Goal: Information Seeking & Learning: Learn about a topic

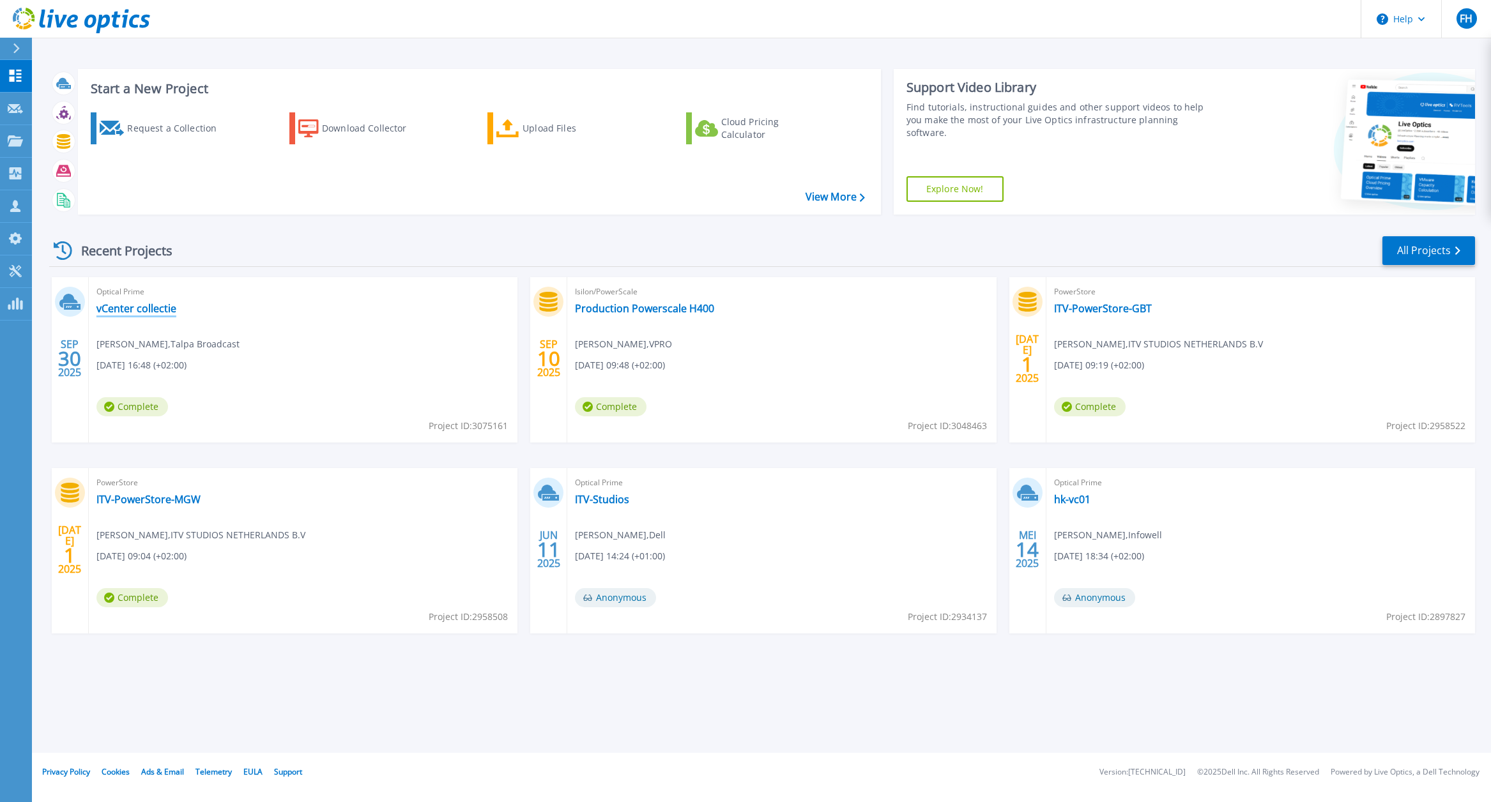
click at [166, 311] on link "vCenter collectie" at bounding box center [136, 308] width 80 height 13
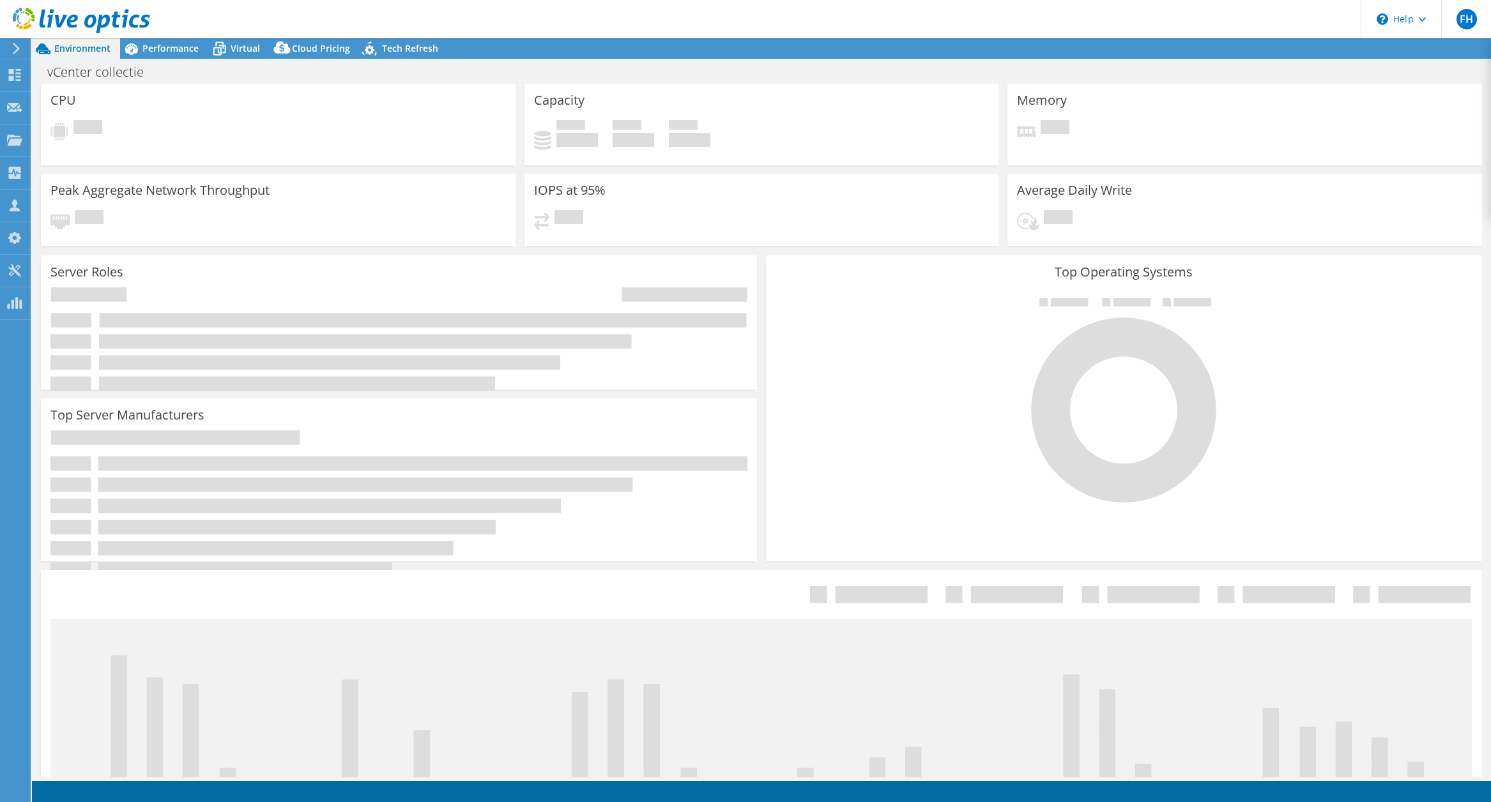
select select "USD"
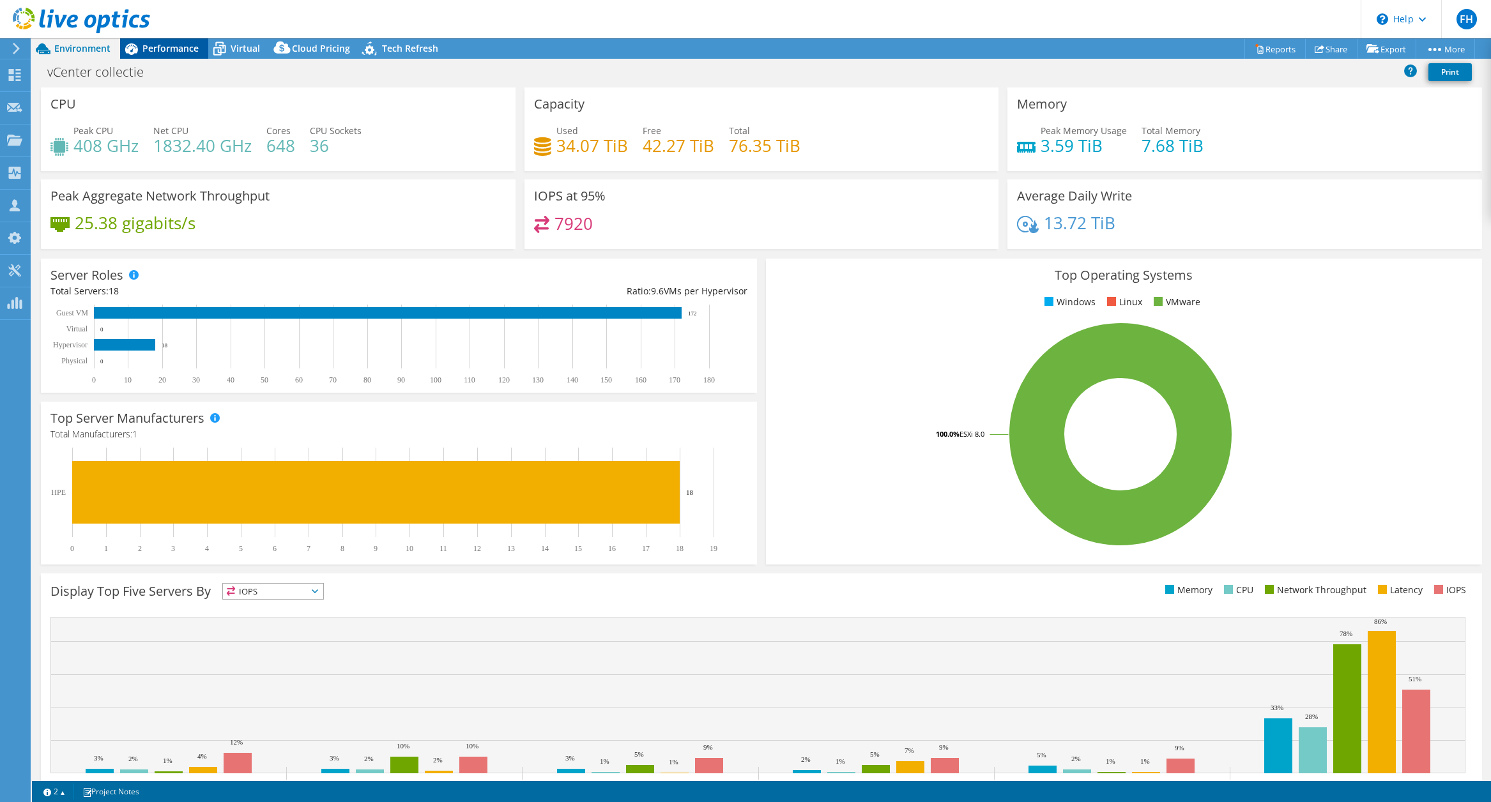
click at [179, 54] on span "Performance" at bounding box center [170, 48] width 56 height 12
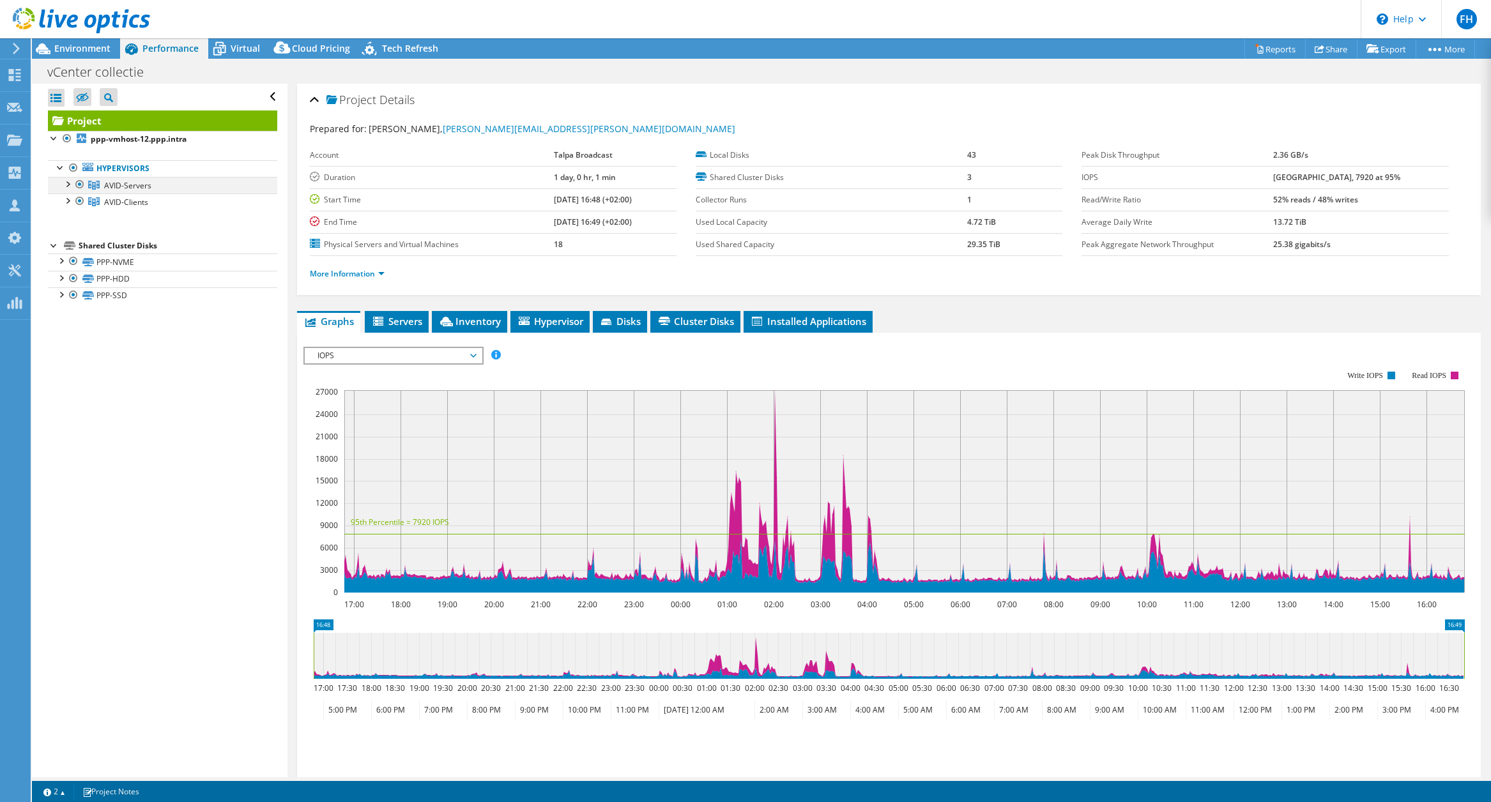
click at [66, 185] on div at bounding box center [67, 183] width 13 height 13
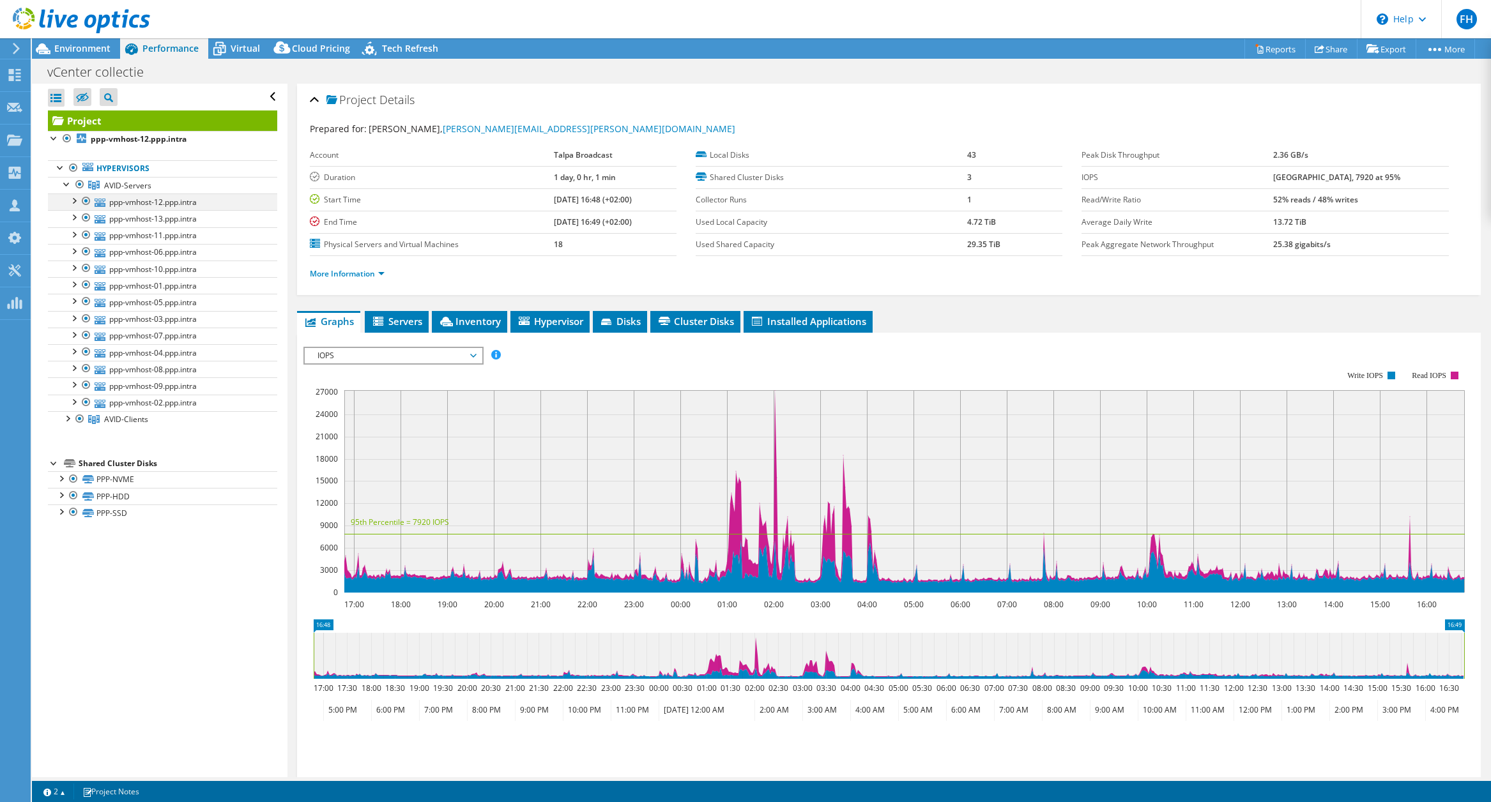
click at [84, 200] on div at bounding box center [86, 201] width 13 height 15
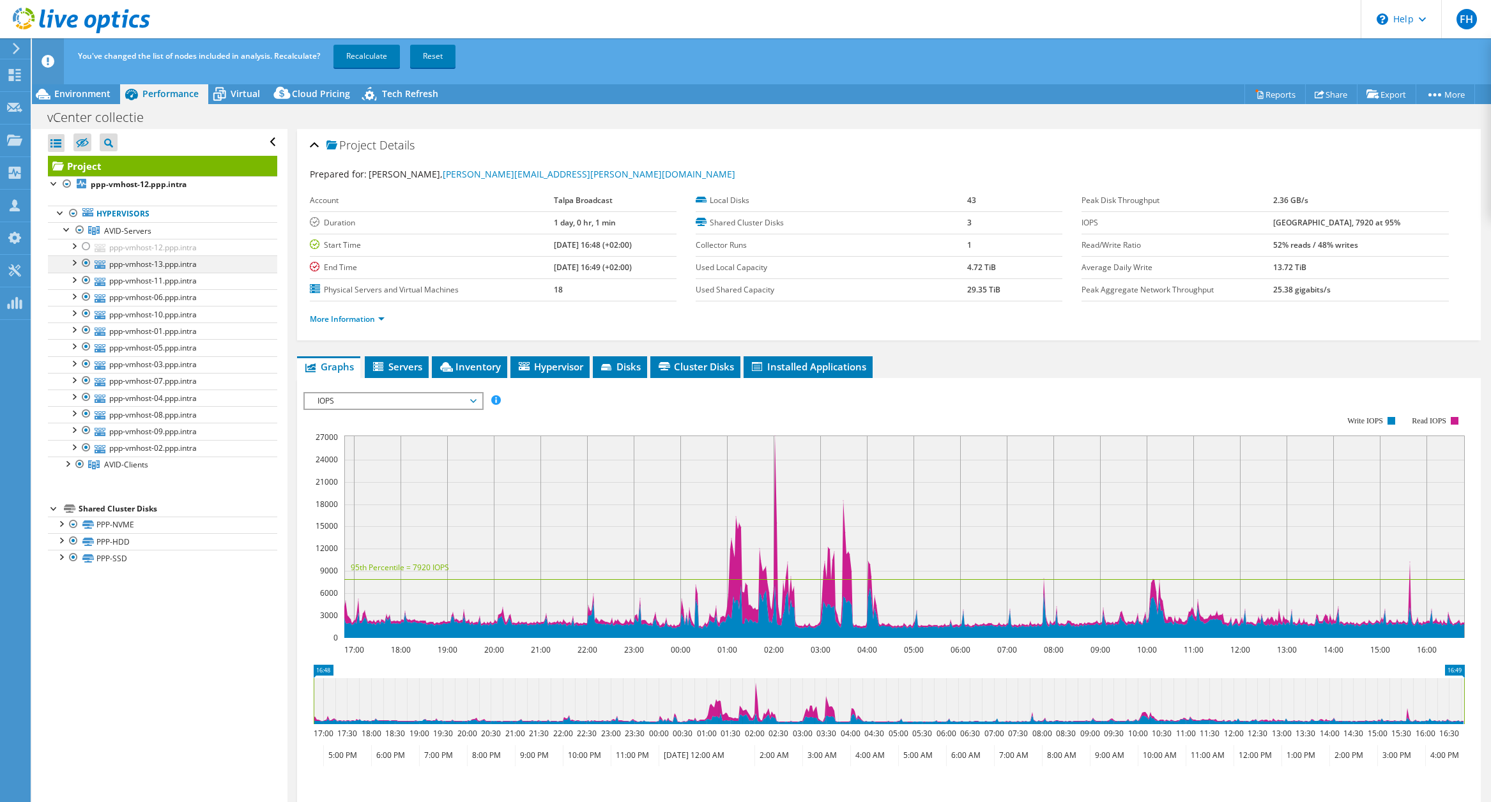
click at [84, 262] on div at bounding box center [86, 263] width 13 height 15
click at [86, 277] on div at bounding box center [86, 280] width 13 height 15
click at [79, 463] on div at bounding box center [79, 464] width 13 height 15
click at [367, 61] on link "Recalculate" at bounding box center [367, 56] width 66 height 23
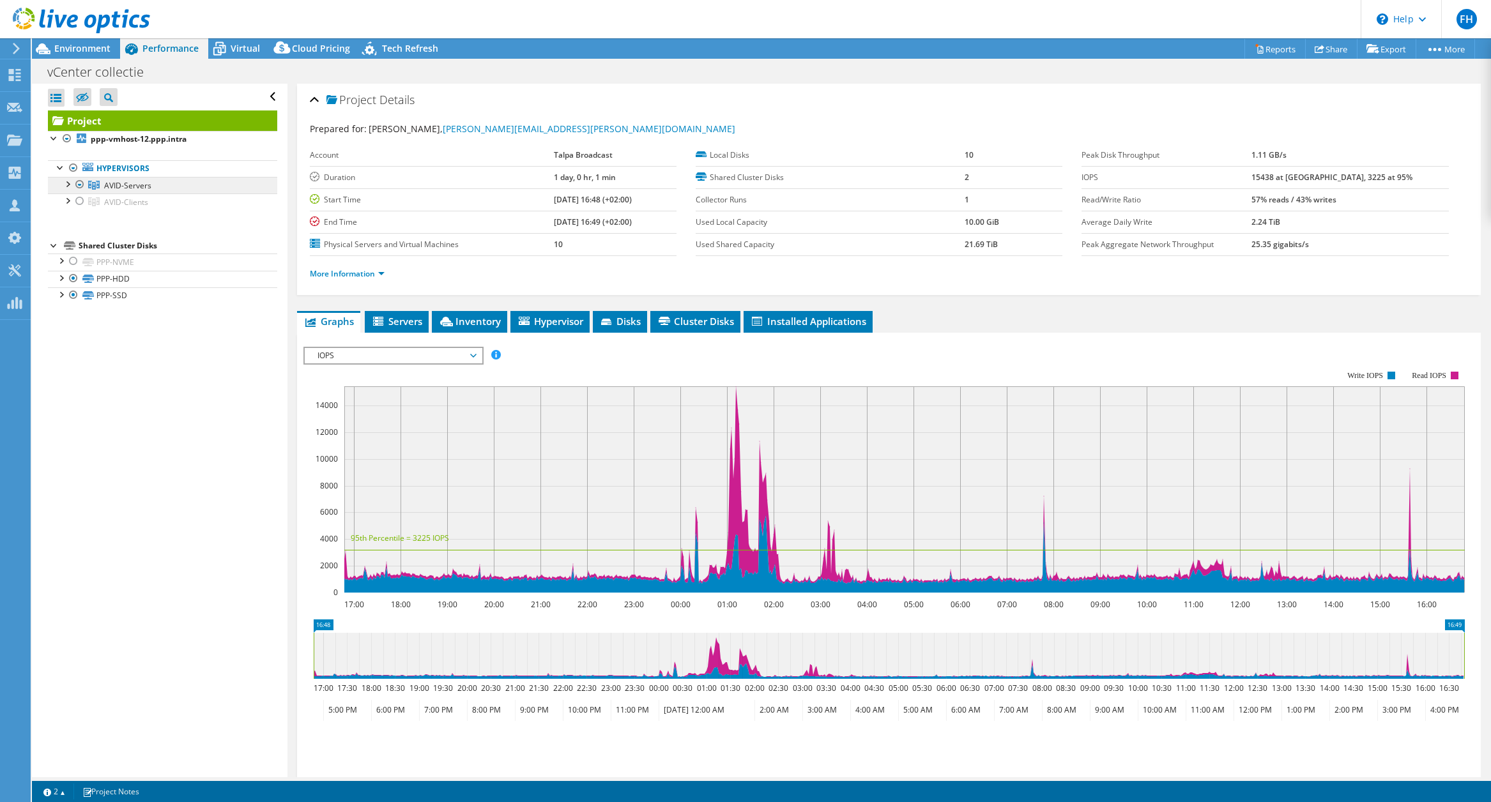
click at [101, 184] on link "AVID-Servers" at bounding box center [162, 185] width 229 height 17
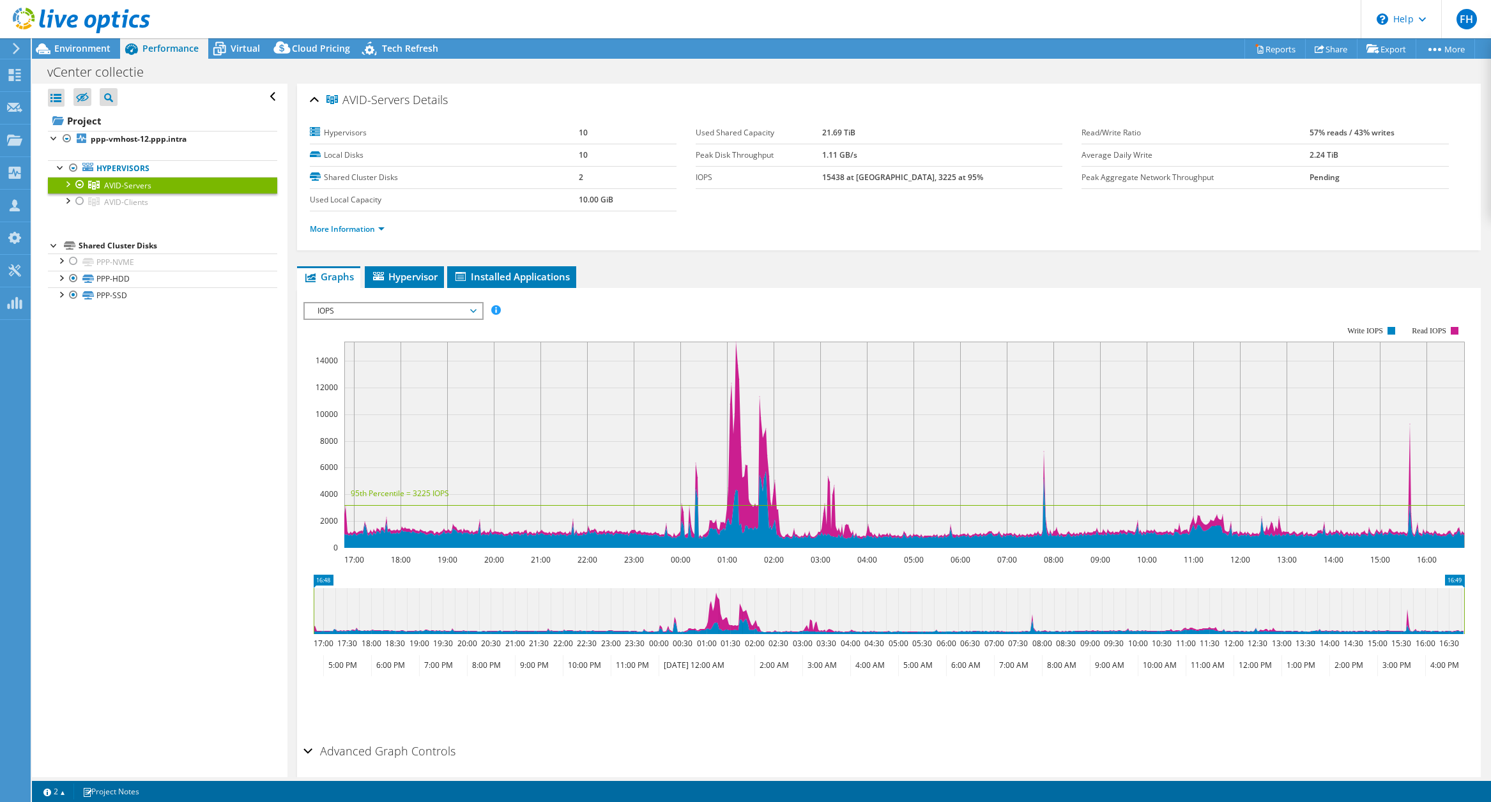
click at [66, 184] on div at bounding box center [67, 183] width 13 height 13
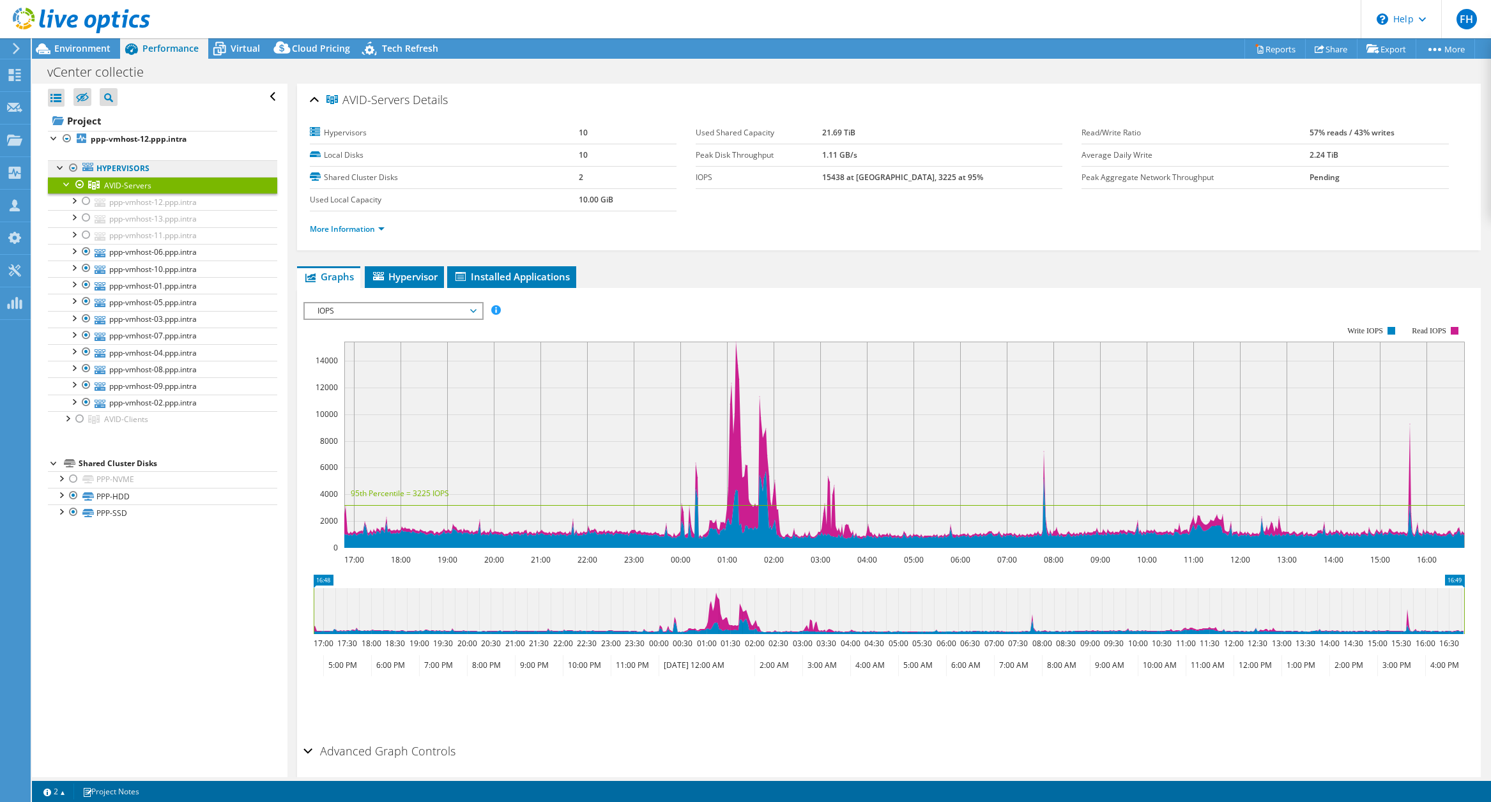
click at [105, 171] on link "Hypervisors" at bounding box center [162, 168] width 229 height 17
click at [121, 139] on b "ppp-vmhost-12.ppp.intra" at bounding box center [139, 139] width 96 height 11
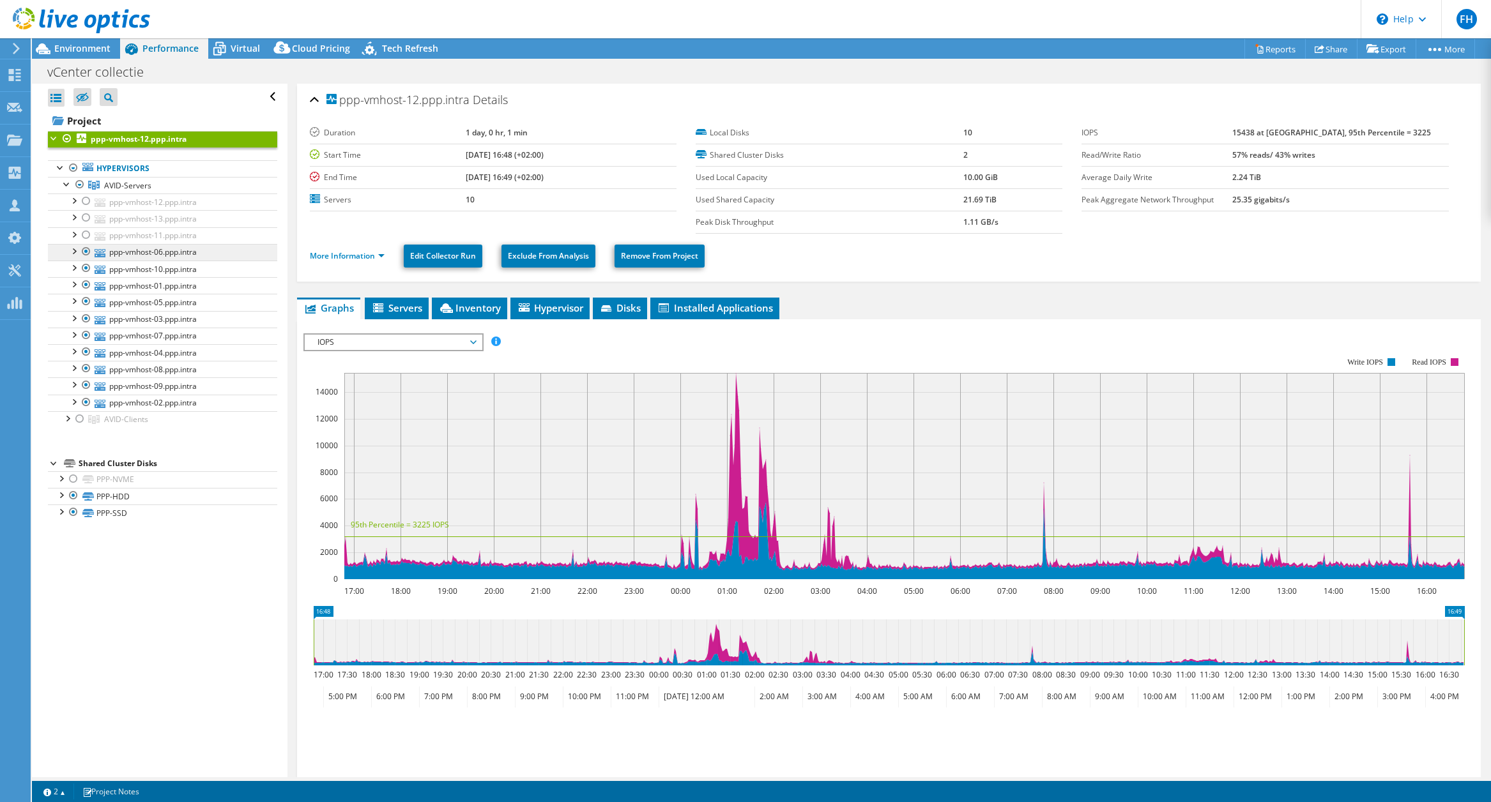
click at [158, 252] on link "ppp-vmhost-06.ppp.intra" at bounding box center [162, 252] width 229 height 17
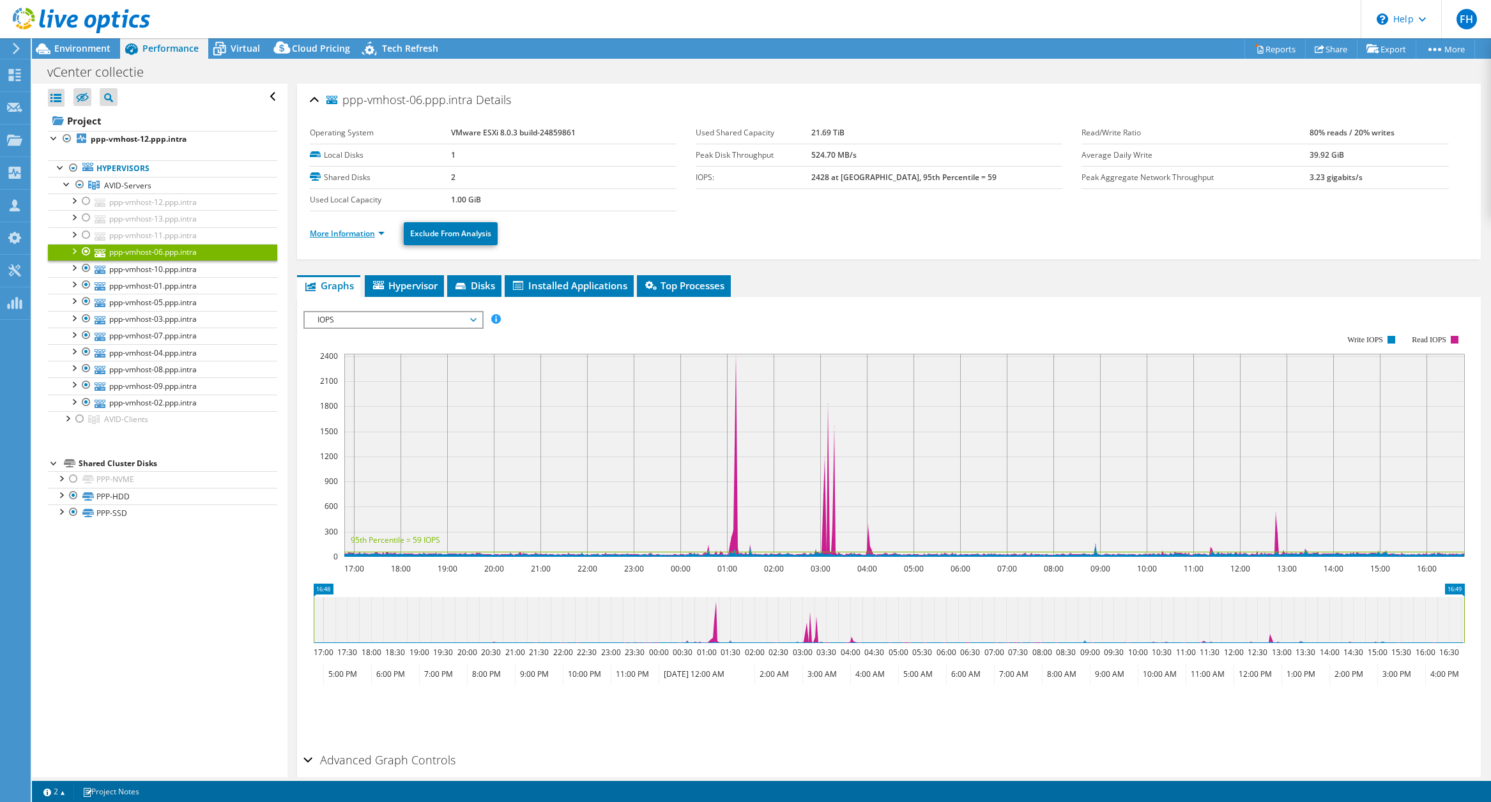
click at [352, 237] on link "More Information" at bounding box center [347, 233] width 75 height 11
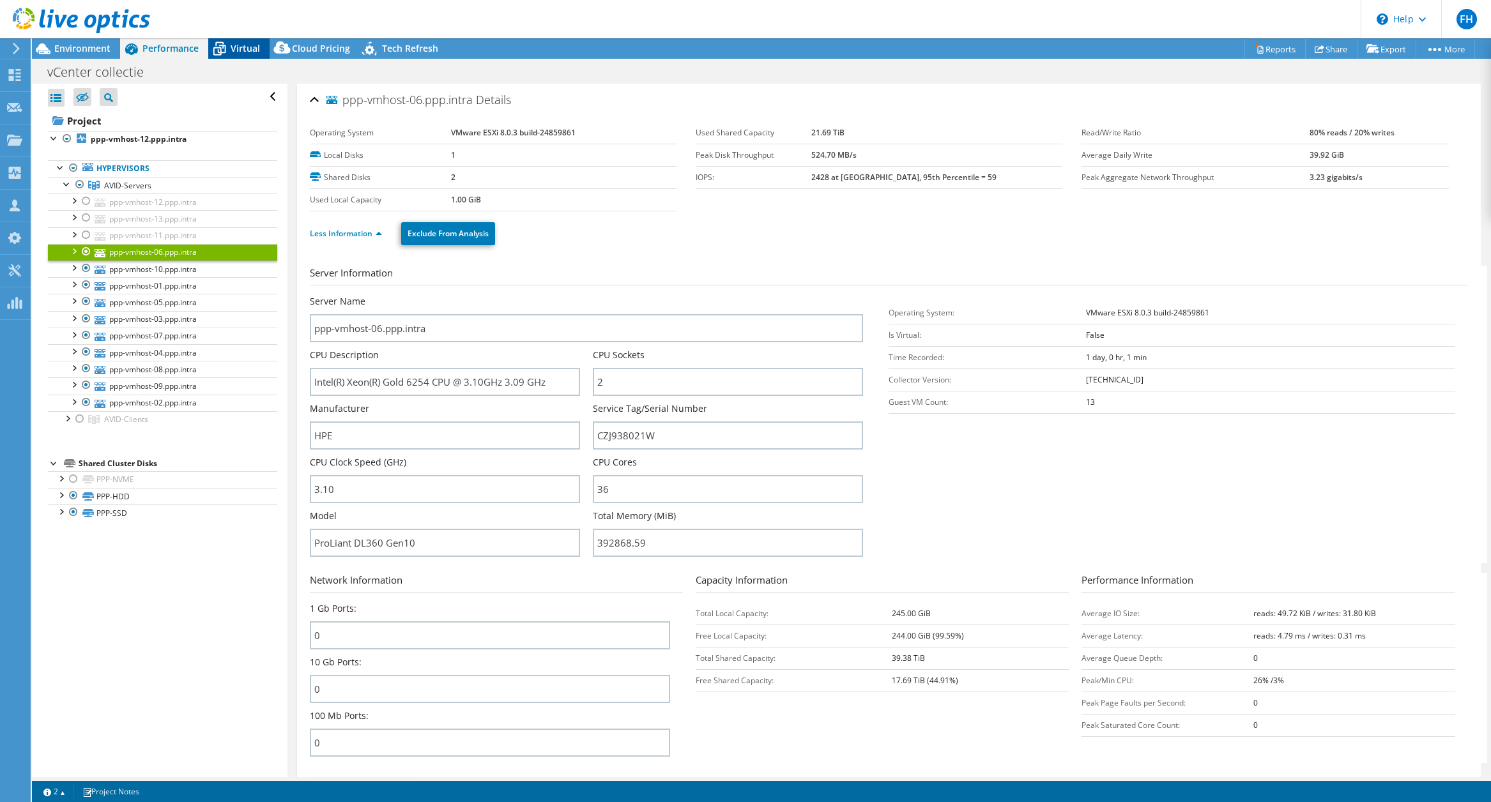
click at [232, 48] on span "Virtual" at bounding box center [245, 48] width 29 height 12
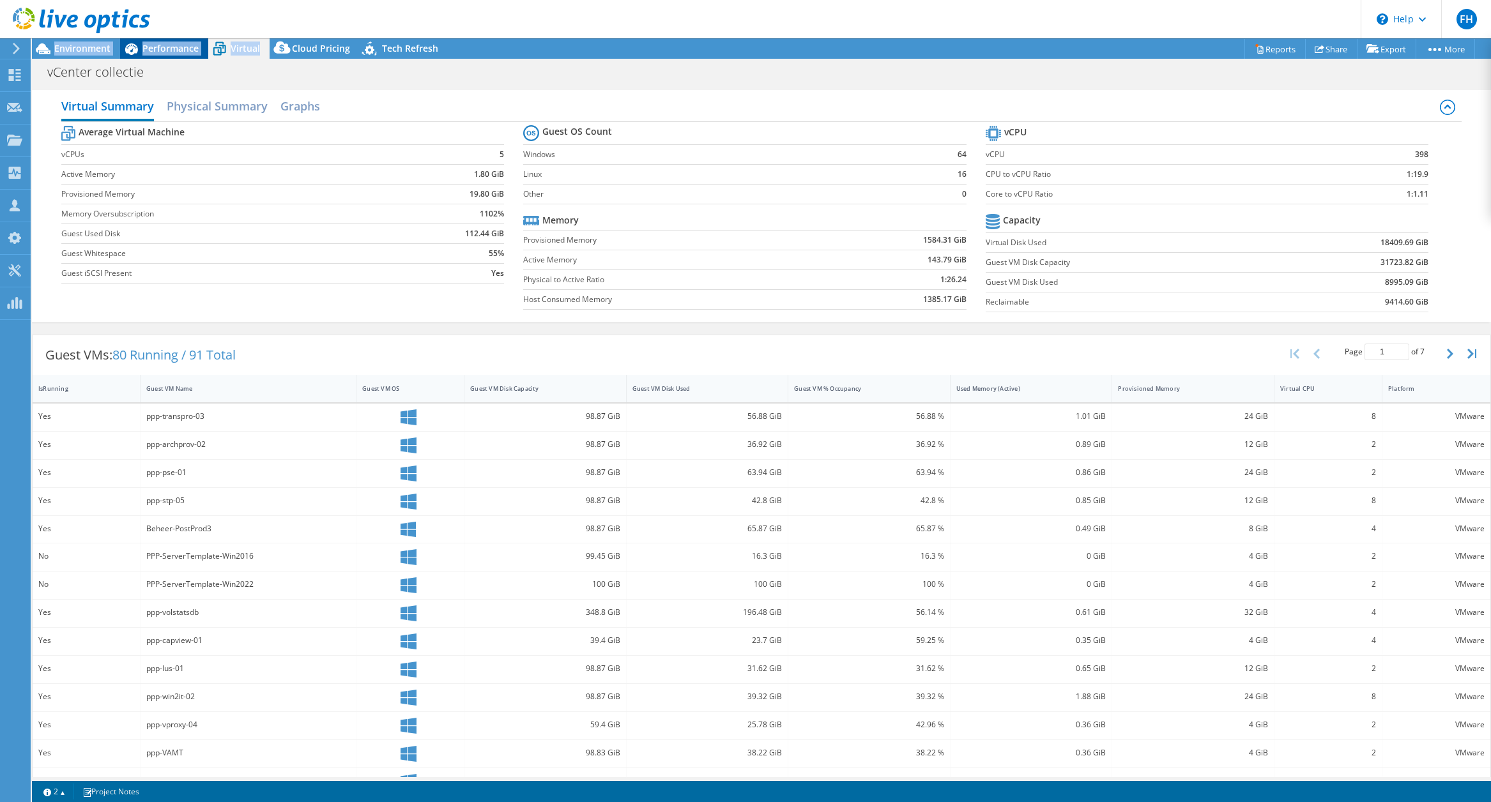
click at [173, 45] on span "Performance" at bounding box center [170, 48] width 56 height 12
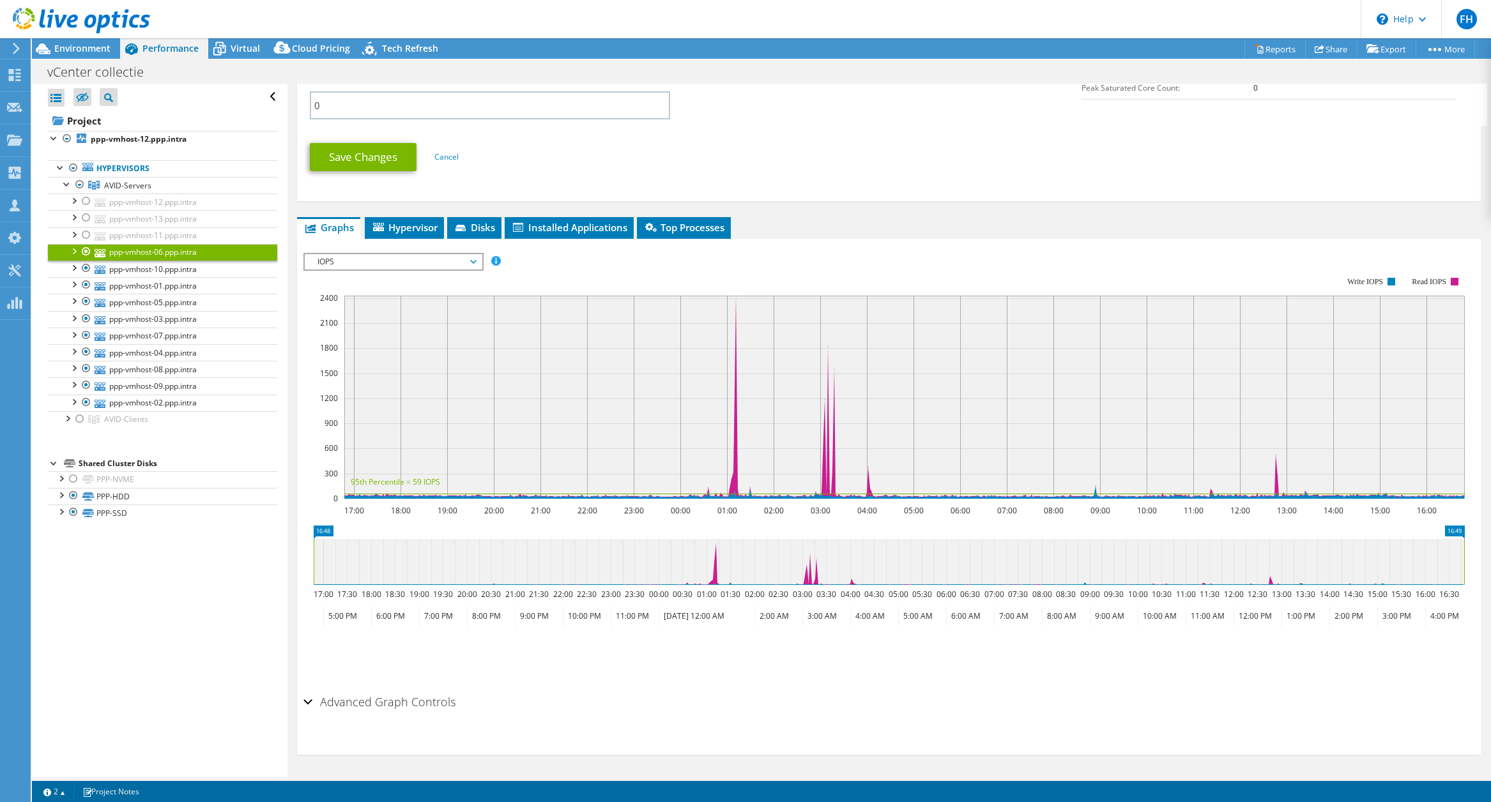
scroll to position [638, 0]
click at [442, 258] on span "IOPS" at bounding box center [393, 261] width 164 height 15
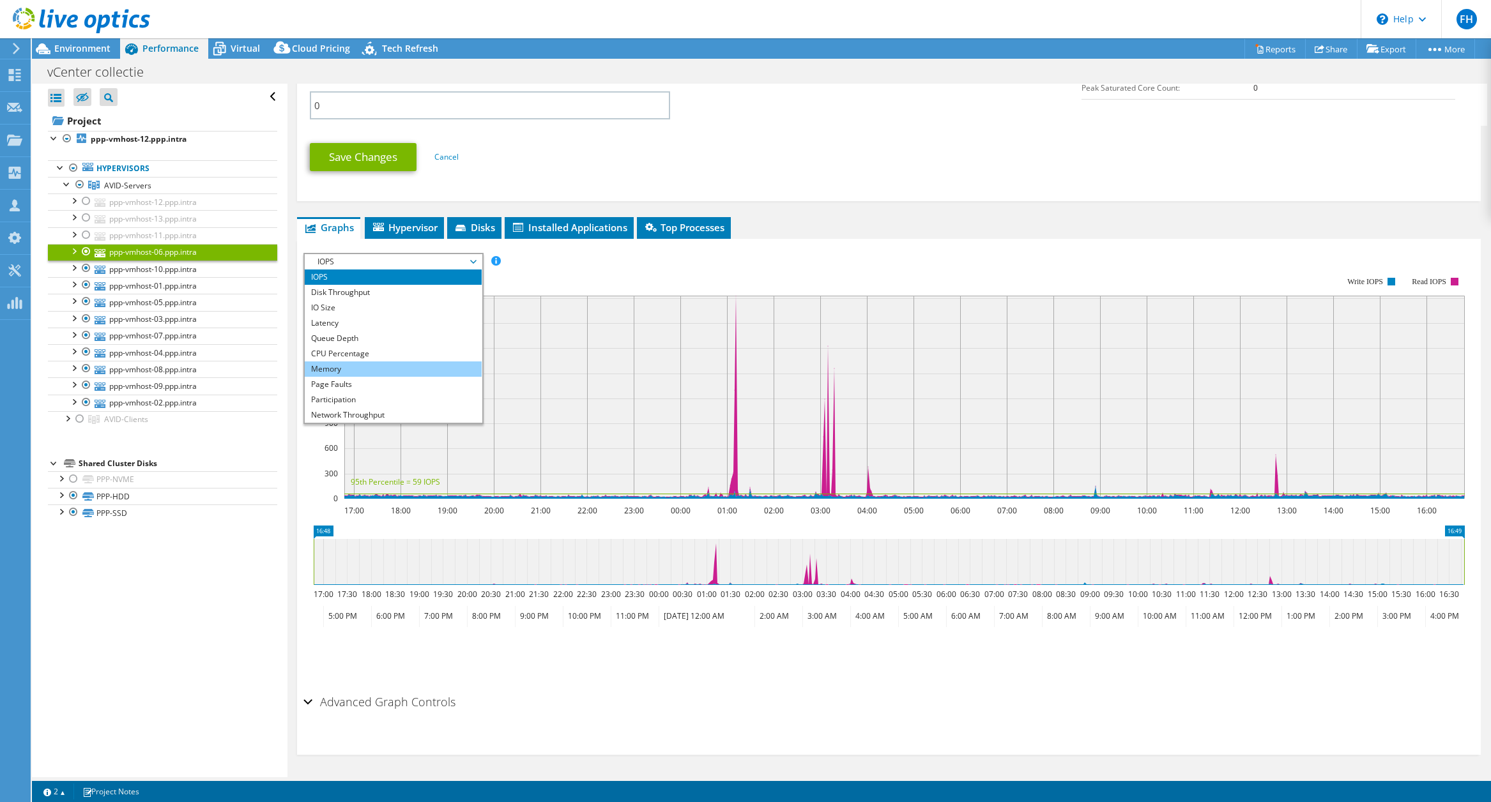
click at [416, 372] on li "Memory" at bounding box center [393, 369] width 177 height 15
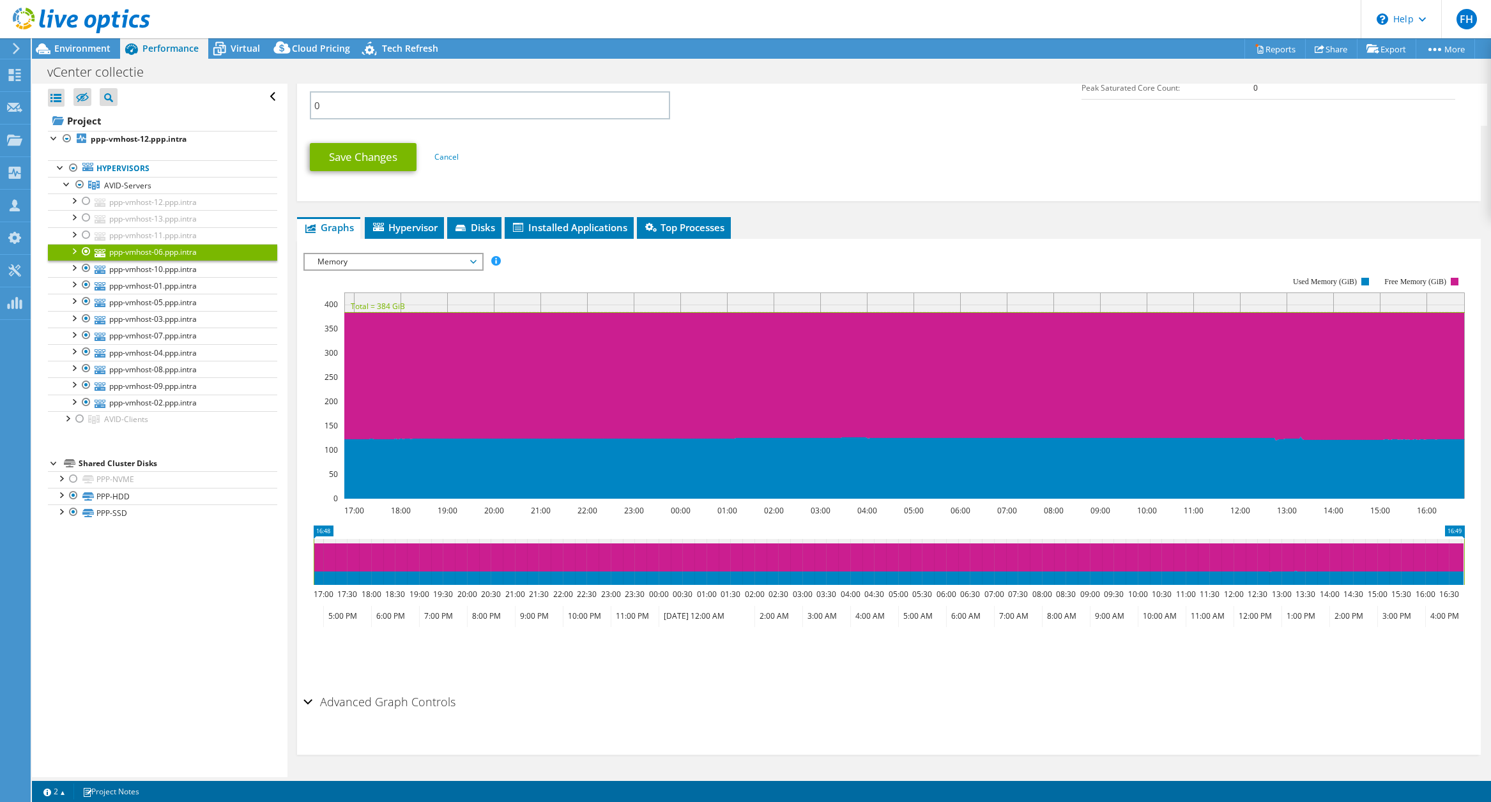
scroll to position [566, 0]
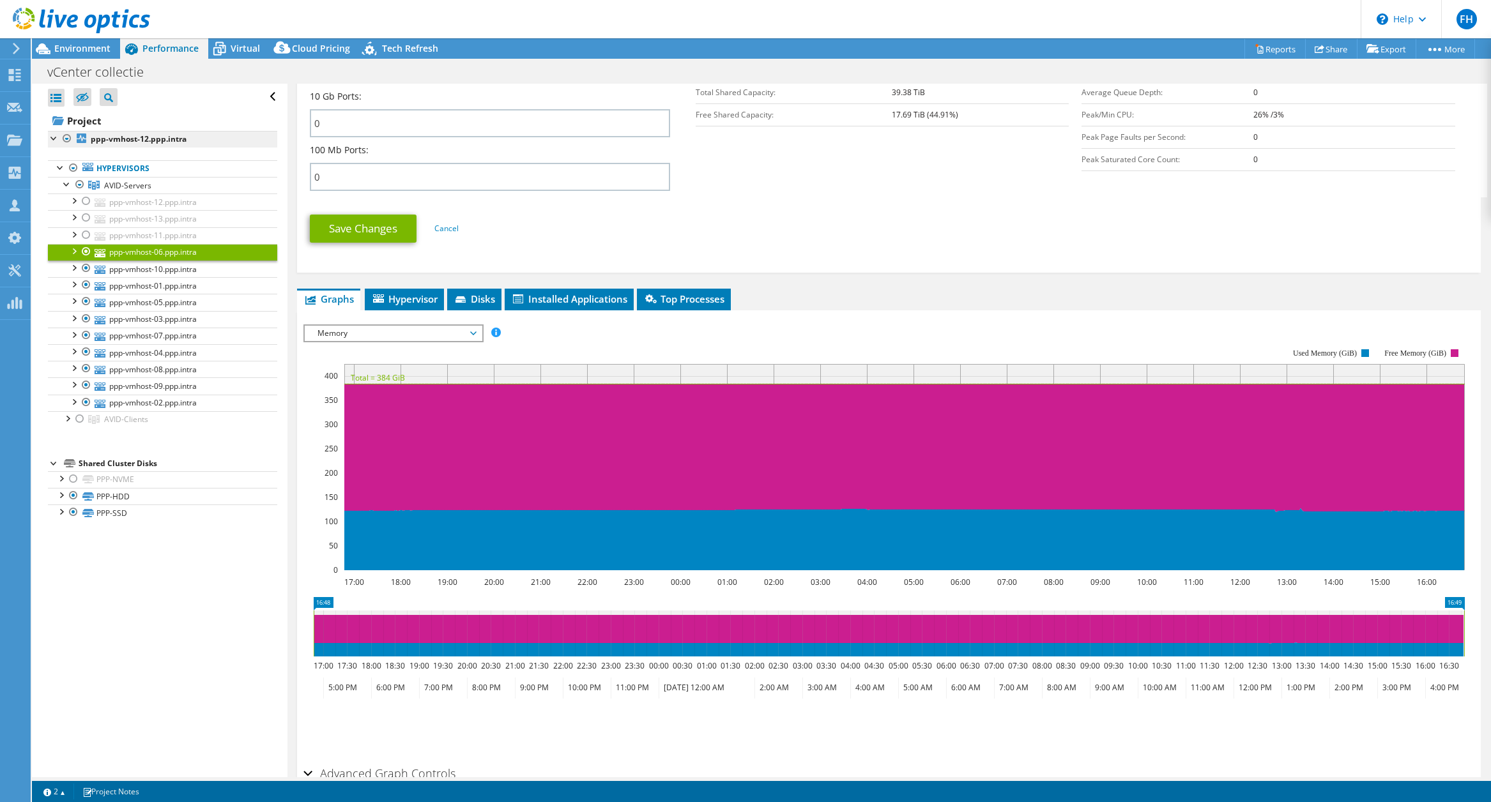
click at [108, 138] on b "ppp-vmhost-12.ppp.intra" at bounding box center [139, 139] width 96 height 11
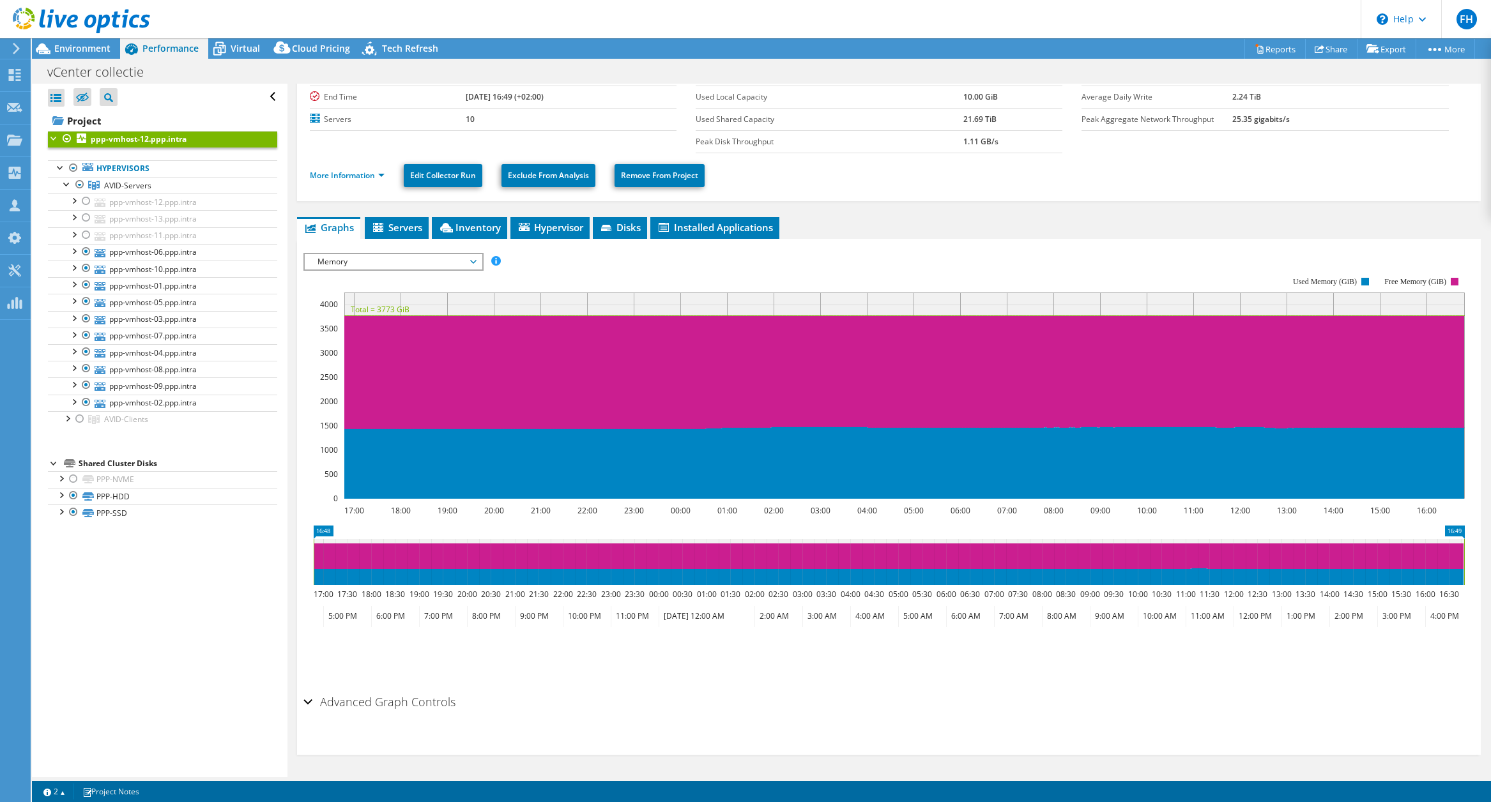
scroll to position [9, 0]
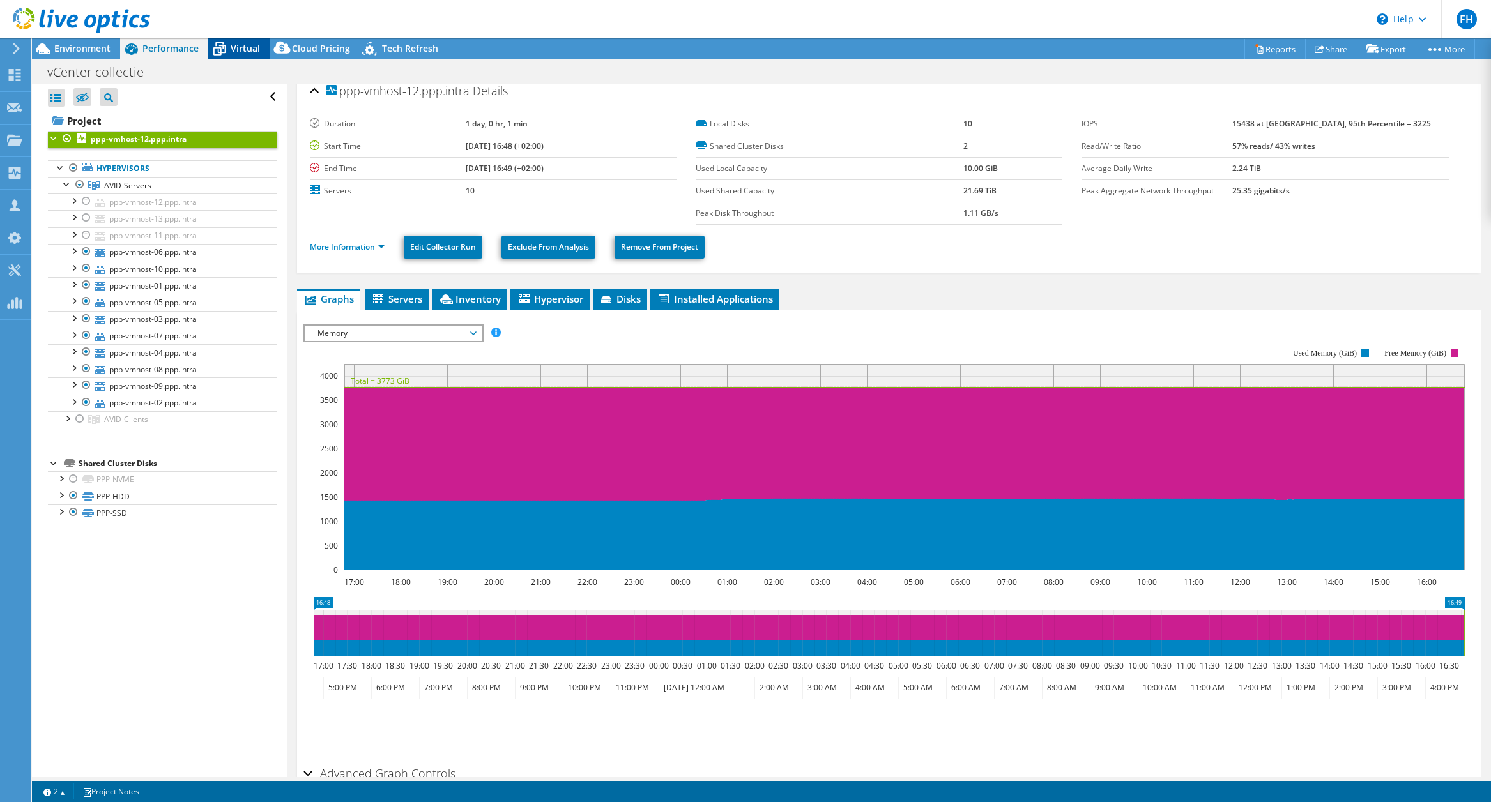
click at [237, 43] on span "Virtual" at bounding box center [245, 48] width 29 height 12
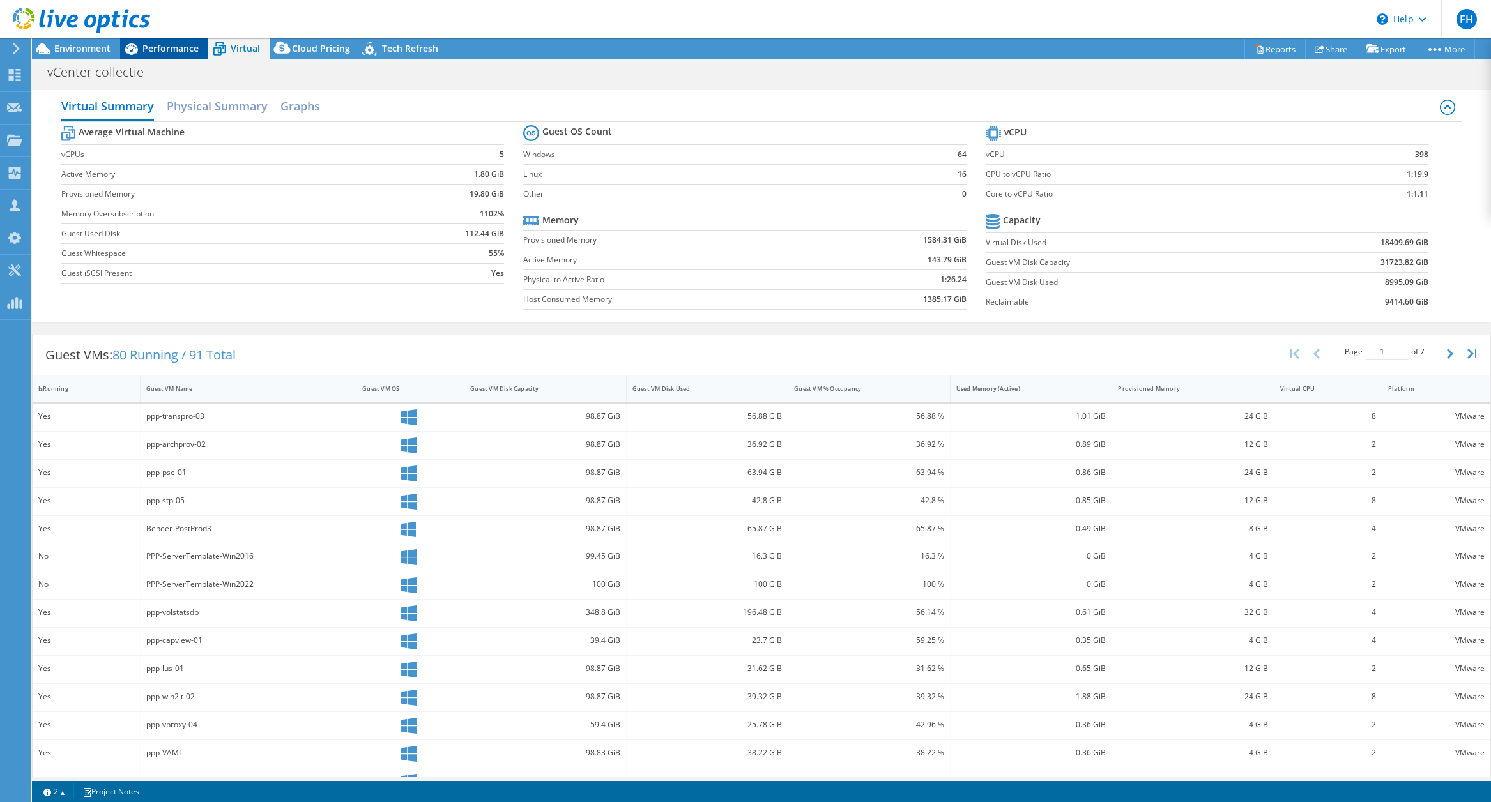
click at [178, 49] on span "Performance" at bounding box center [170, 48] width 56 height 12
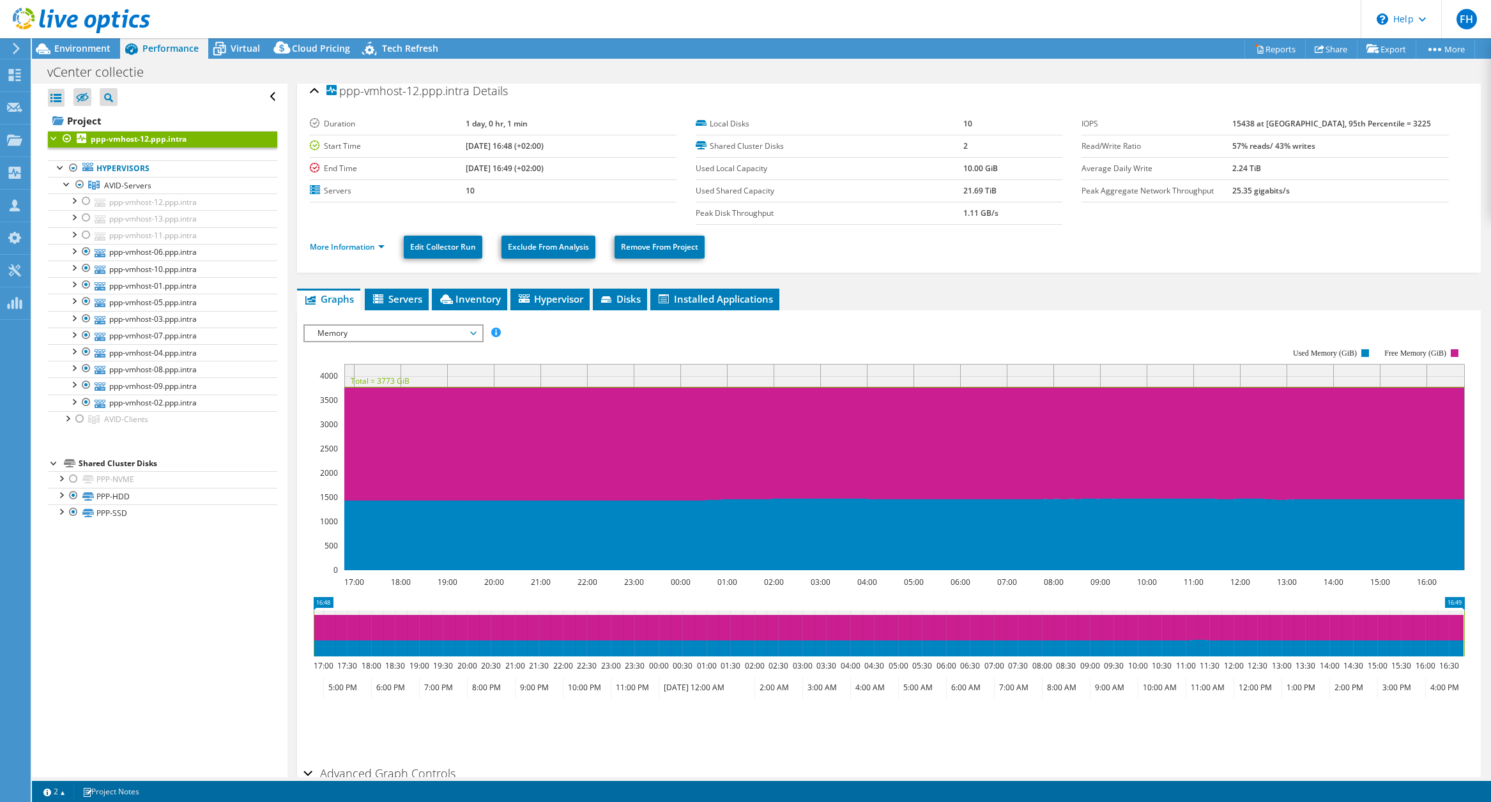
click at [463, 336] on span "Memory" at bounding box center [393, 333] width 164 height 15
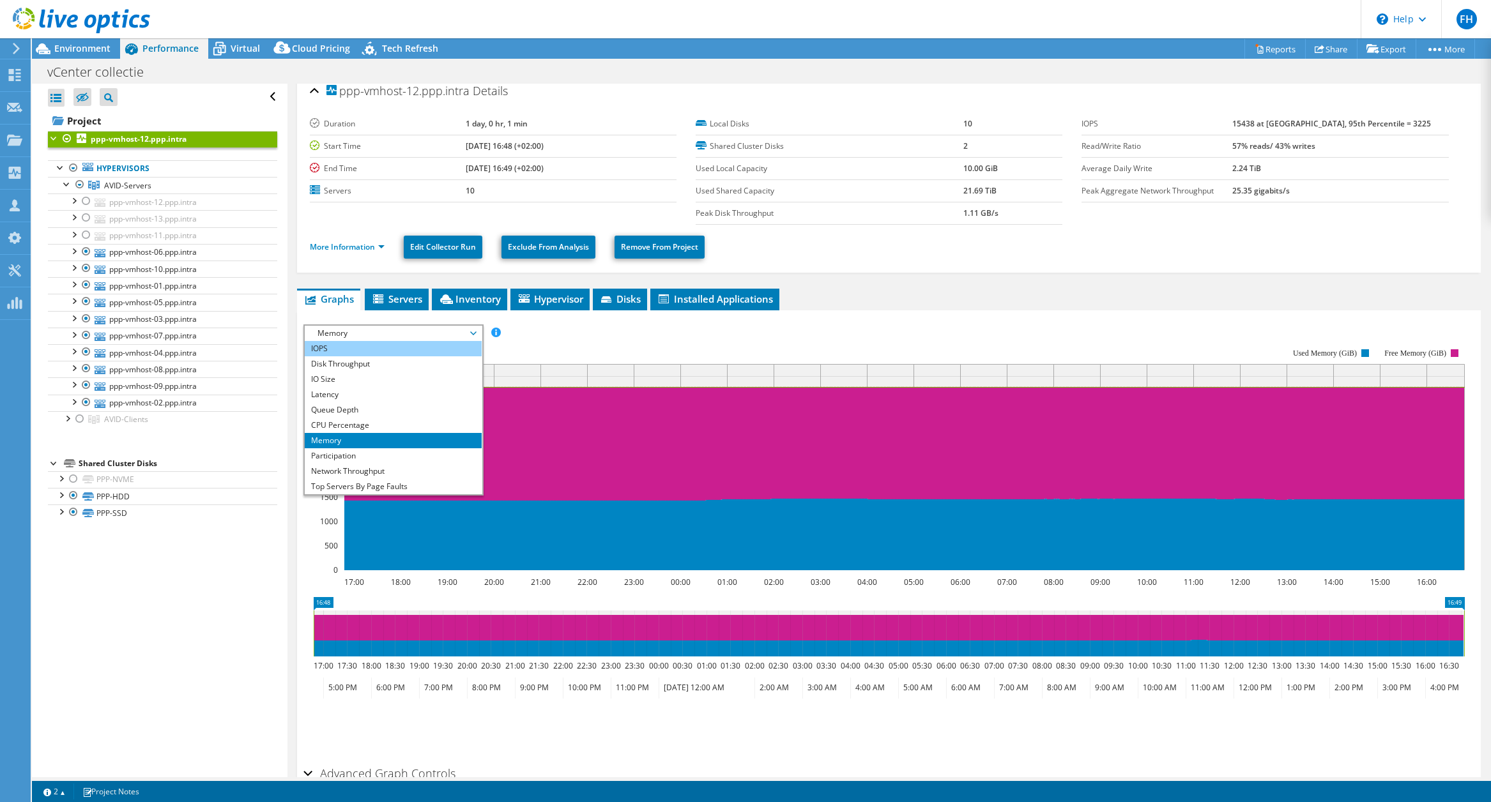
click at [415, 350] on li "IOPS" at bounding box center [393, 348] width 177 height 15
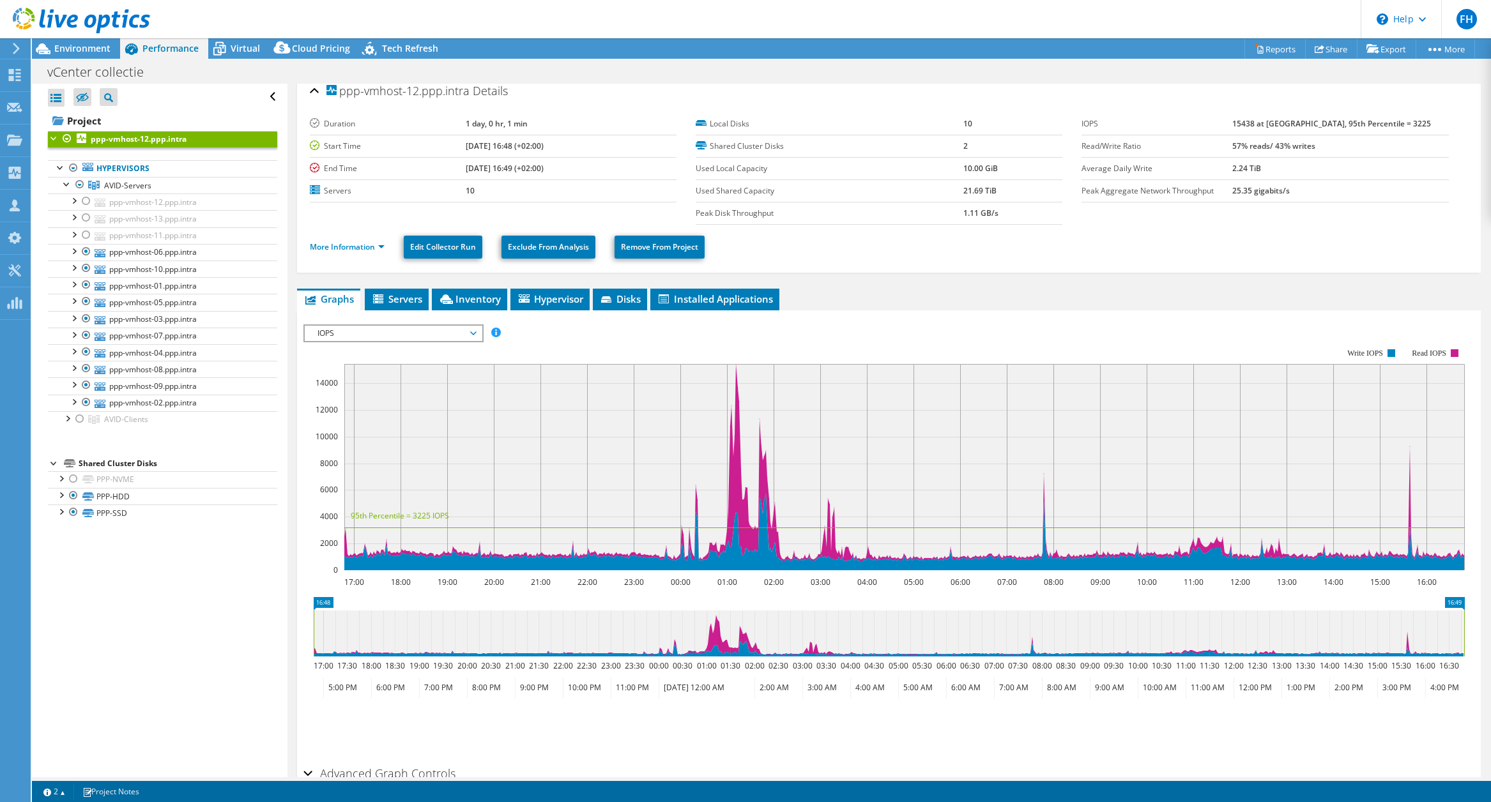
click at [467, 332] on span "IOPS" at bounding box center [393, 333] width 164 height 15
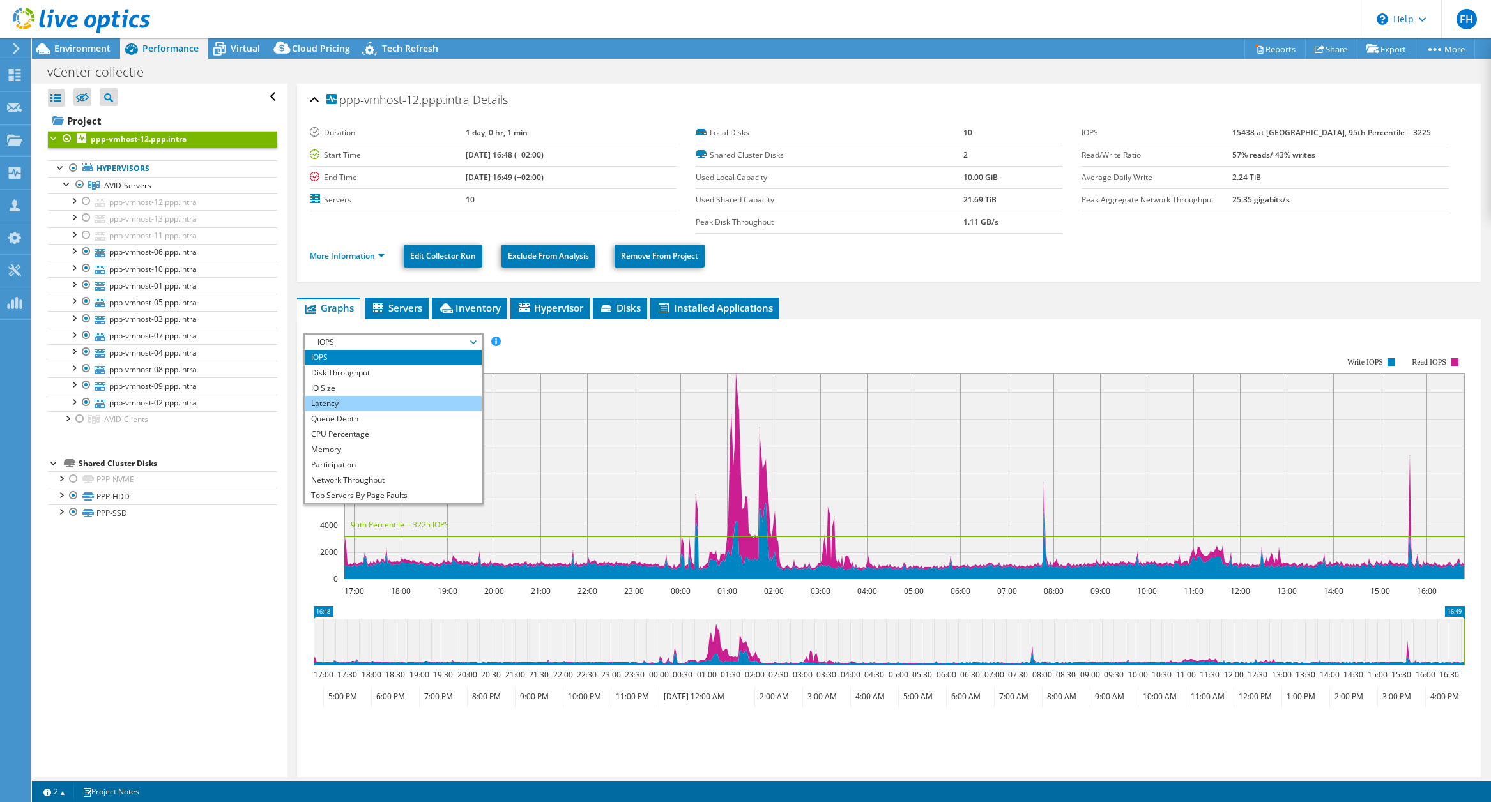
scroll to position [0, 0]
click at [416, 371] on li "Disk Throughput" at bounding box center [393, 372] width 177 height 15
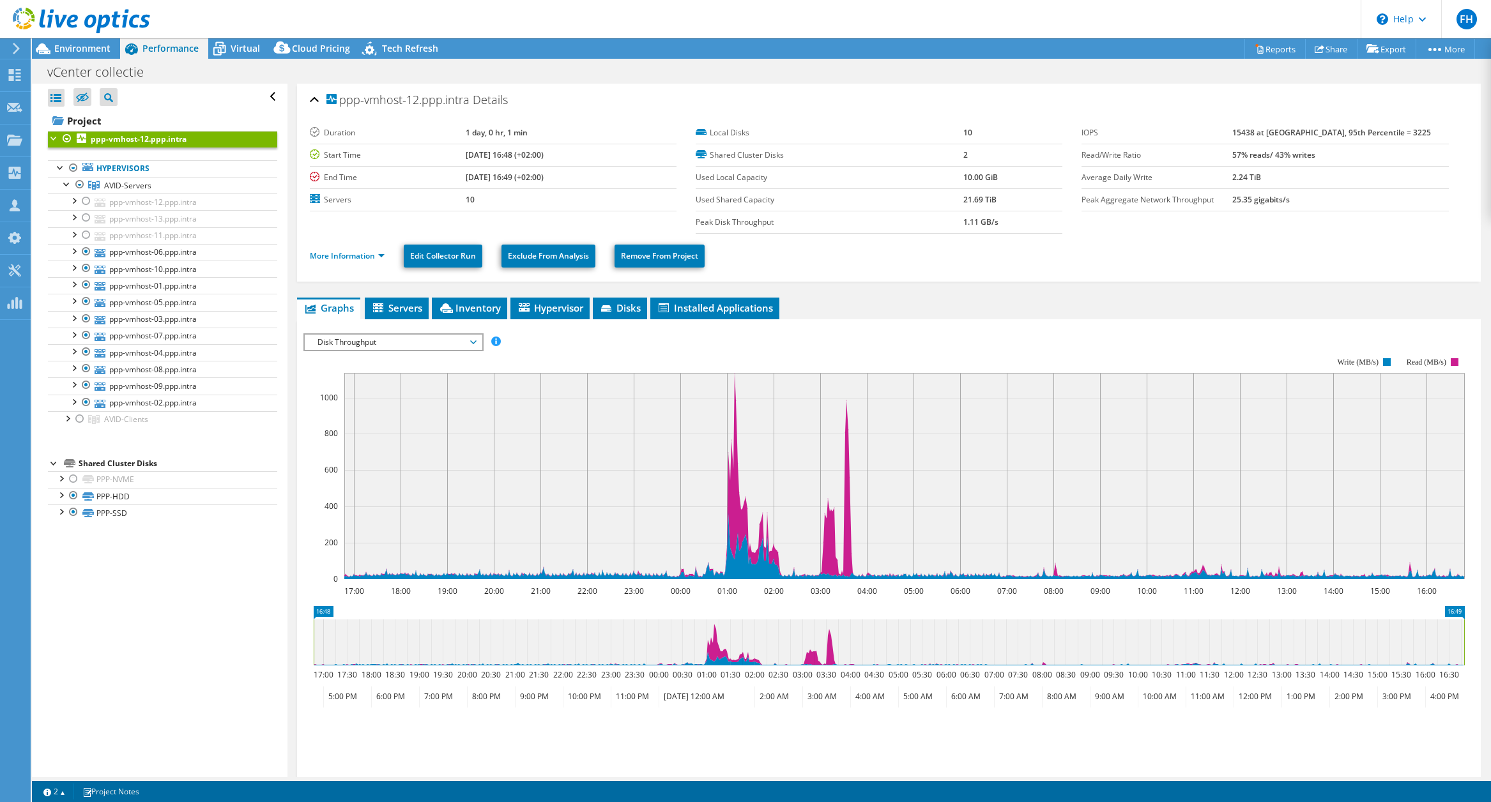
click at [457, 346] on span "Disk Throughput" at bounding box center [393, 342] width 164 height 15
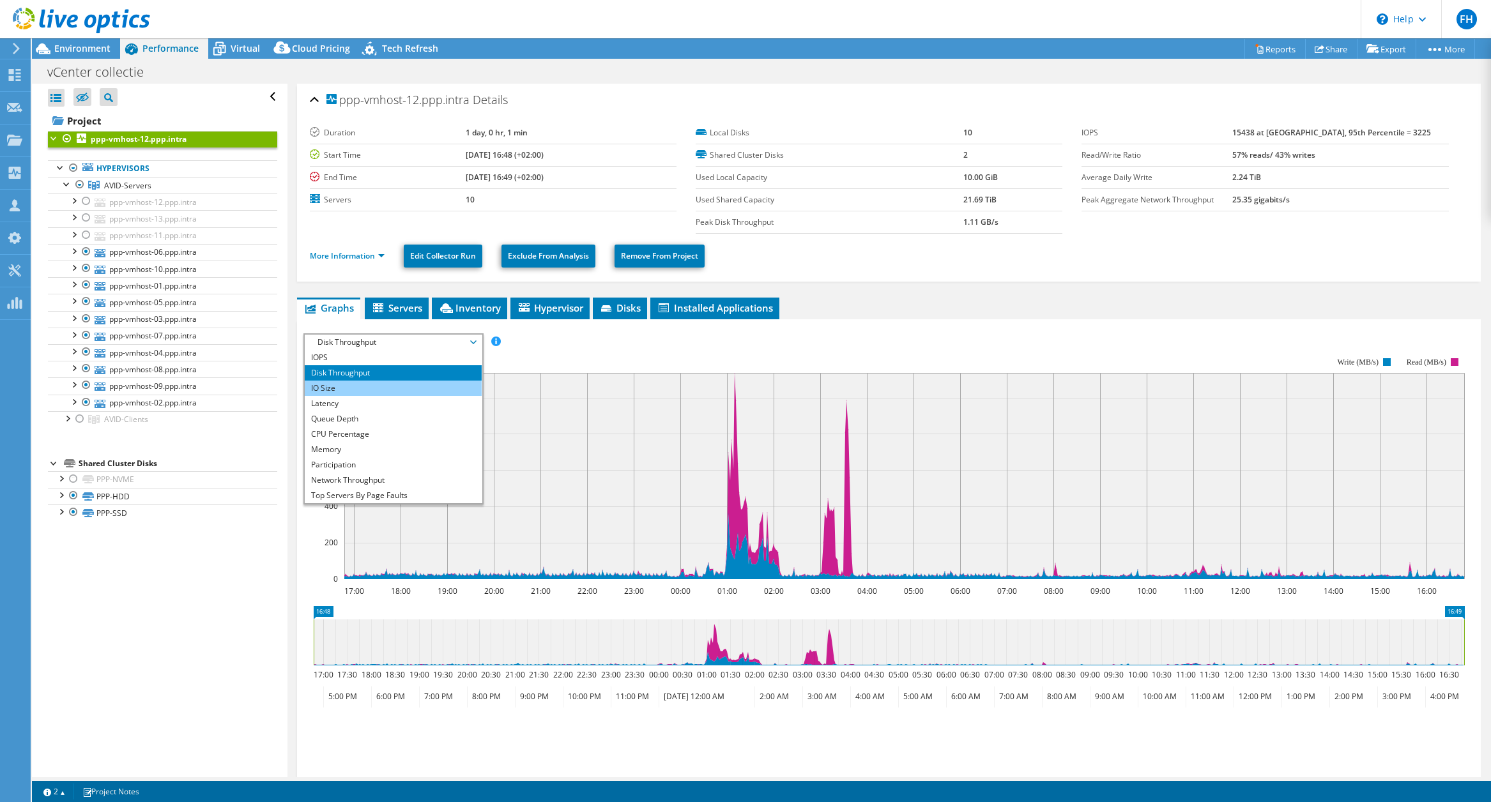
click at [410, 388] on li "IO Size" at bounding box center [393, 388] width 177 height 15
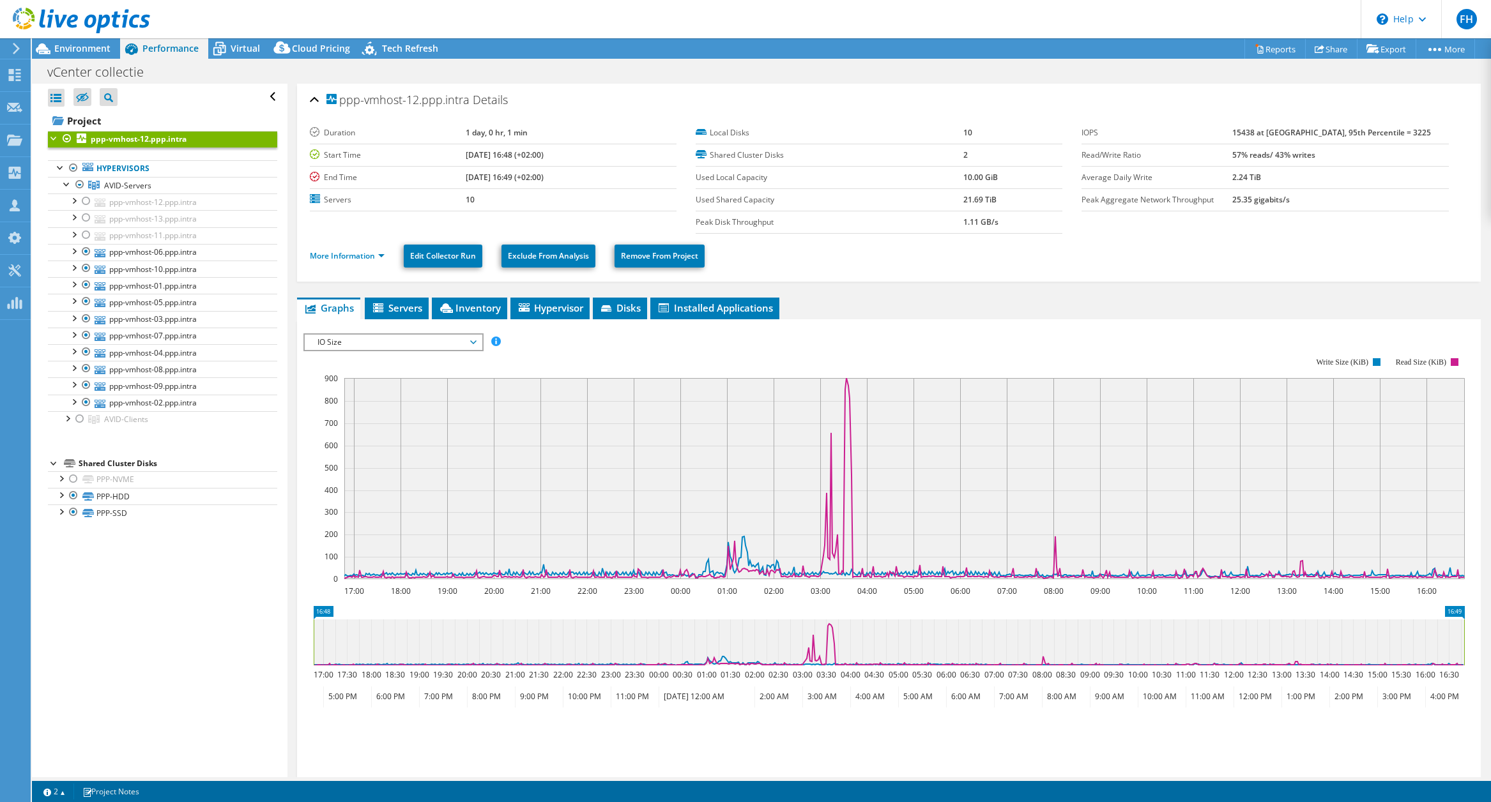
click at [459, 345] on span "IO Size" at bounding box center [393, 342] width 164 height 15
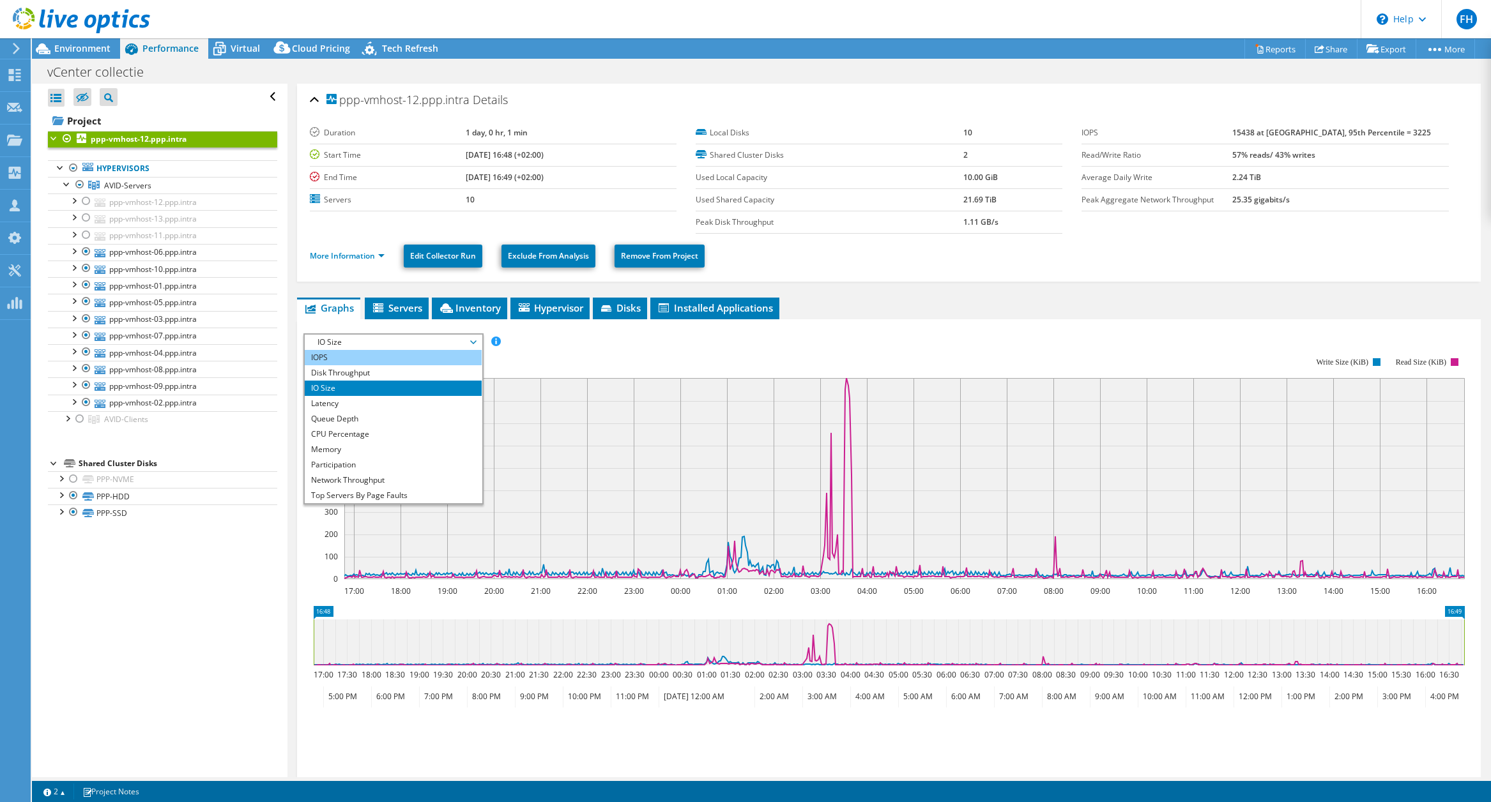
click at [422, 357] on li "IOPS" at bounding box center [393, 357] width 177 height 15
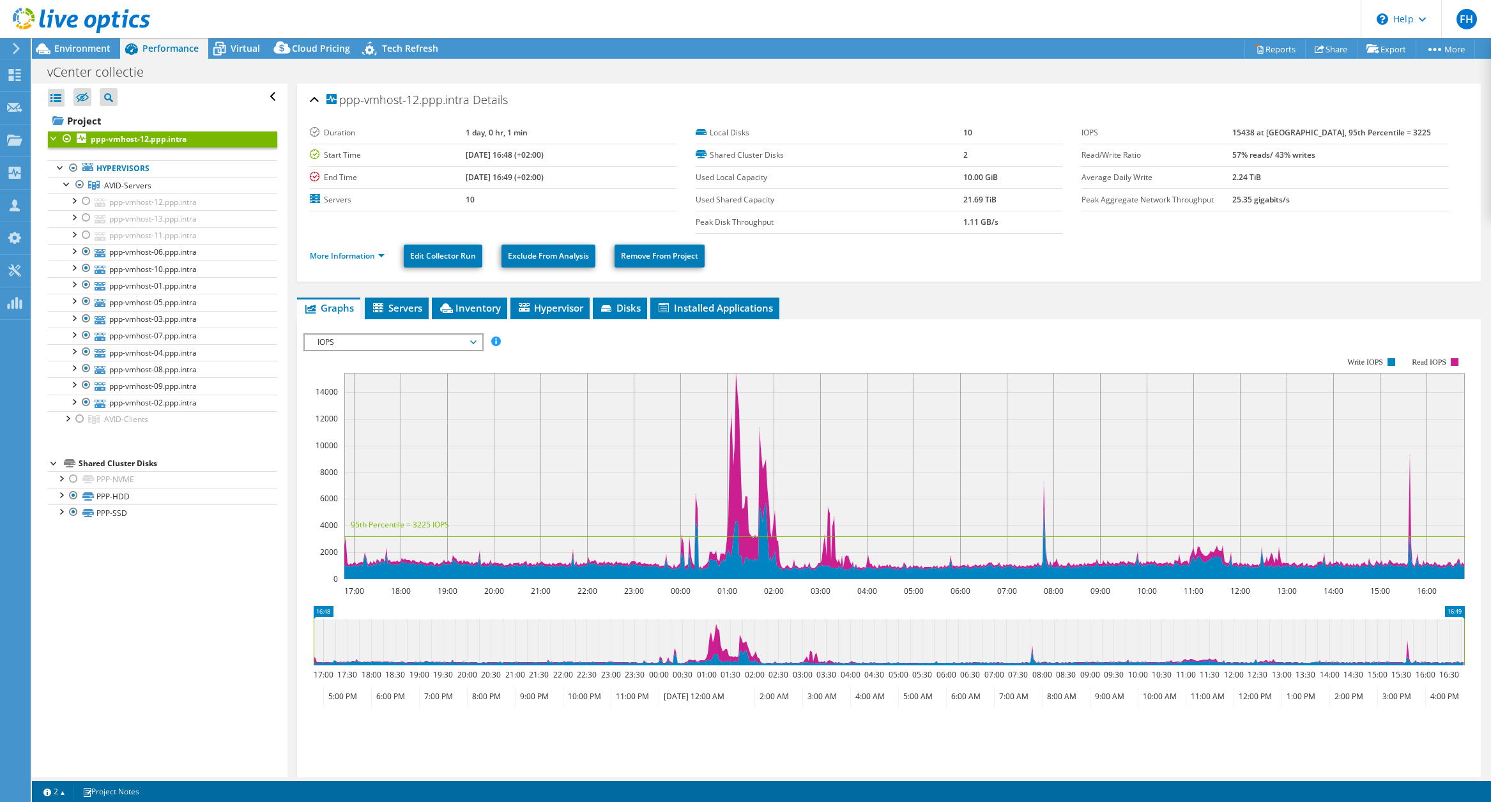
click at [1393, 134] on b "15438 at Peak, 95th Percentile = 3225" at bounding box center [1331, 132] width 199 height 11
click at [1270, 132] on b "15438 at Peak, 95th Percentile = 3225" at bounding box center [1331, 132] width 199 height 11
drag, startPoint x: 1268, startPoint y: 132, endPoint x: 1423, endPoint y: 129, distance: 155.3
click at [1423, 129] on td "15438 at Peak, 95th Percentile = 3225" at bounding box center [1340, 133] width 216 height 22
copy b "15438 at Peak, 95th Percentile = 3225"
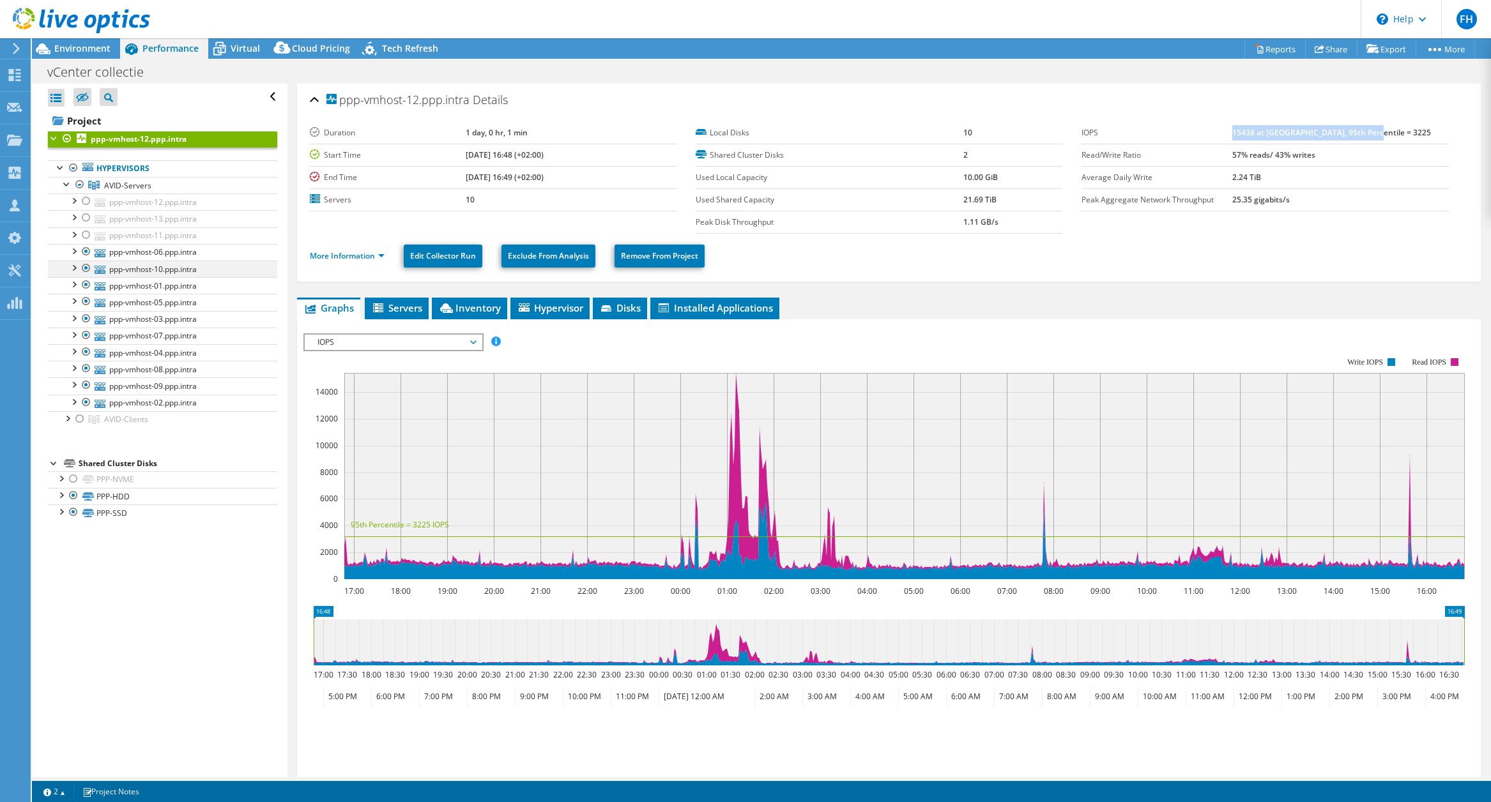
click at [462, 345] on span "IOPS" at bounding box center [393, 342] width 164 height 15
click at [462, 346] on span "IOPS" at bounding box center [393, 342] width 164 height 15
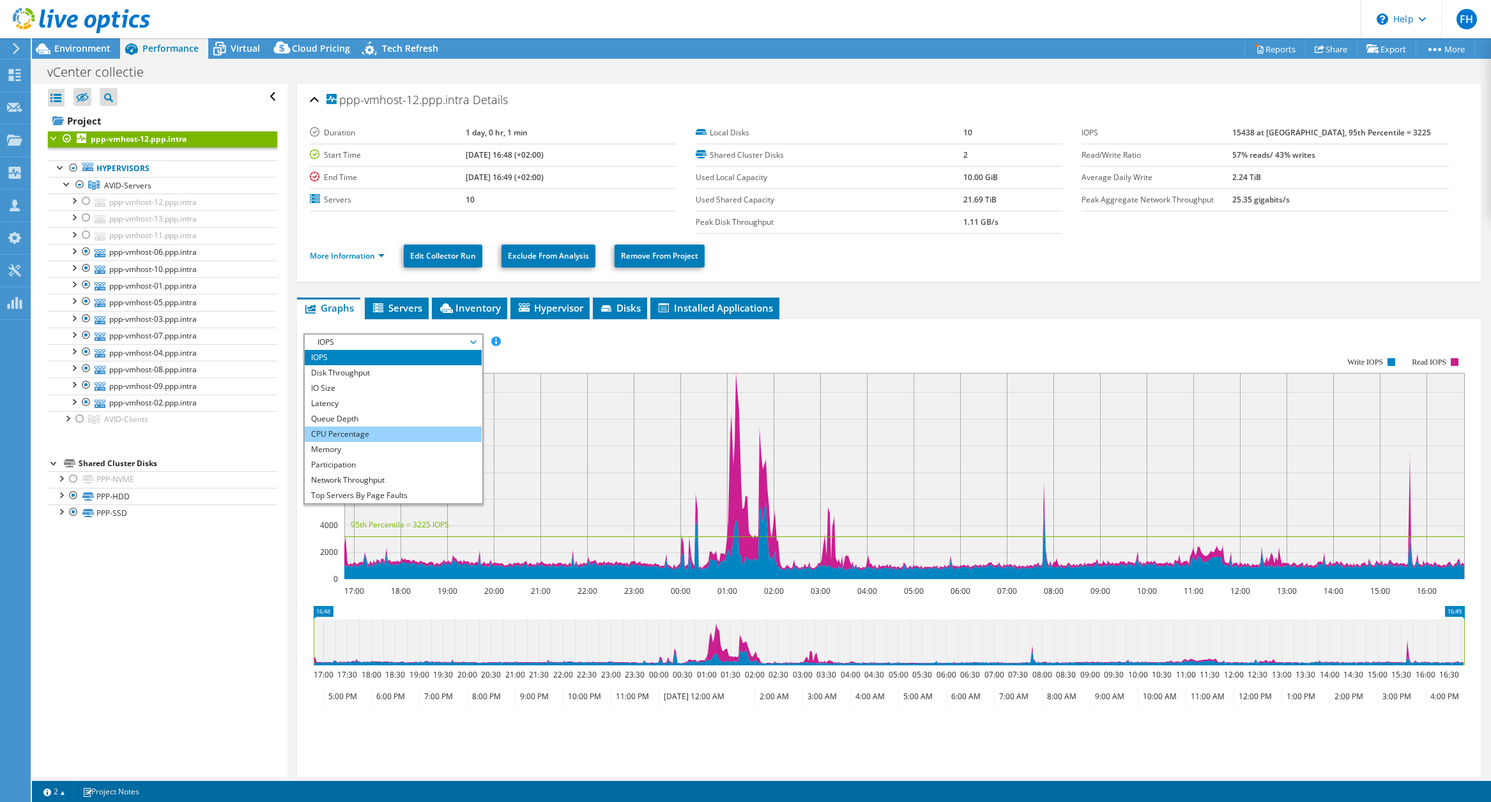
click at [420, 438] on li "CPU Percentage" at bounding box center [393, 434] width 177 height 15
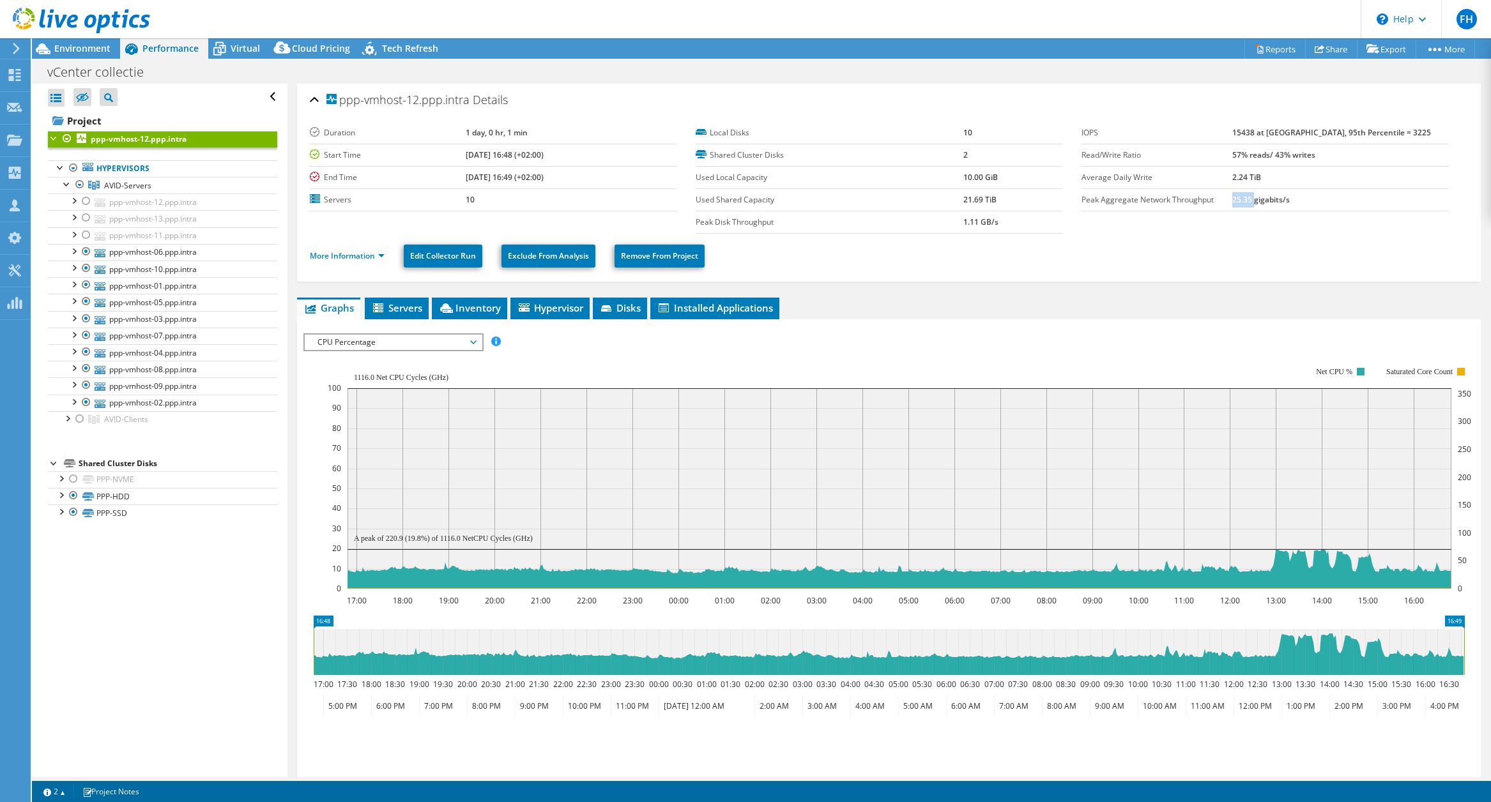
drag, startPoint x: 1268, startPoint y: 199, endPoint x: 1288, endPoint y: 206, distance: 21.6
click at [1287, 197] on b "25.35 gigabits/s" at bounding box center [1261, 199] width 58 height 11
copy b "25.35"
click at [73, 168] on div at bounding box center [73, 167] width 13 height 15
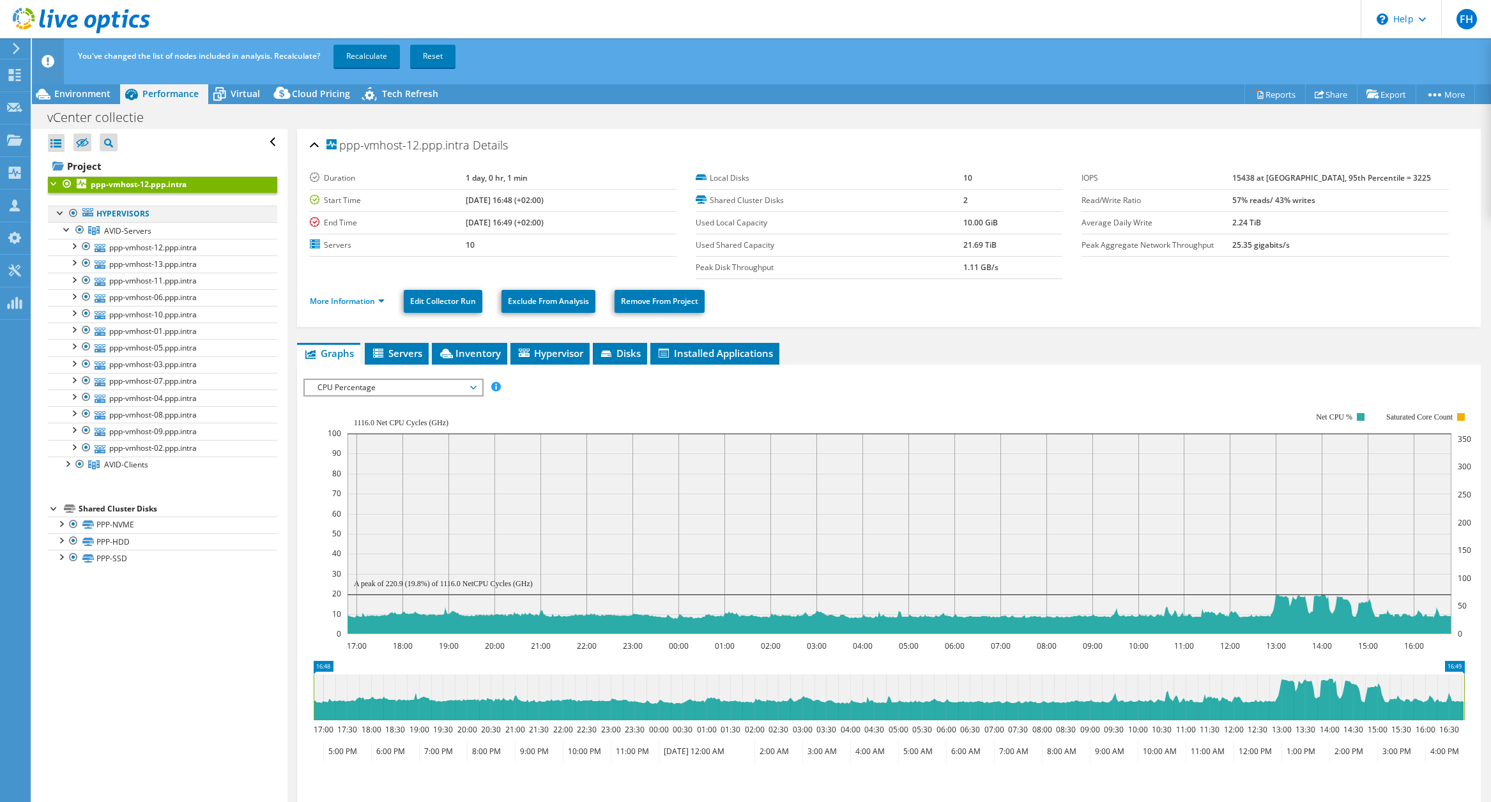
click at [73, 214] on div at bounding box center [73, 213] width 13 height 15
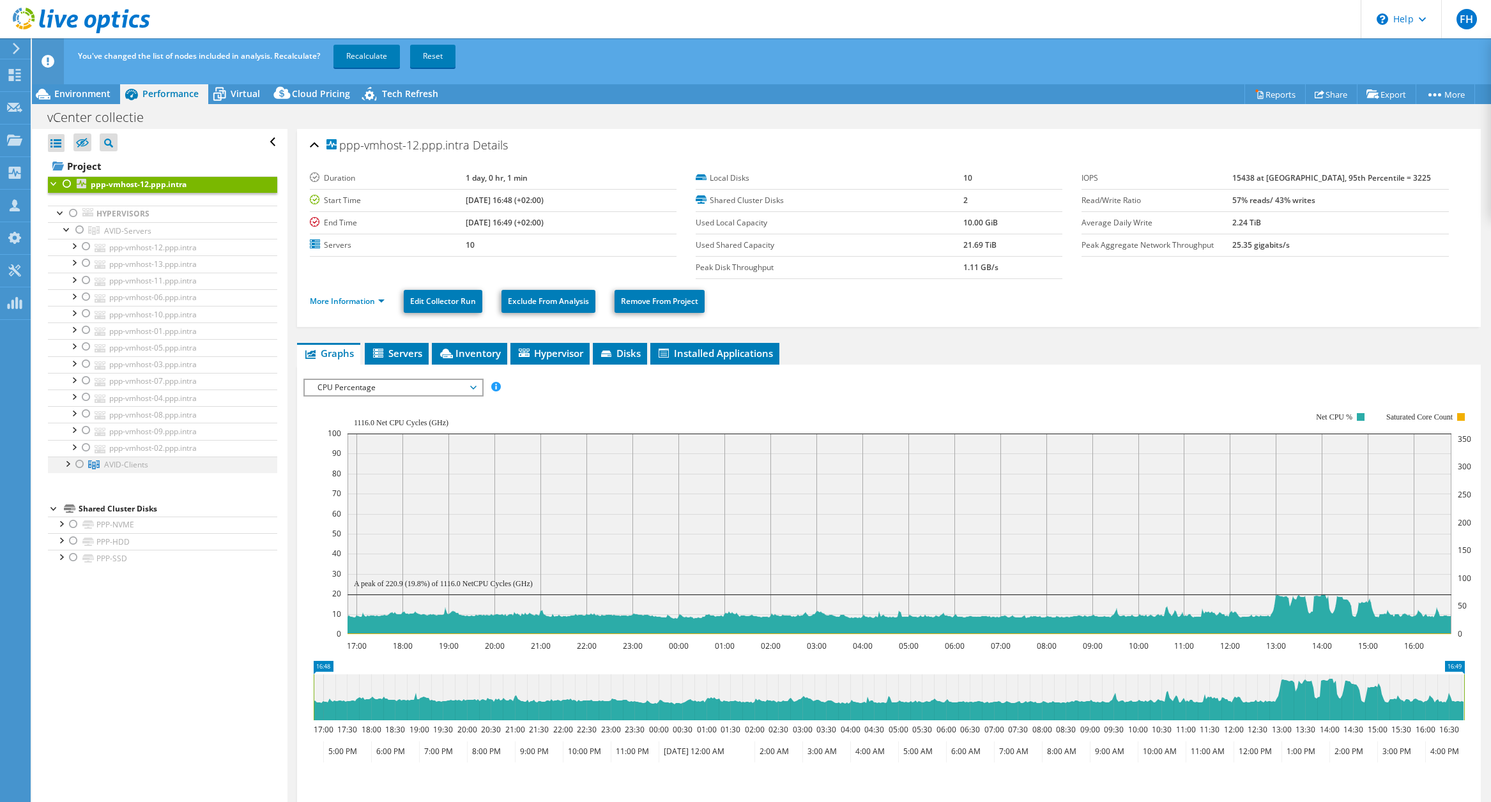
click at [79, 465] on div at bounding box center [79, 464] width 13 height 15
click at [372, 57] on link "Recalculate" at bounding box center [367, 56] width 66 height 23
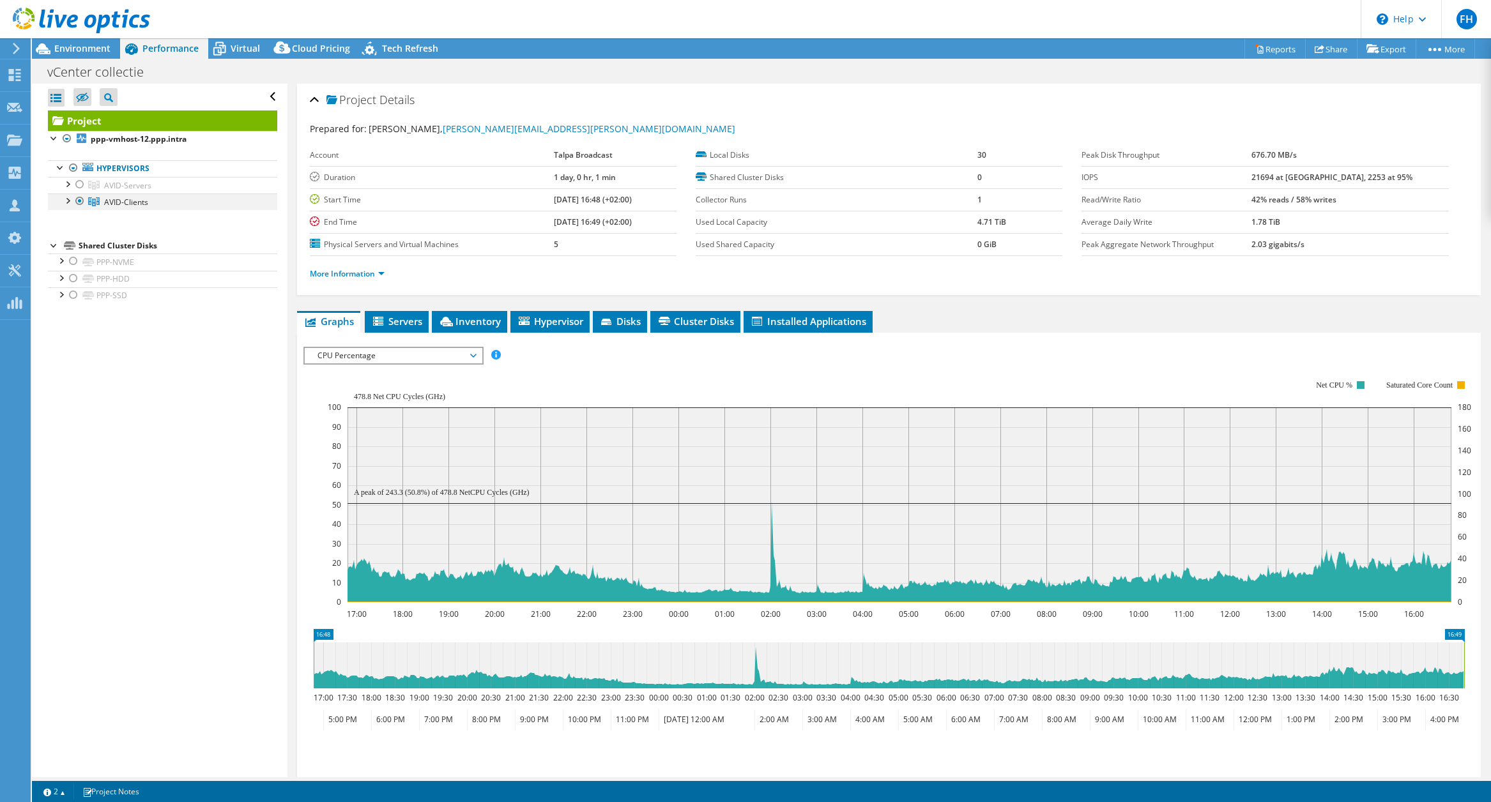
click at [70, 202] on div at bounding box center [67, 200] width 13 height 13
click at [144, 217] on link "ppp-vsethost-02.ppp.intra" at bounding box center [162, 218] width 229 height 17
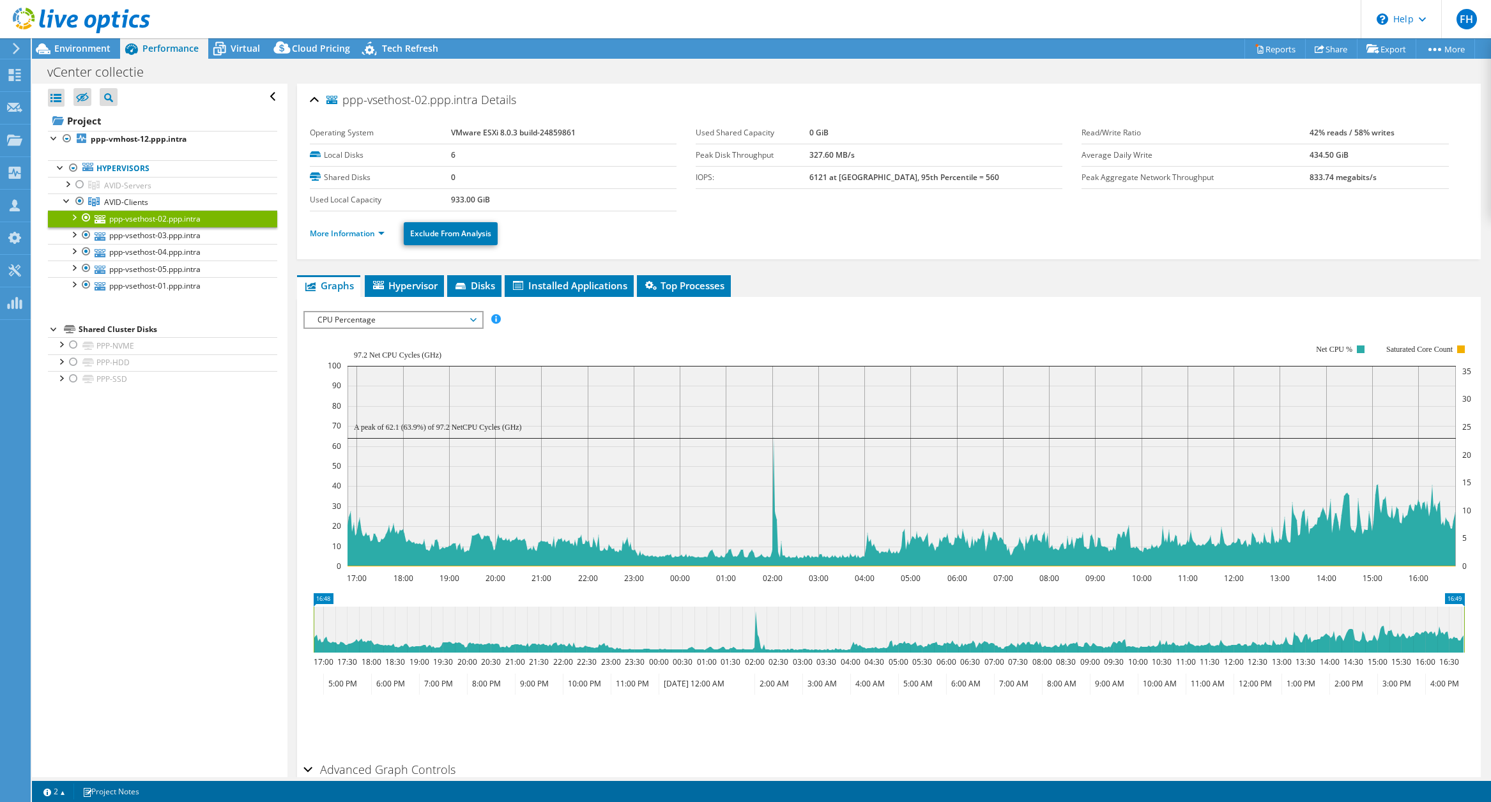
click at [342, 239] on li "More Information" at bounding box center [351, 234] width 82 height 14
click at [342, 237] on link "More Information" at bounding box center [347, 233] width 75 height 11
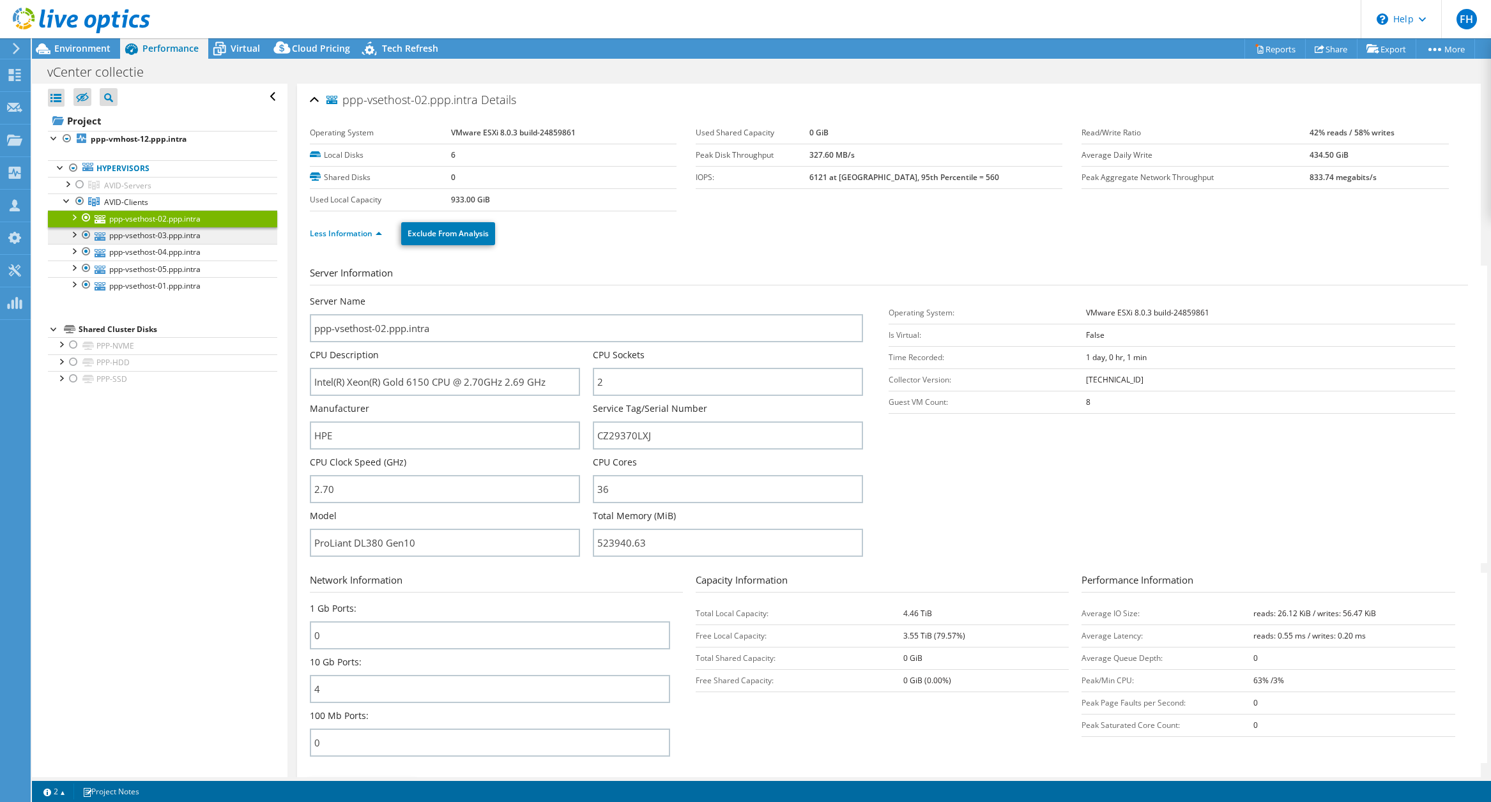
click at [148, 236] on link "ppp-vsethost-03.ppp.intra" at bounding box center [162, 235] width 229 height 17
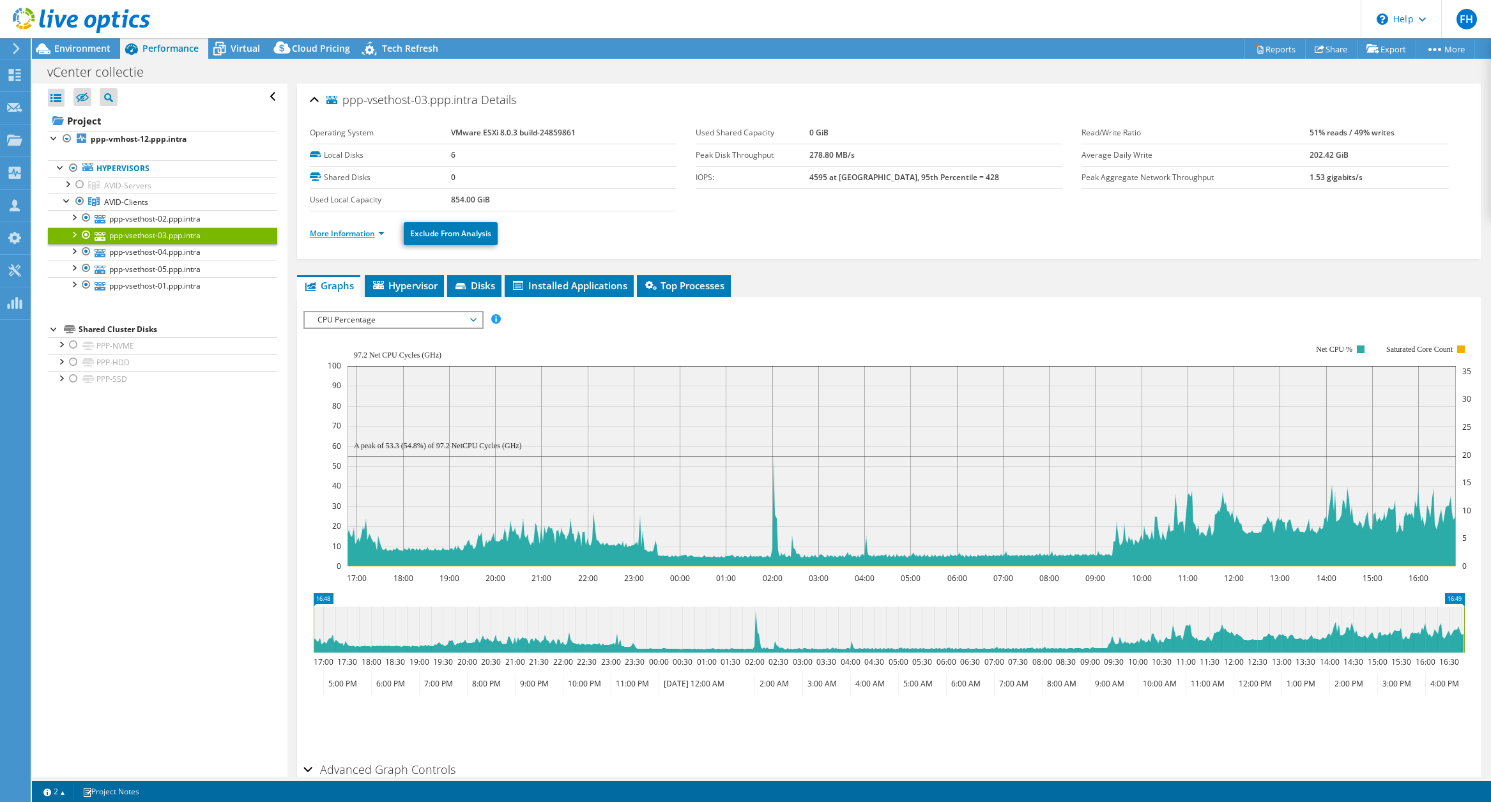
click at [329, 234] on link "More Information" at bounding box center [347, 233] width 75 height 11
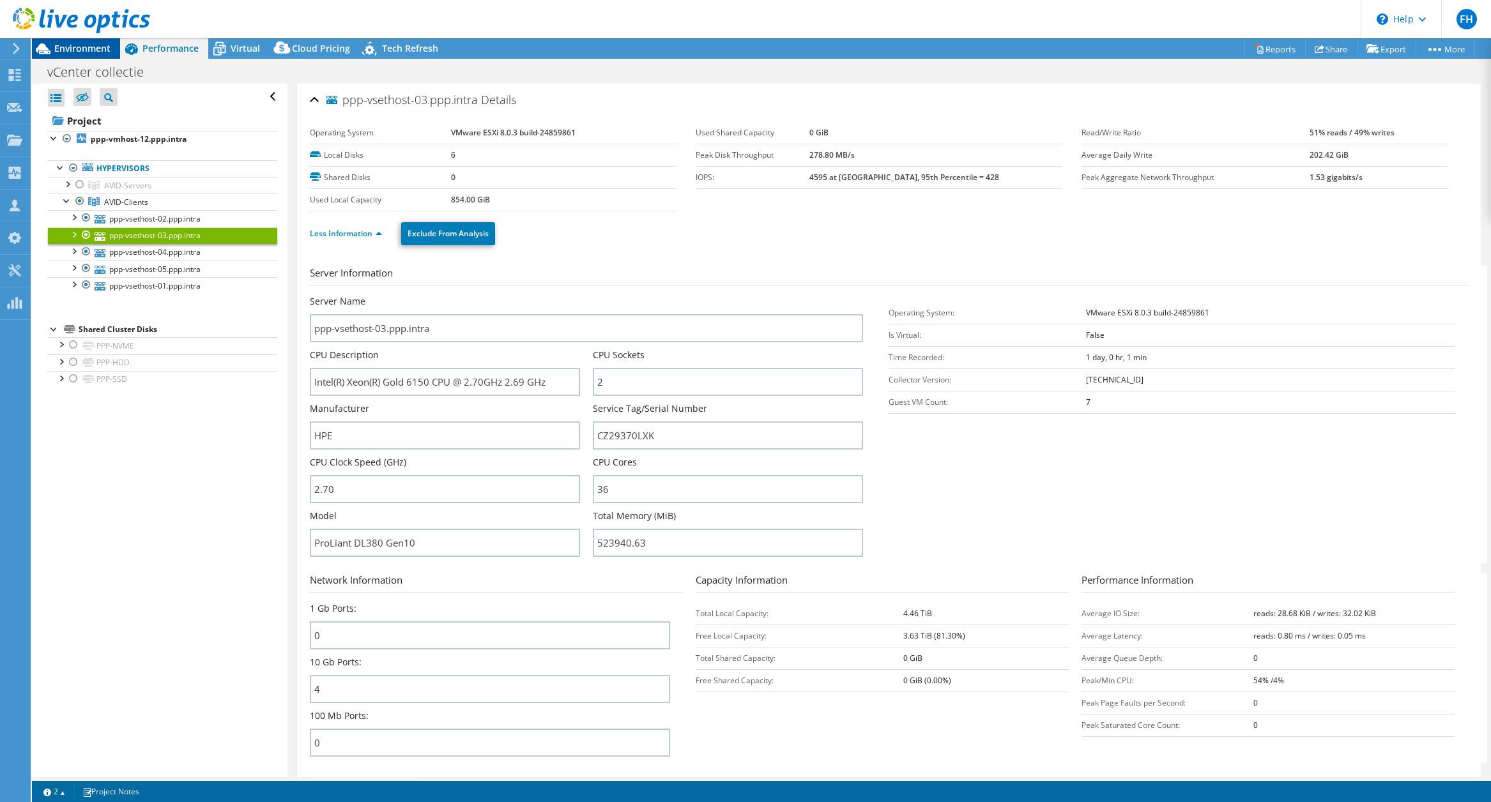
click at [75, 43] on span "Environment" at bounding box center [82, 48] width 56 height 12
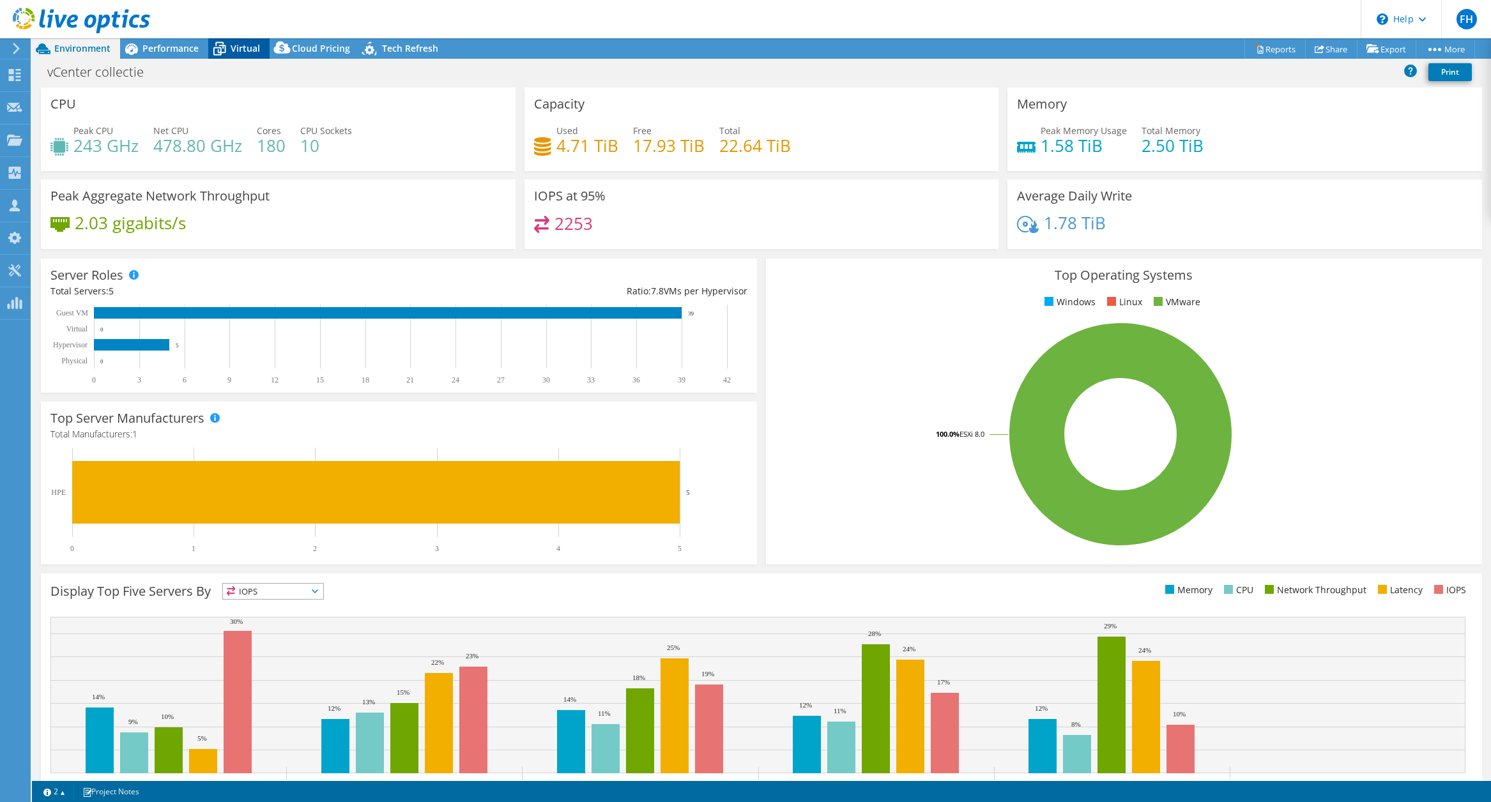
click at [247, 49] on span "Virtual" at bounding box center [245, 48] width 29 height 12
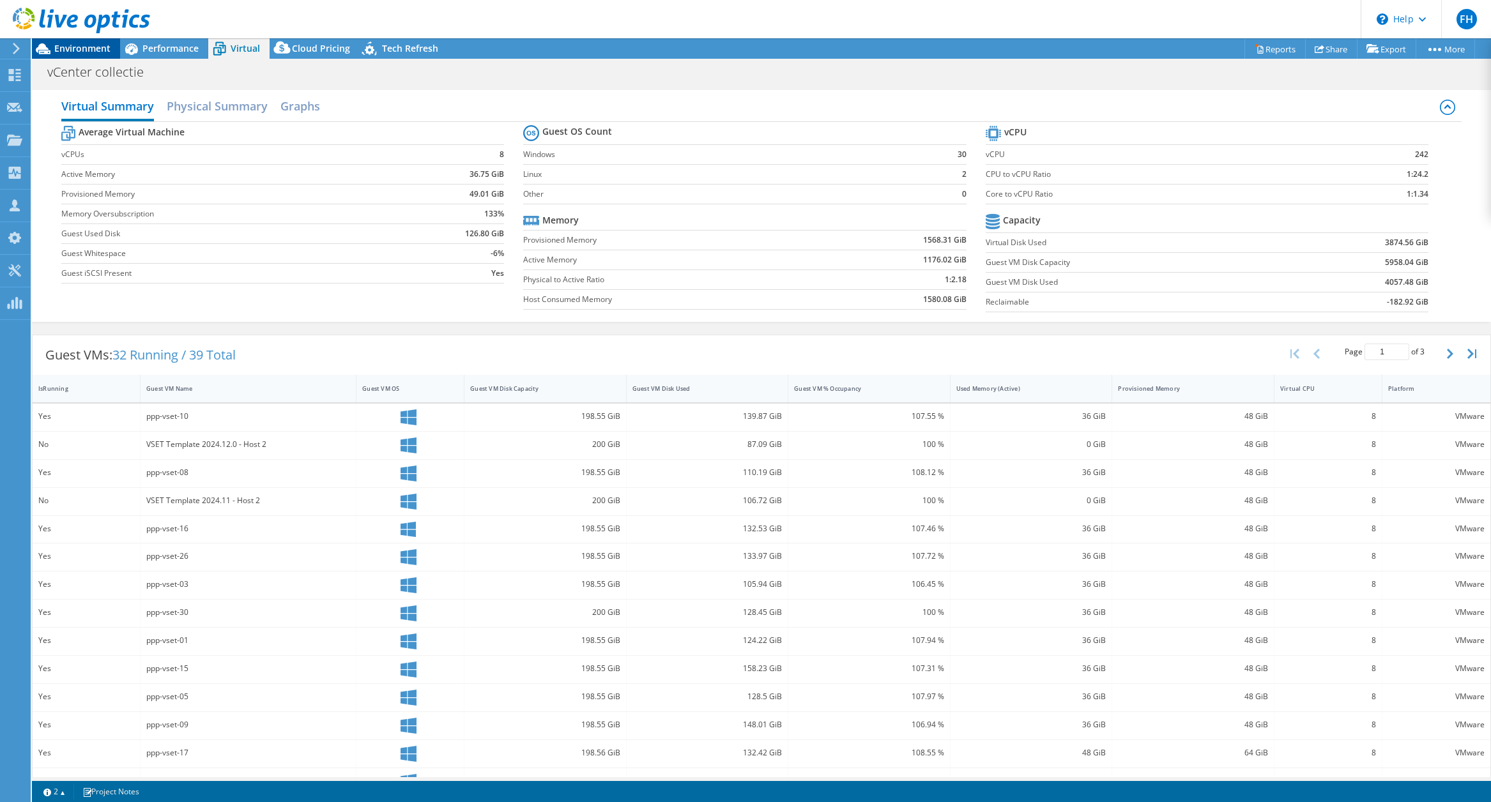
click at [84, 48] on span "Environment" at bounding box center [82, 48] width 56 height 12
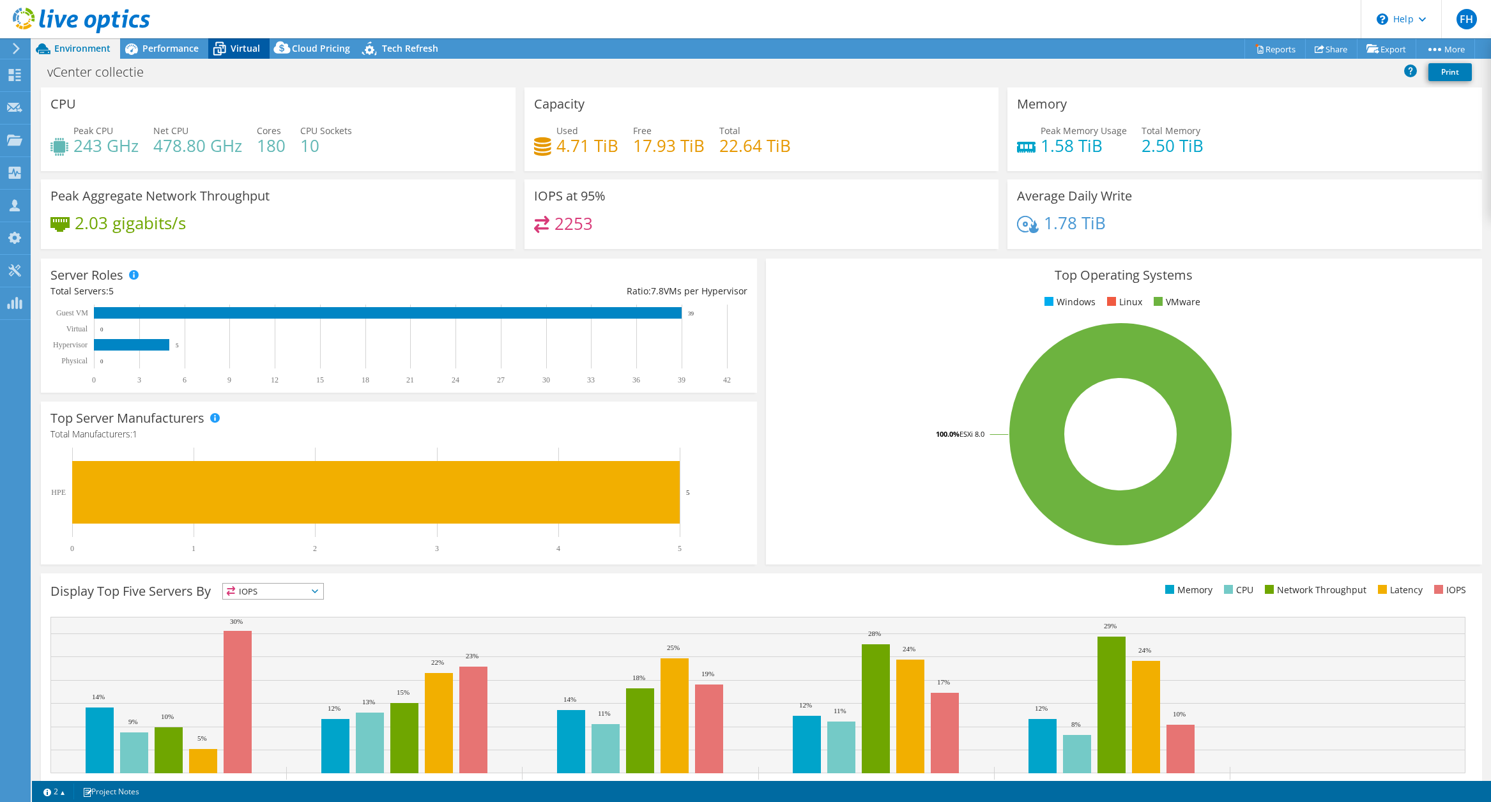
click at [252, 43] on span "Virtual" at bounding box center [245, 48] width 29 height 12
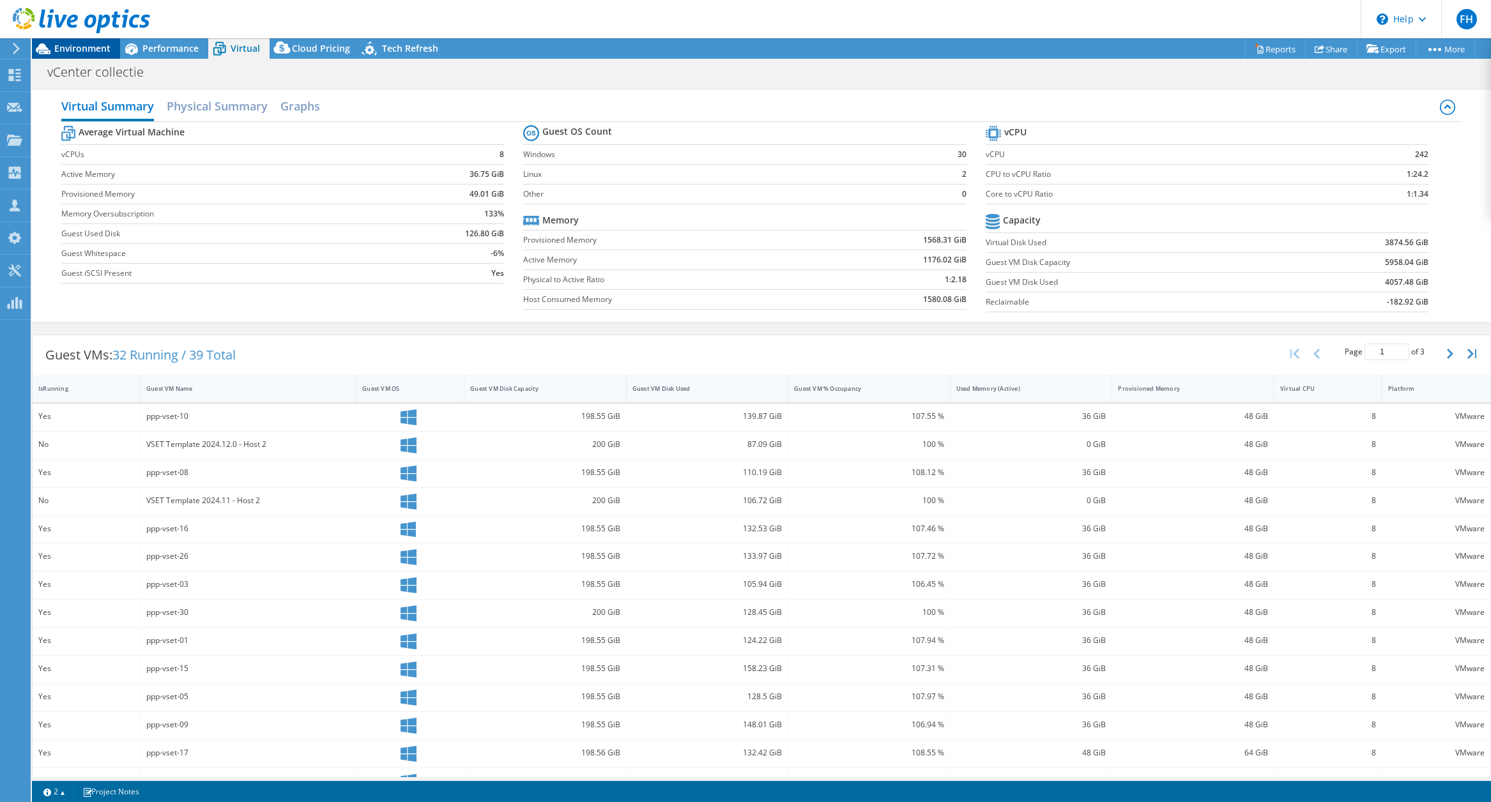
click at [87, 47] on span "Environment" at bounding box center [82, 48] width 56 height 12
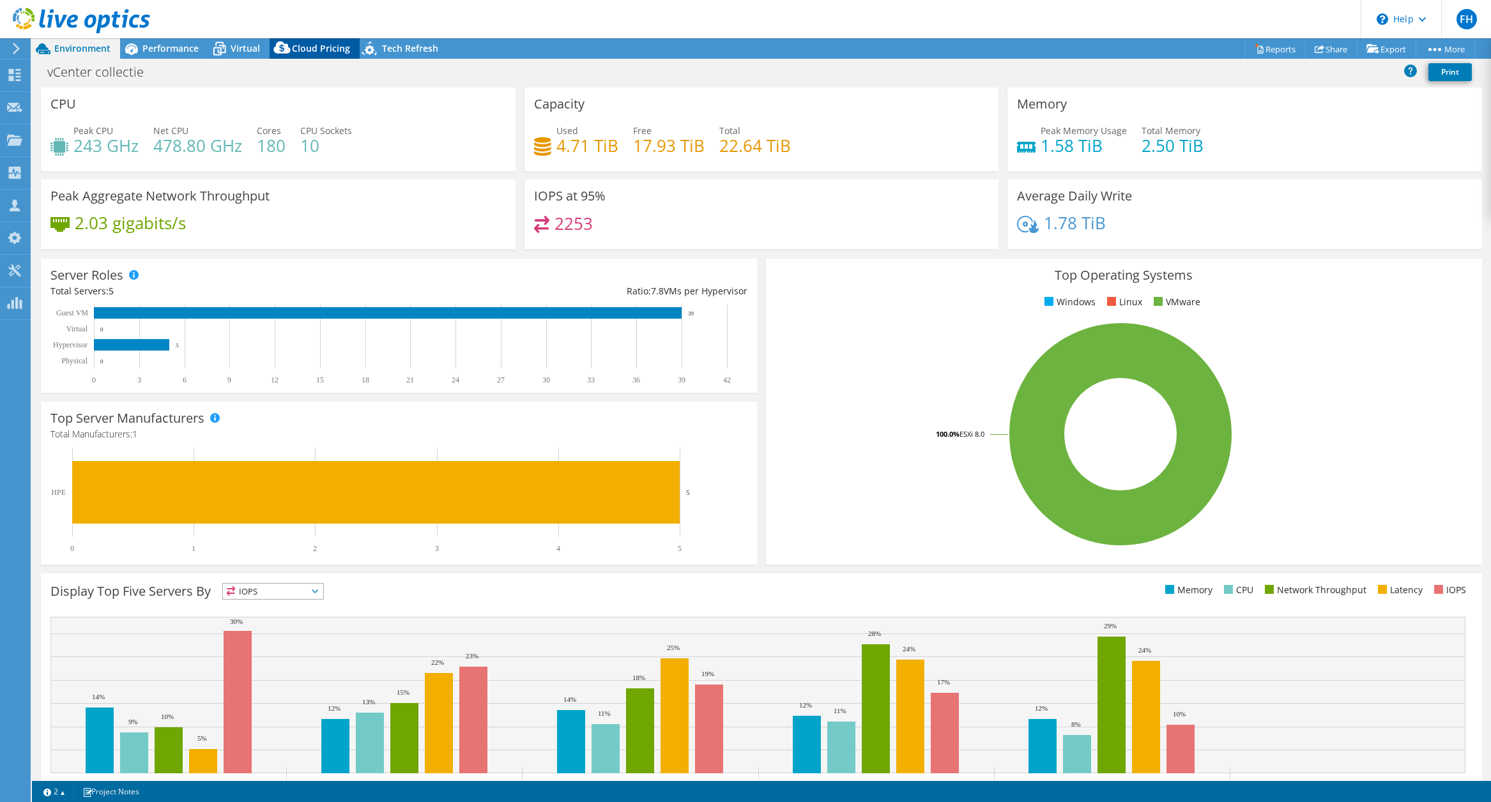
click at [300, 49] on span "Cloud Pricing" at bounding box center [321, 48] width 58 height 12
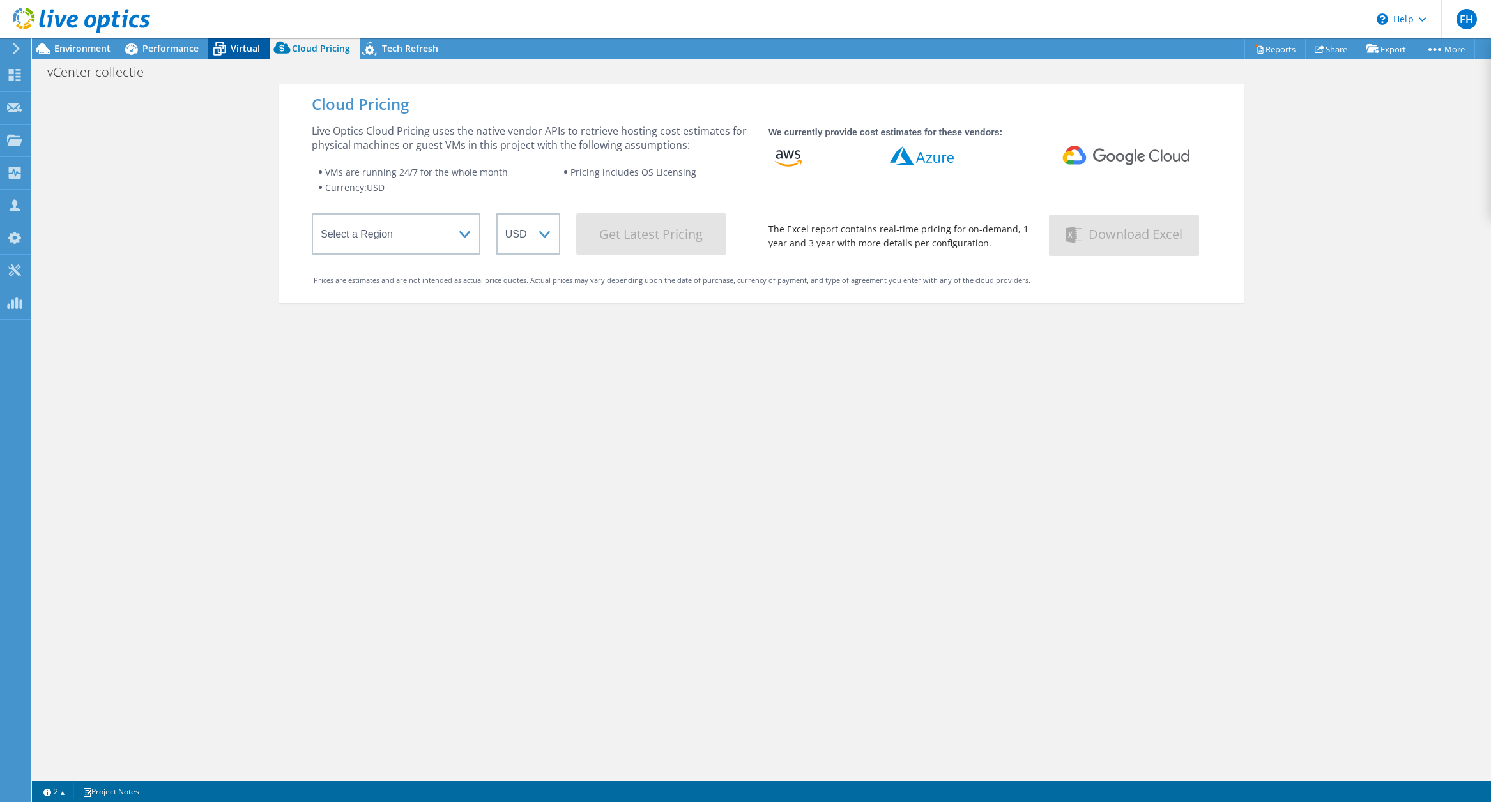
click at [236, 49] on span "Virtual" at bounding box center [245, 48] width 29 height 12
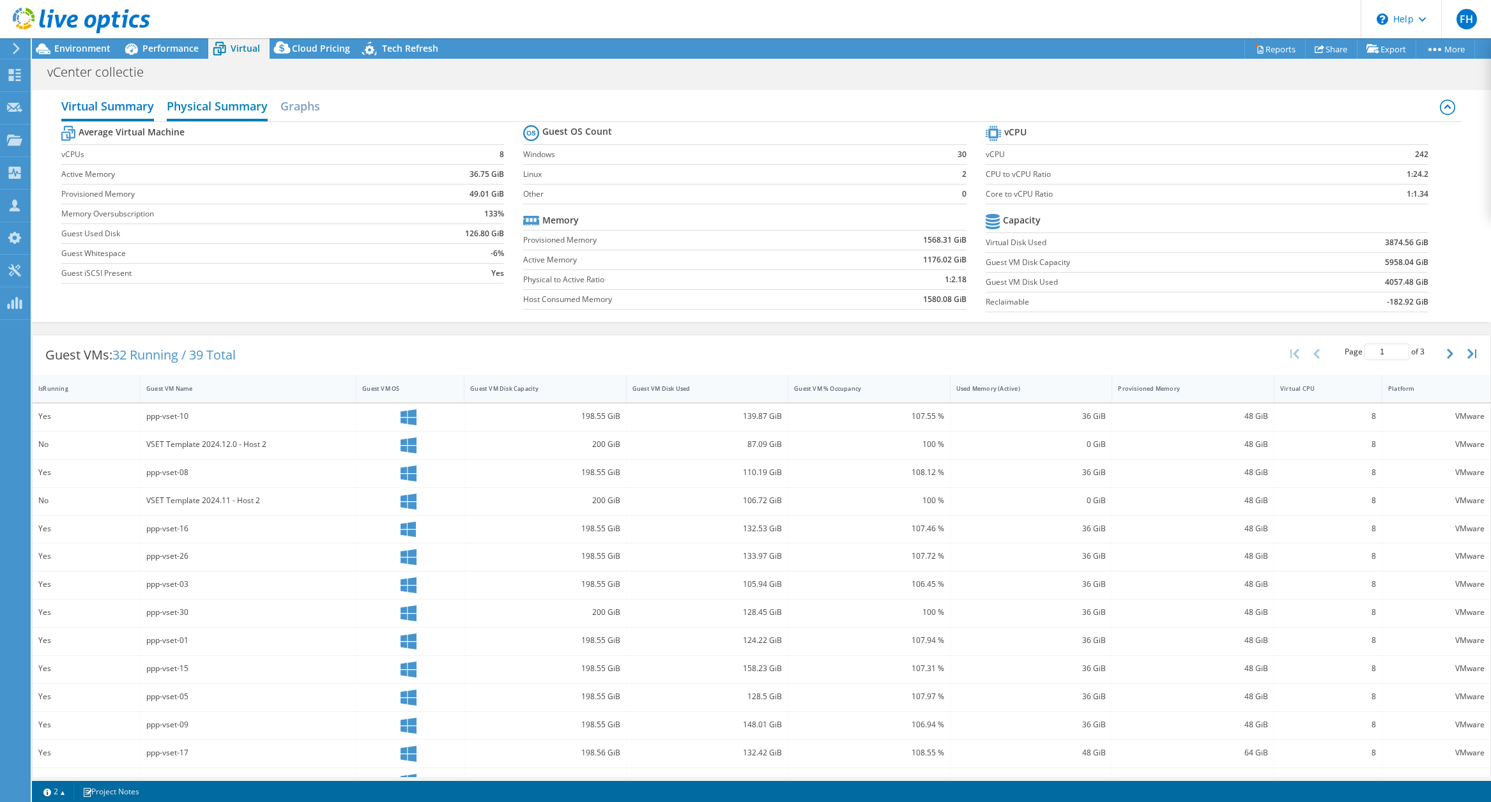
click at [224, 114] on h2 "Physical Summary" at bounding box center [217, 107] width 101 height 28
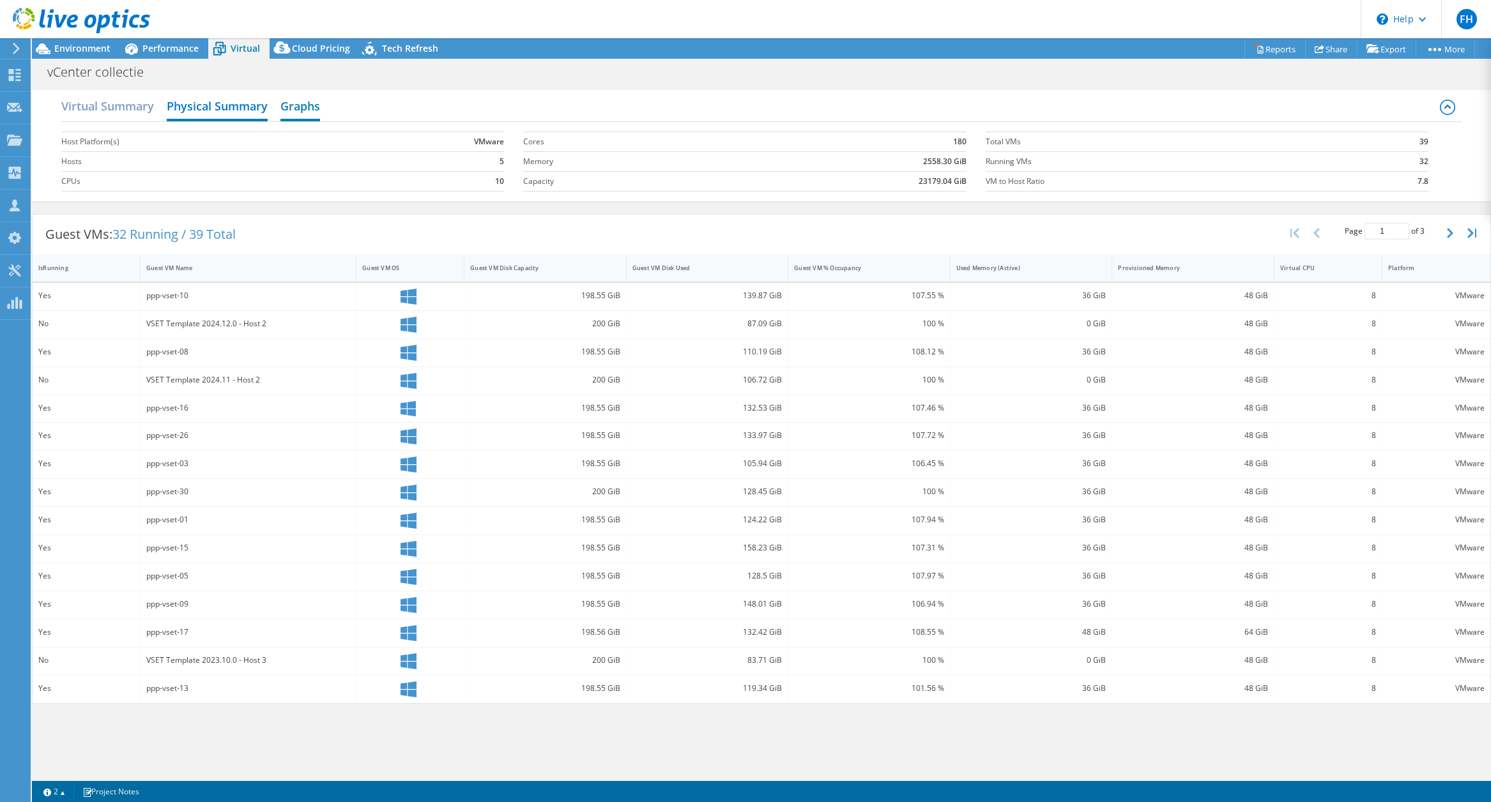
click at [293, 109] on h2 "Graphs" at bounding box center [300, 107] width 40 height 28
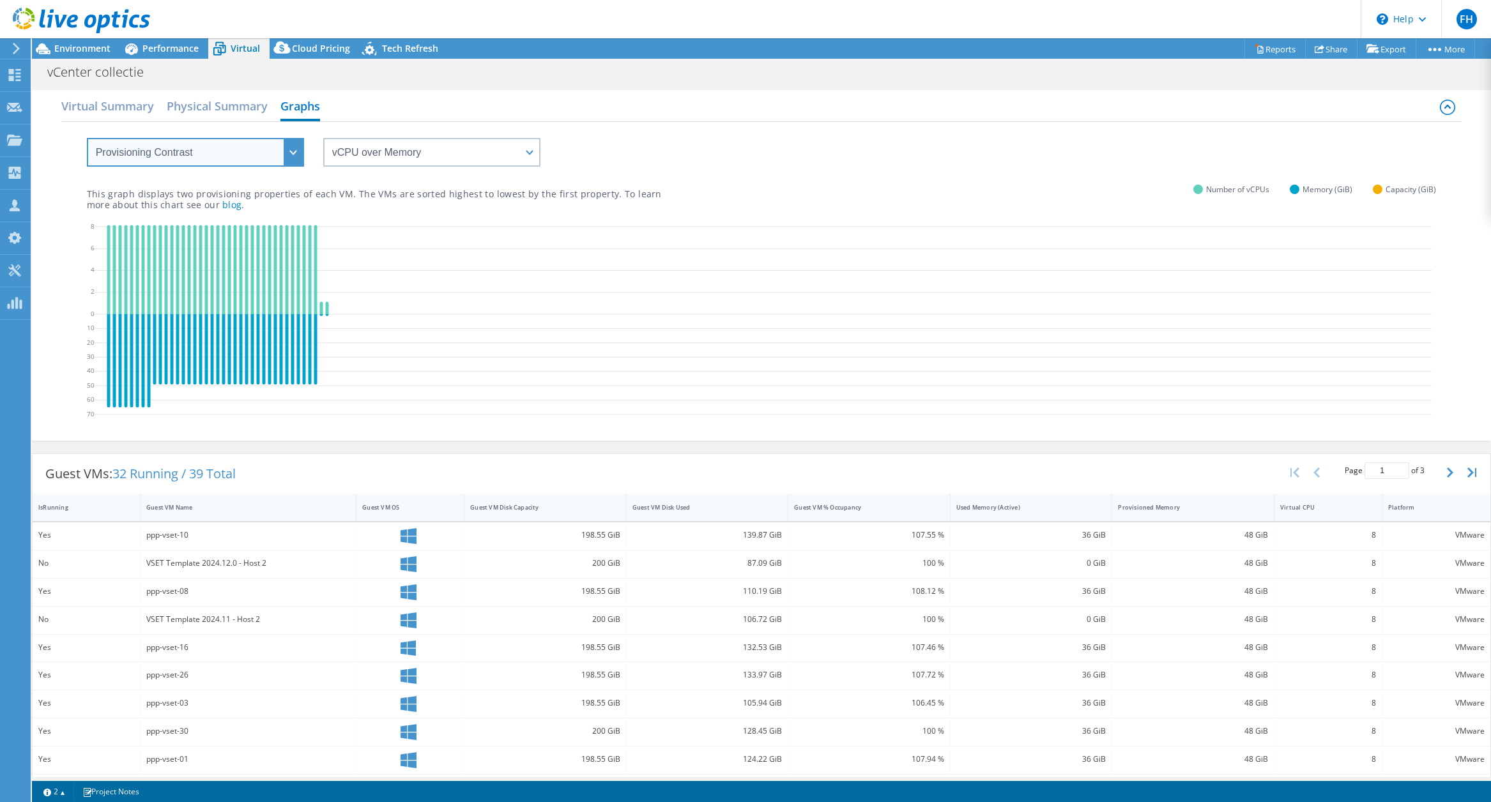
select select "Over Provisioning"
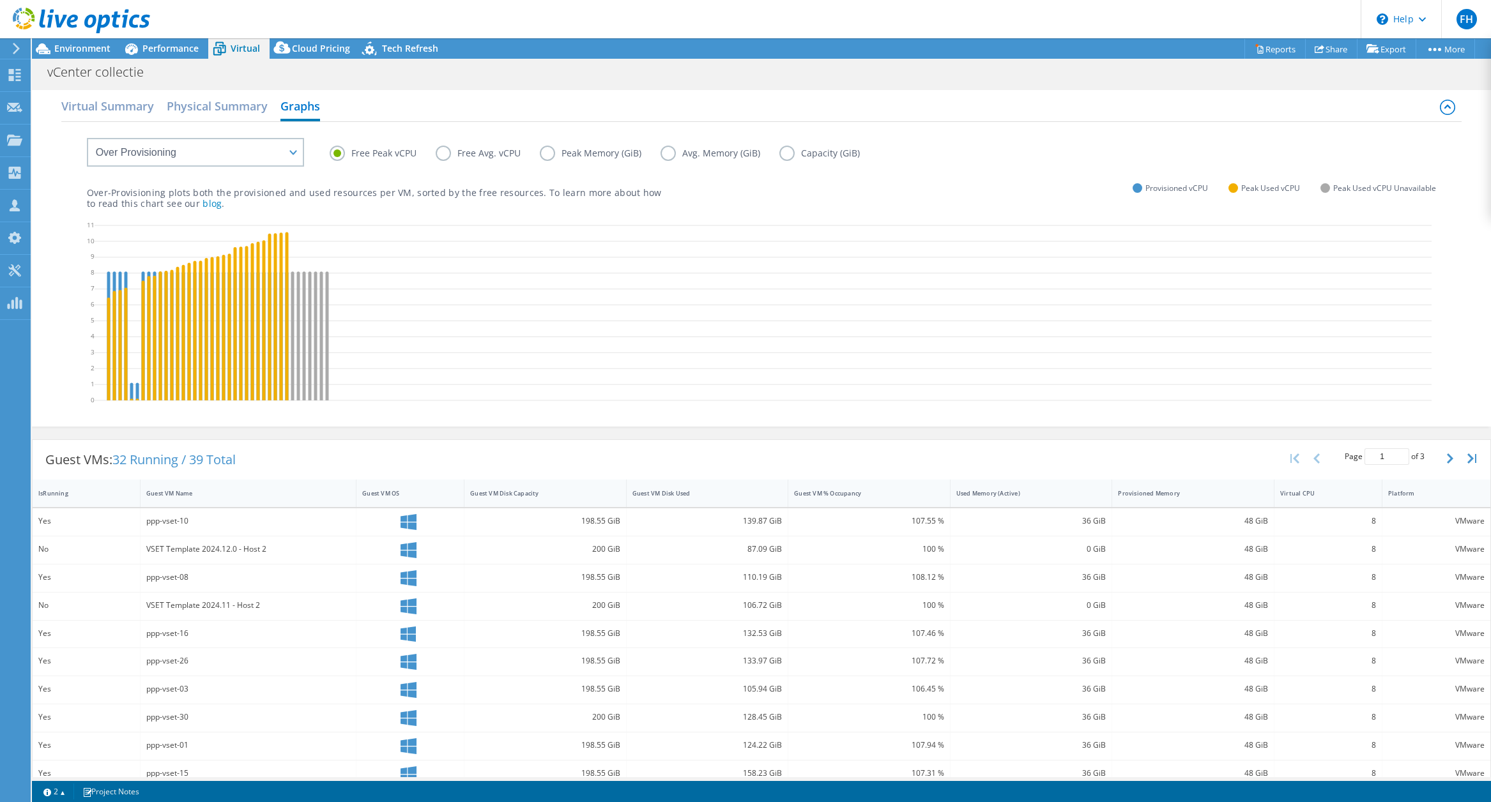
click at [445, 153] on label "Free Avg. vCPU" at bounding box center [488, 153] width 104 height 15
click at [0, 0] on input "Free Avg. vCPU" at bounding box center [0, 0] width 0 height 0
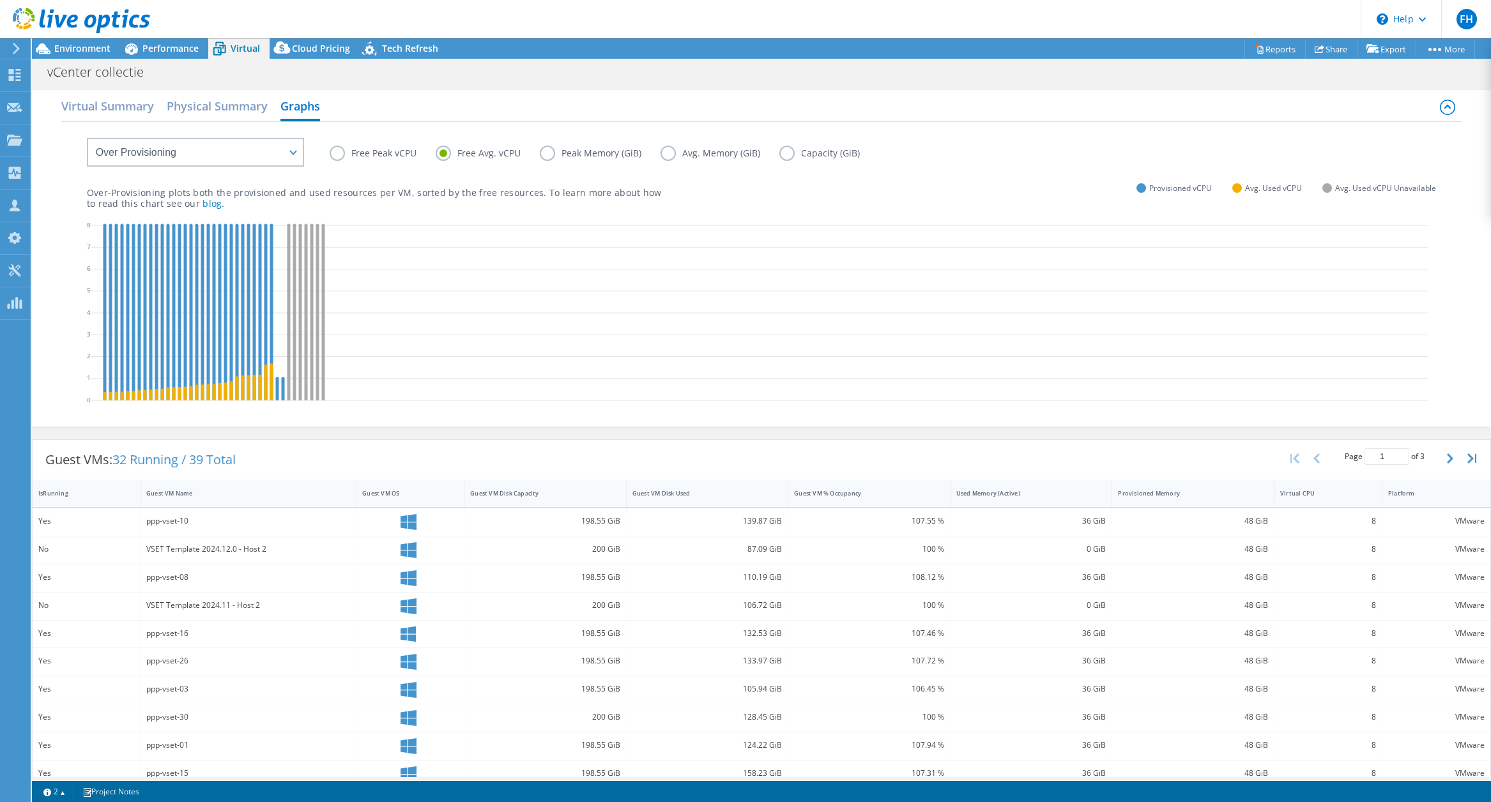
click at [546, 147] on label "Peak Memory (GiB)" at bounding box center [600, 153] width 121 height 15
click at [0, 0] on input "Peak Memory (GiB)" at bounding box center [0, 0] width 0 height 0
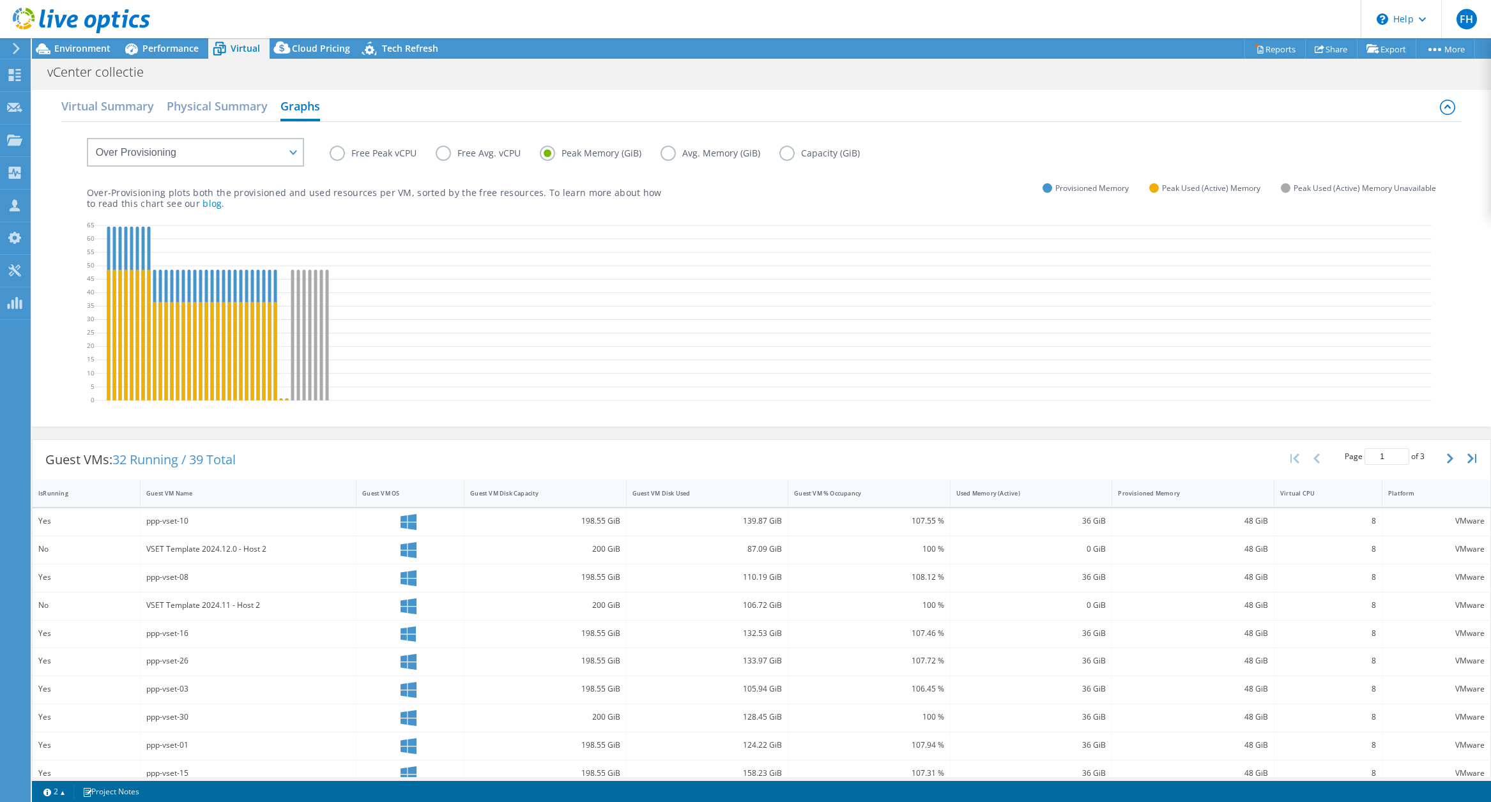
click at [666, 153] on label "Avg. Memory (GiB)" at bounding box center [720, 153] width 119 height 15
click at [0, 0] on input "Avg. Memory (GiB)" at bounding box center [0, 0] width 0 height 0
click at [783, 153] on label "Capacity (GiB)" at bounding box center [829, 153] width 100 height 15
click at [0, 0] on input "Capacity (GiB)" at bounding box center [0, 0] width 0 height 0
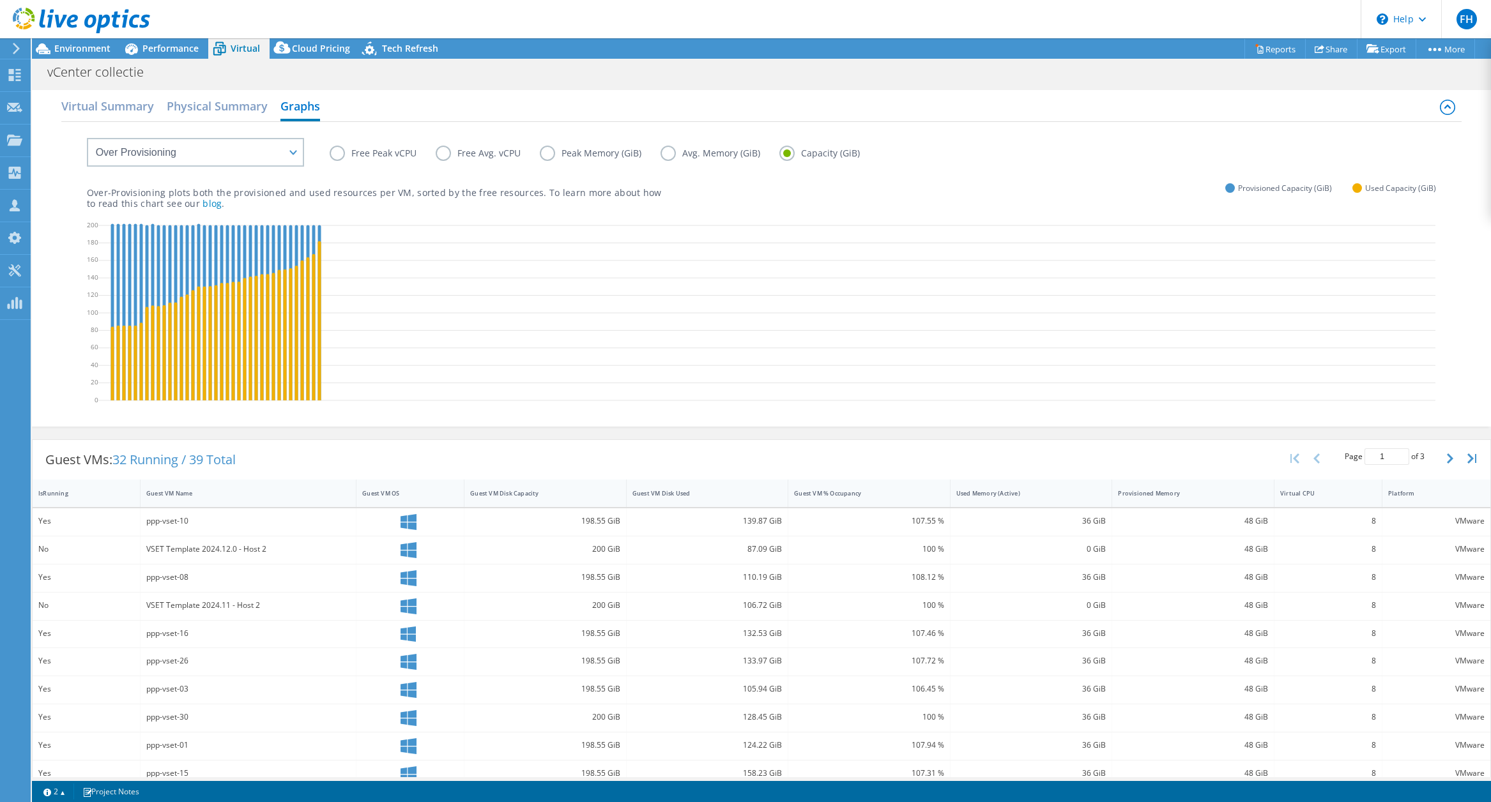
click at [342, 153] on label "Free Peak vCPU" at bounding box center [383, 153] width 106 height 15
click at [0, 0] on input "Free Peak vCPU" at bounding box center [0, 0] width 0 height 0
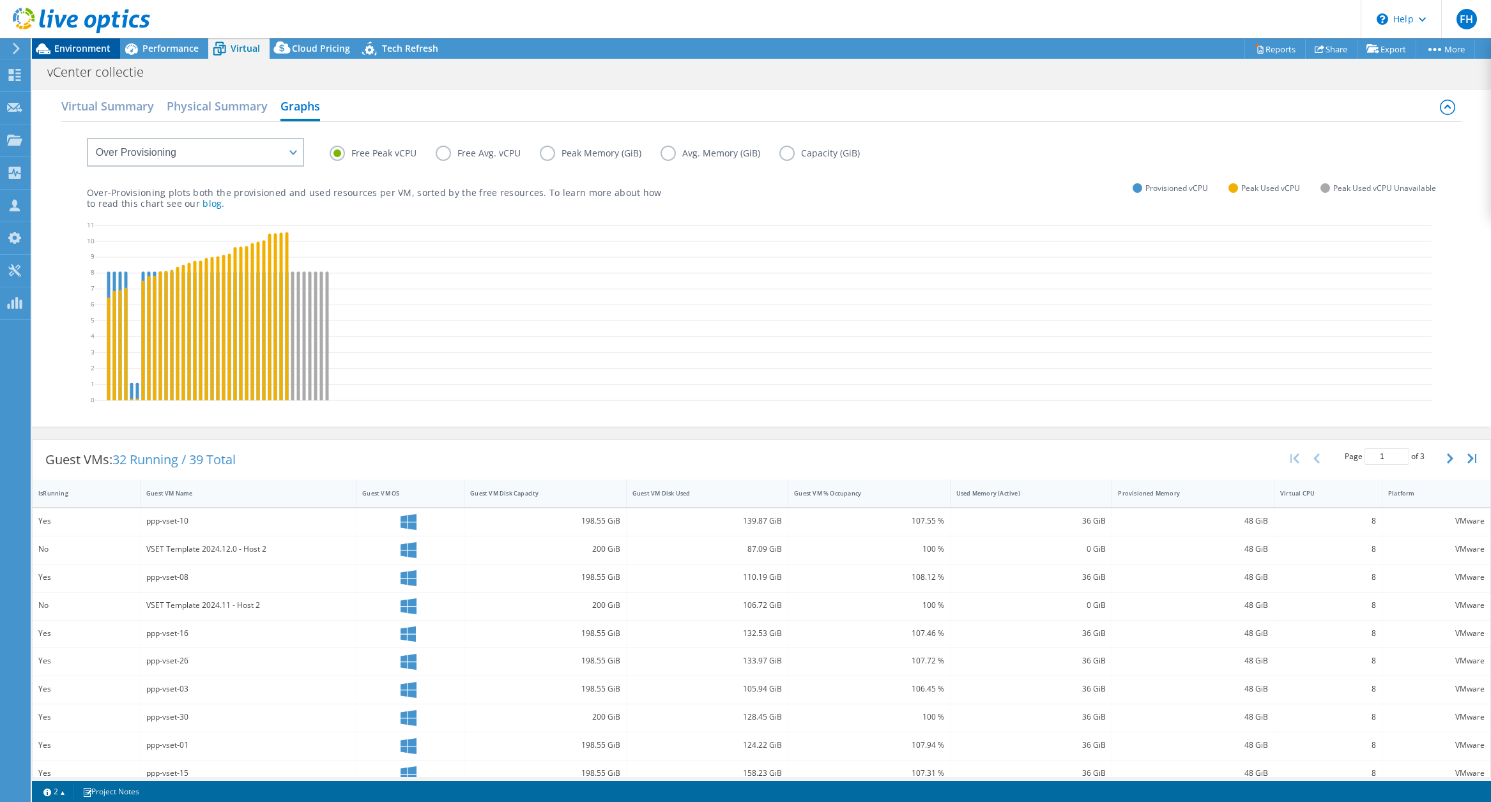
click at [100, 50] on span "Environment" at bounding box center [82, 48] width 56 height 12
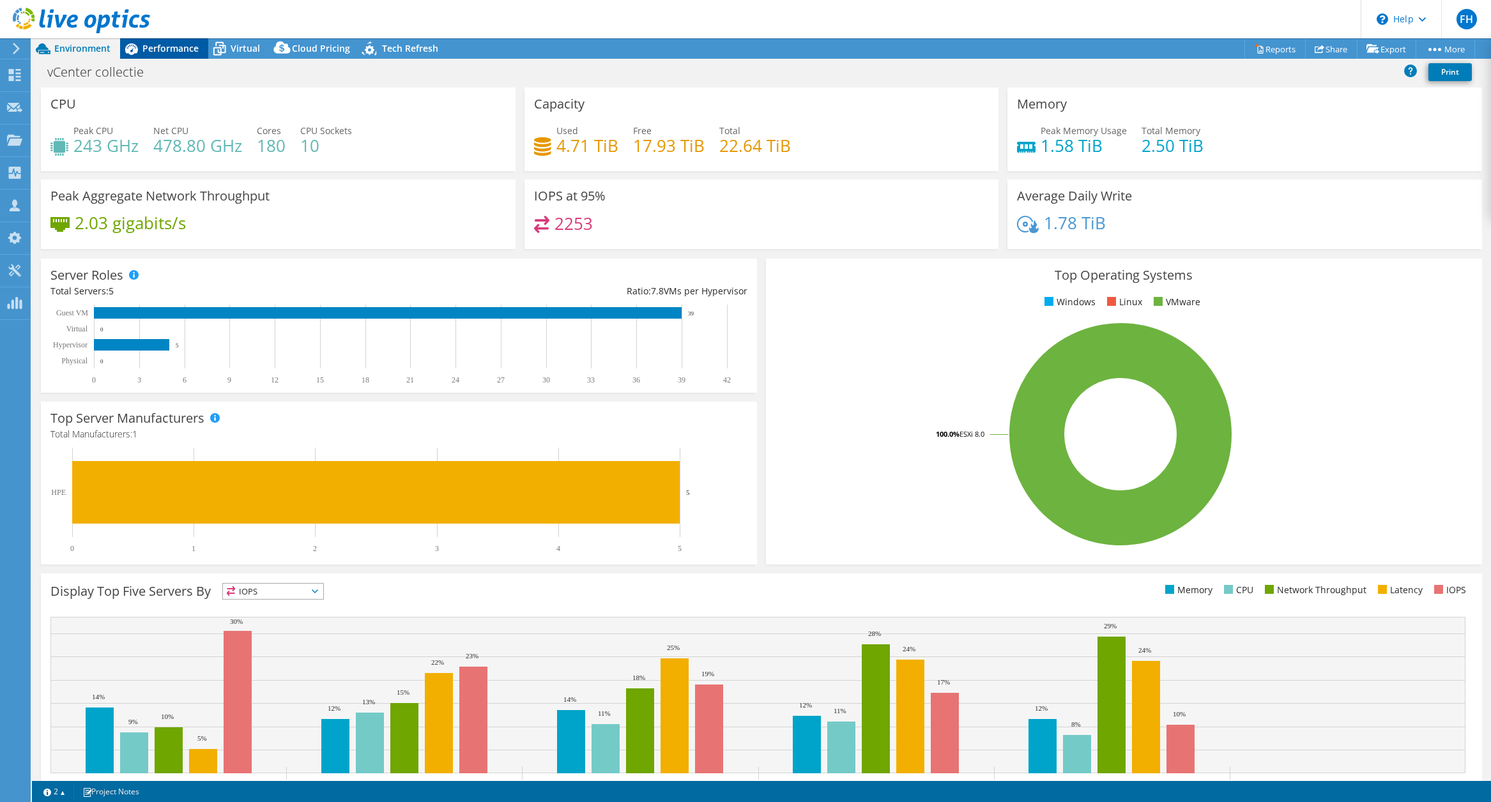
click at [153, 50] on span "Performance" at bounding box center [170, 48] width 56 height 12
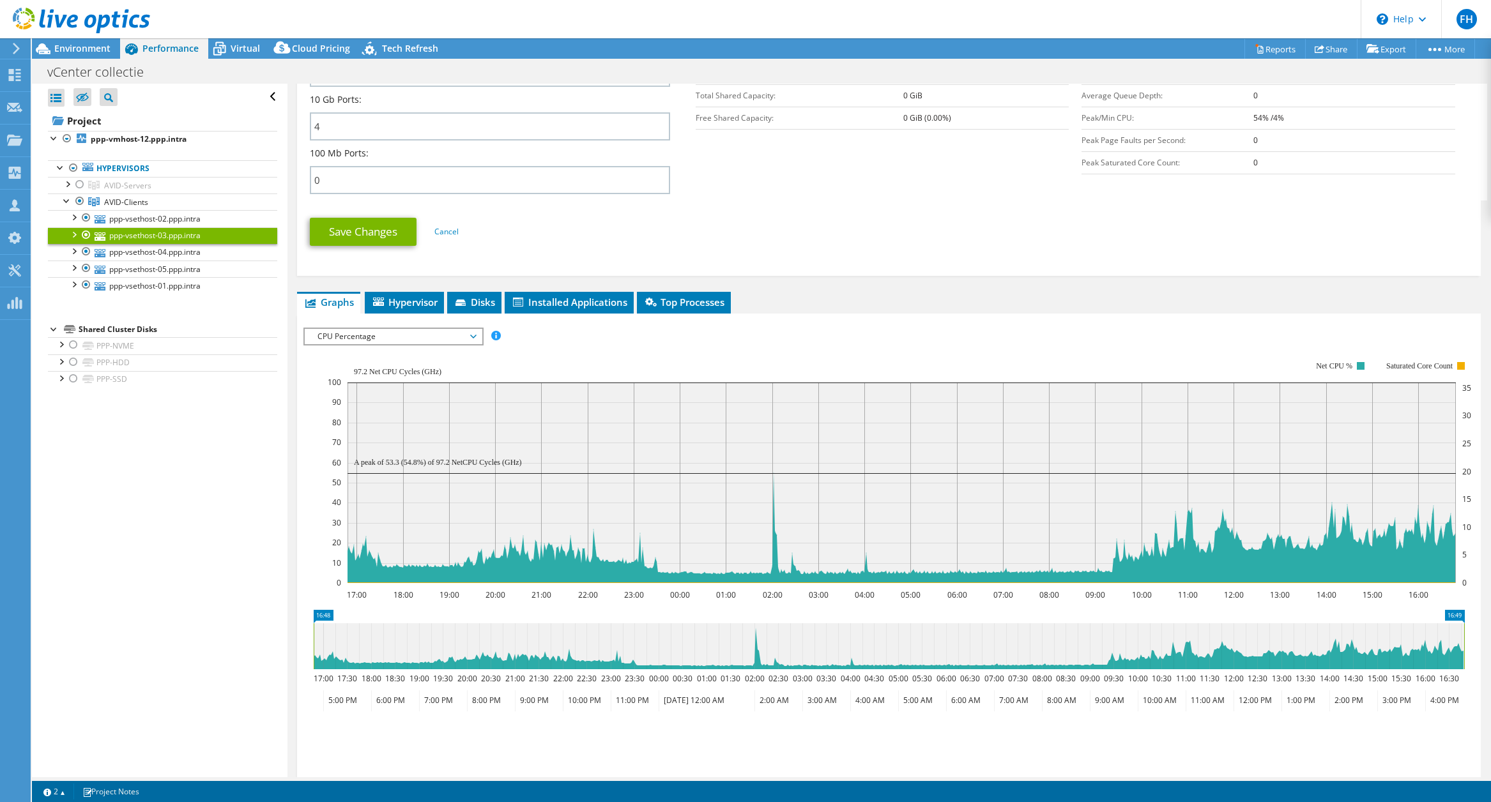
scroll to position [565, 0]
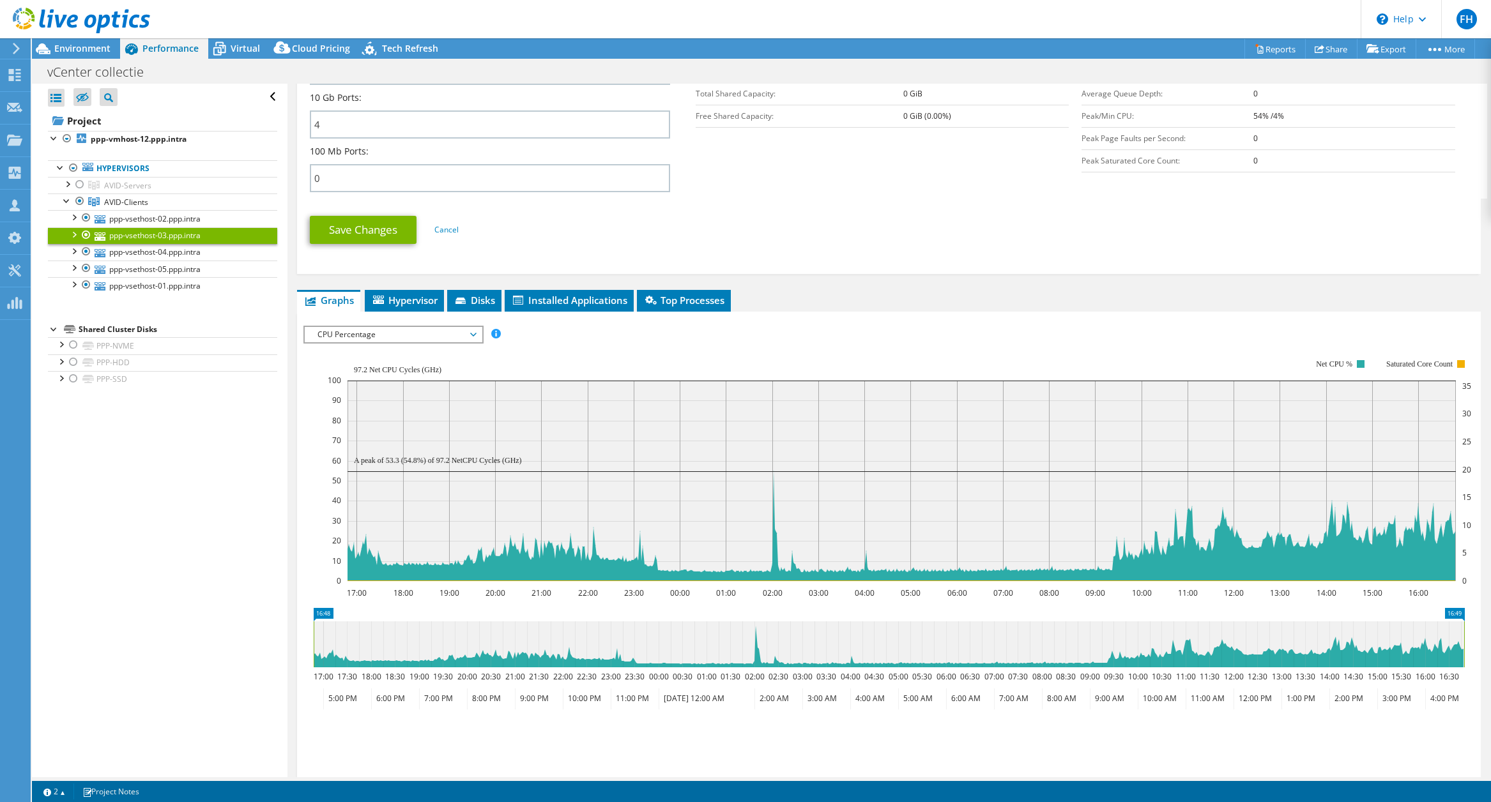
click at [459, 341] on span "CPU Percentage" at bounding box center [393, 334] width 164 height 15
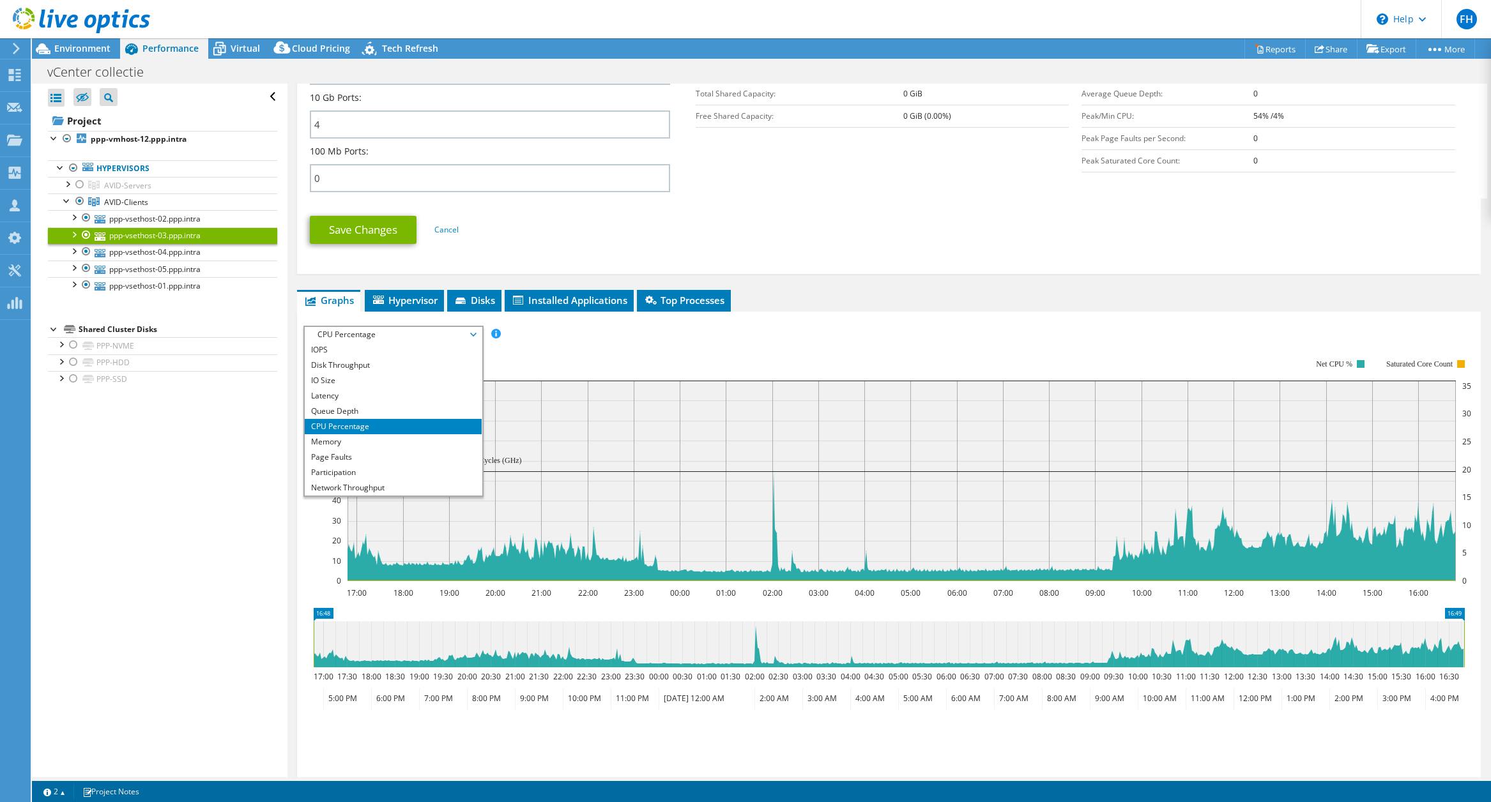
scroll to position [564, 0]
click at [827, 339] on div "IOPS Disk Throughput IO Size Latency Queue Depth CPU Percentage Memory Page Fau…" at bounding box center [888, 334] width 1171 height 17
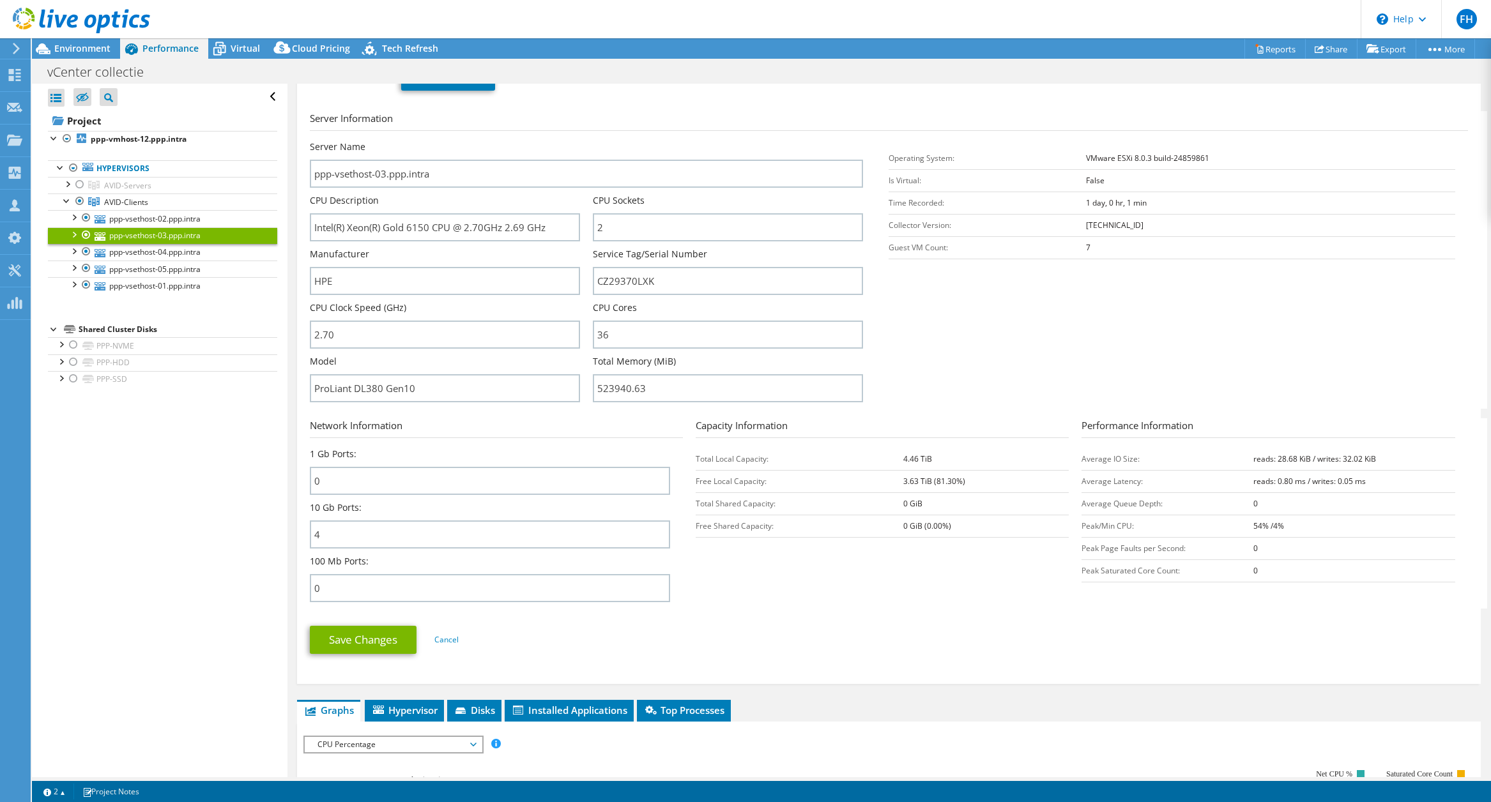
scroll to position [155, 0]
click at [142, 140] on b "ppp-vmhost-12.ppp.intra" at bounding box center [139, 139] width 96 height 11
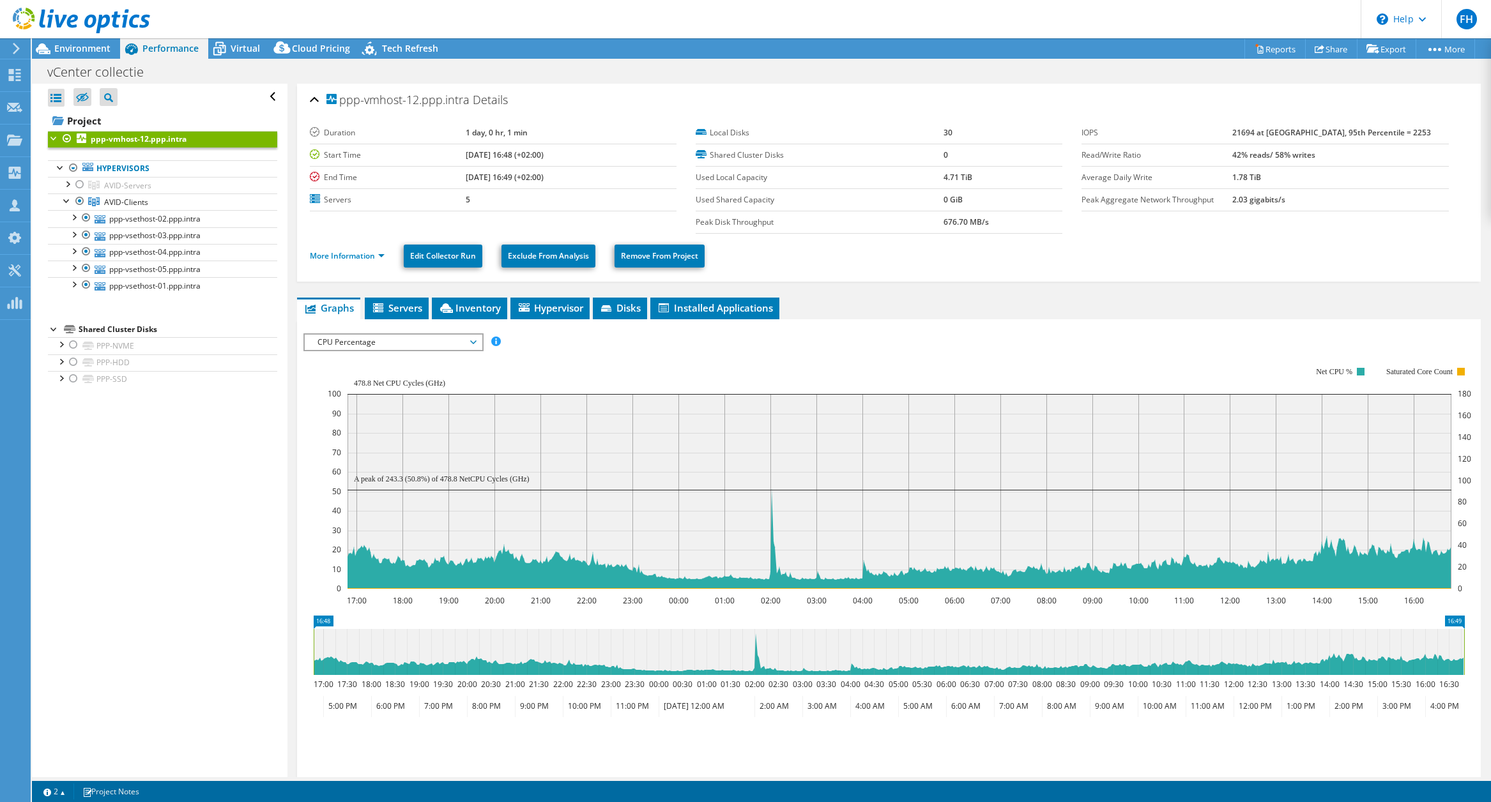
scroll to position [0, 0]
drag, startPoint x: 1267, startPoint y: 132, endPoint x: 1290, endPoint y: 130, distance: 23.1
click at [1290, 130] on b "21694 at Peak, 95th Percentile = 2253" at bounding box center [1331, 132] width 199 height 11
copy b "21694"
drag, startPoint x: 1406, startPoint y: 131, endPoint x: 1388, endPoint y: 133, distance: 18.0
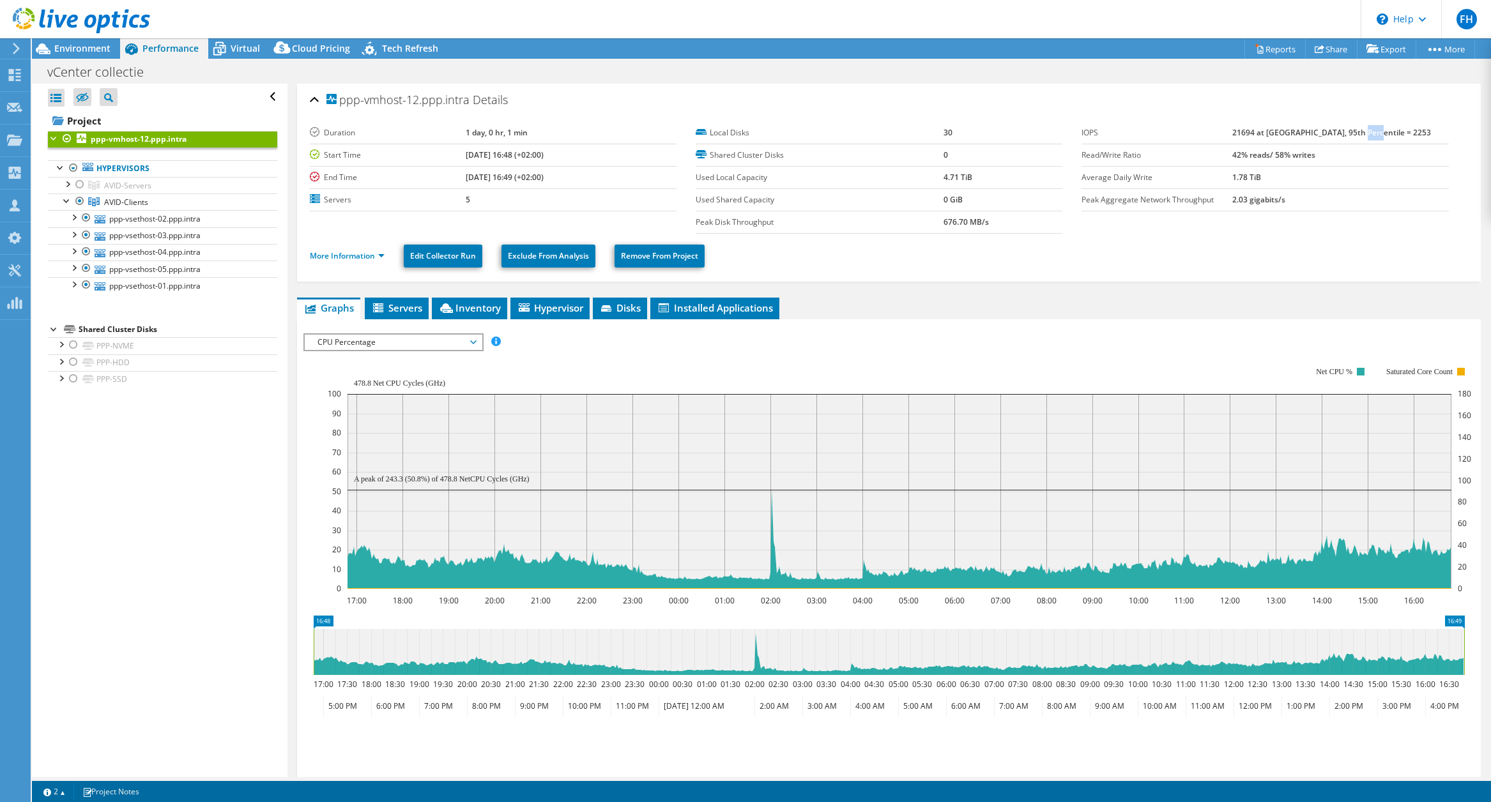
click at [1388, 133] on td "21694 at Peak, 95th Percentile = 2253" at bounding box center [1340, 133] width 216 height 22
copy b "2253"
click at [171, 220] on link "ppp-vsethost-02.ppp.intra" at bounding box center [162, 218] width 229 height 17
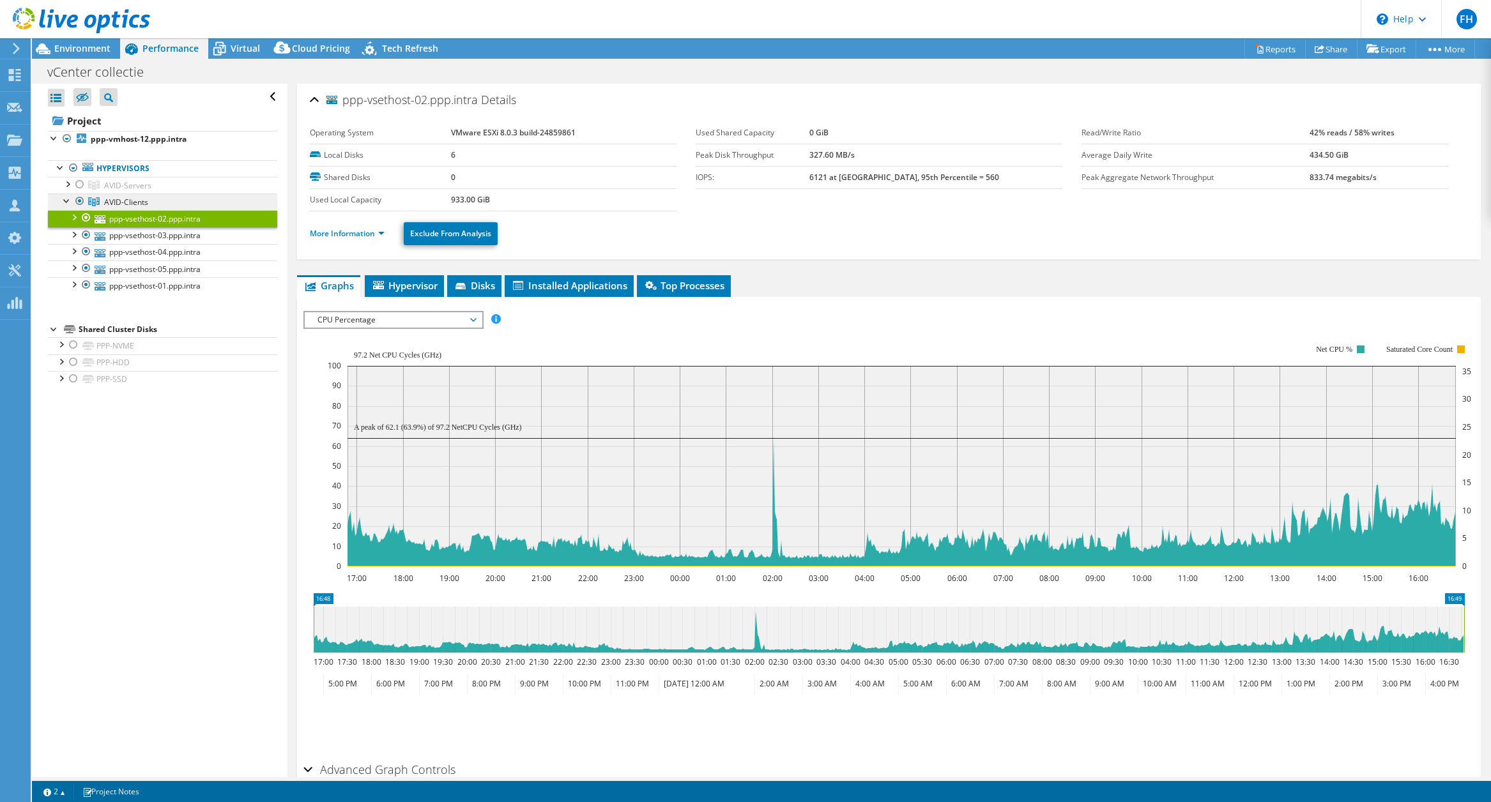
click at [127, 200] on span "AVID-Clients" at bounding box center [126, 202] width 44 height 11
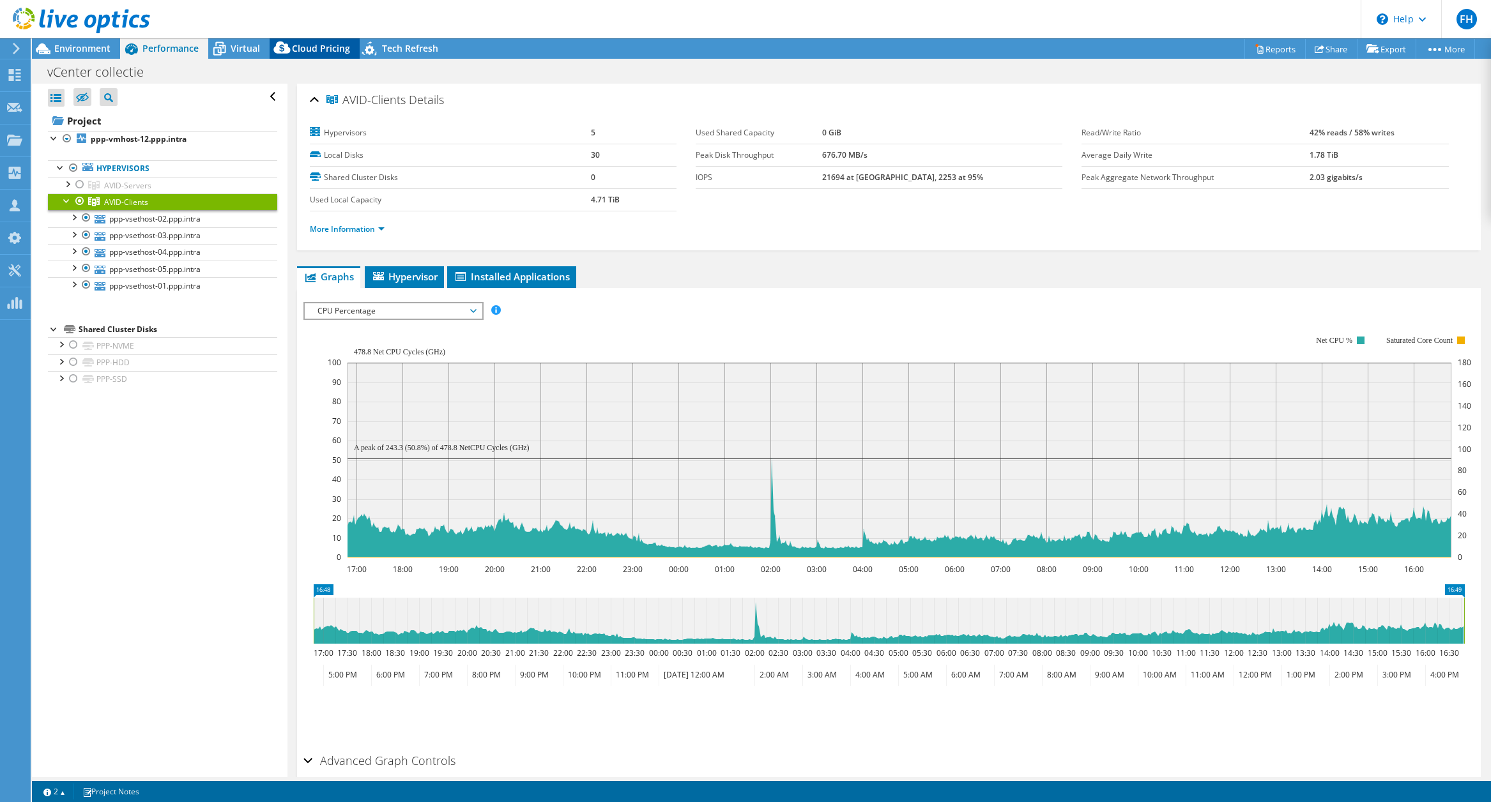
click at [310, 50] on span "Cloud Pricing" at bounding box center [321, 48] width 58 height 12
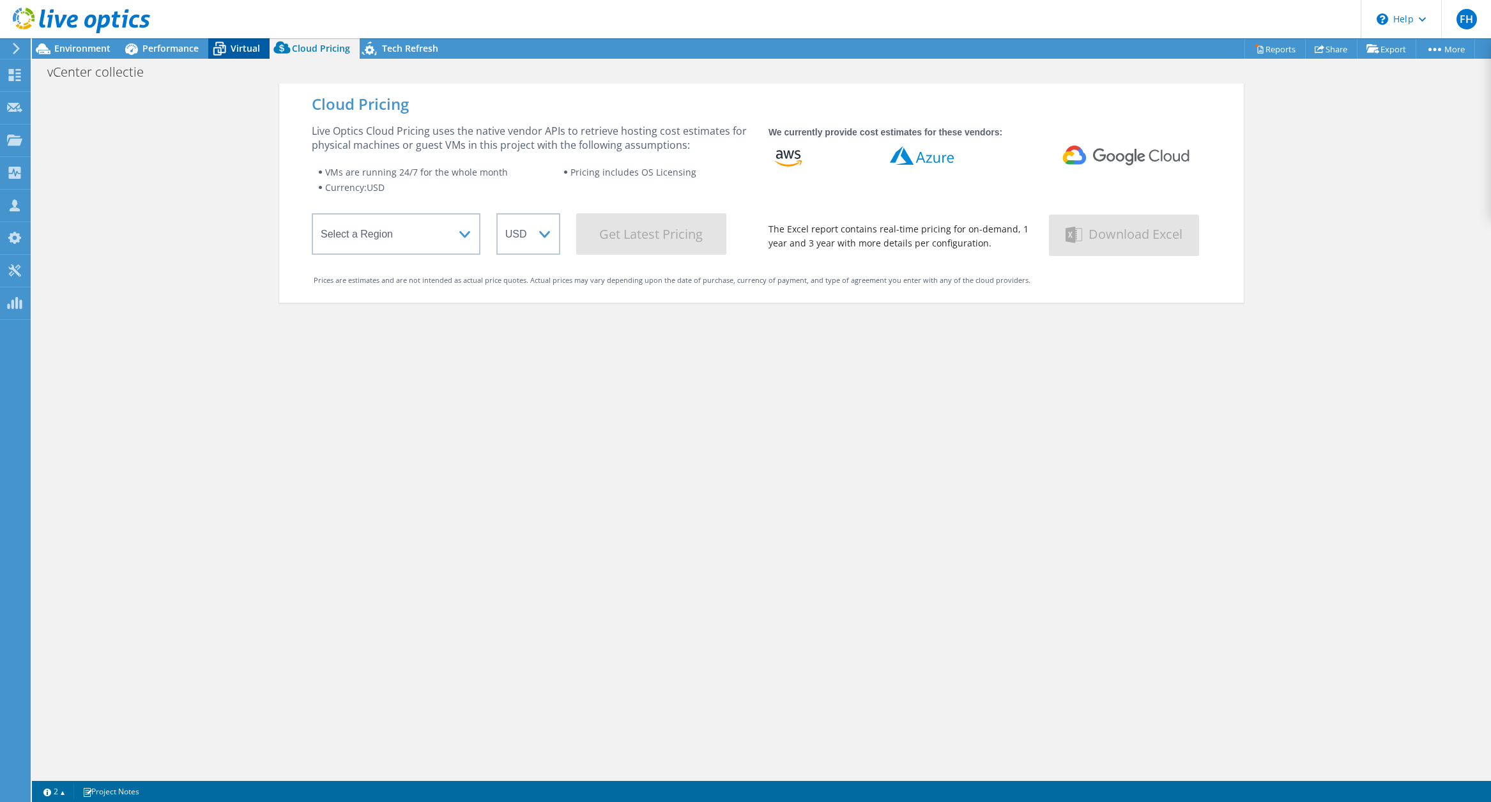
click at [252, 50] on span "Virtual" at bounding box center [245, 48] width 29 height 12
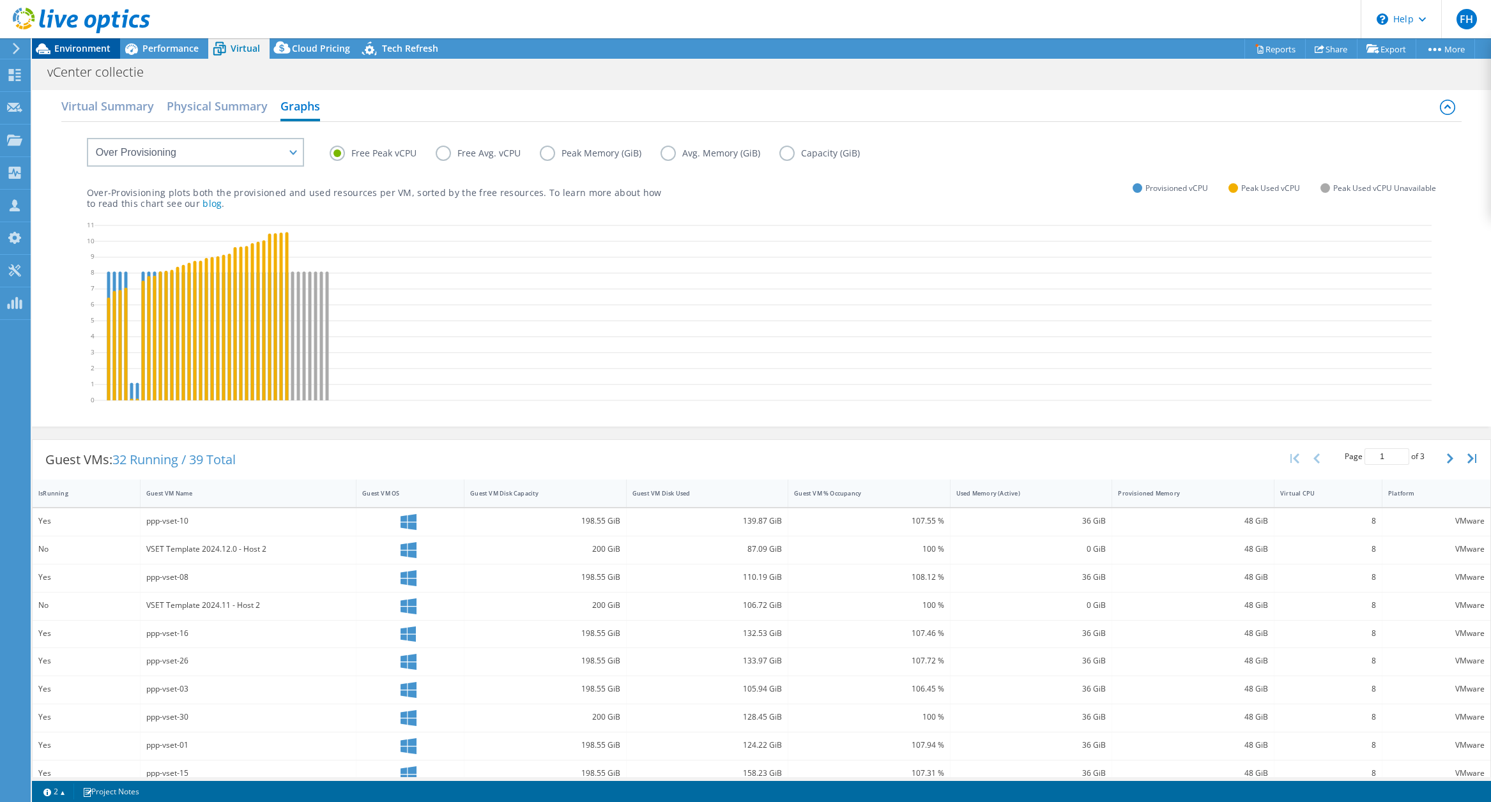
click at [71, 49] on span "Environment" at bounding box center [82, 48] width 56 height 12
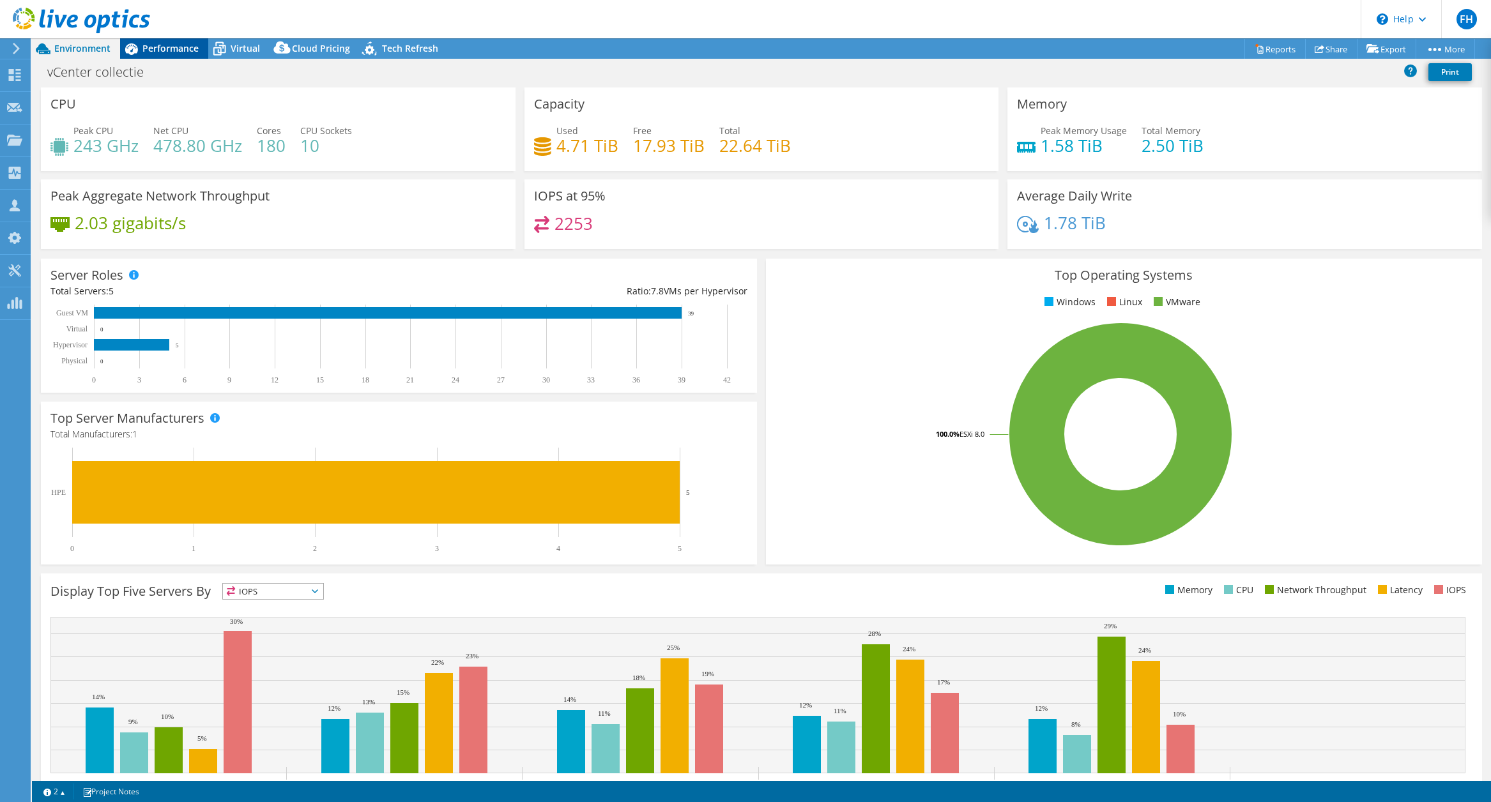
click at [139, 48] on icon at bounding box center [131, 49] width 22 height 22
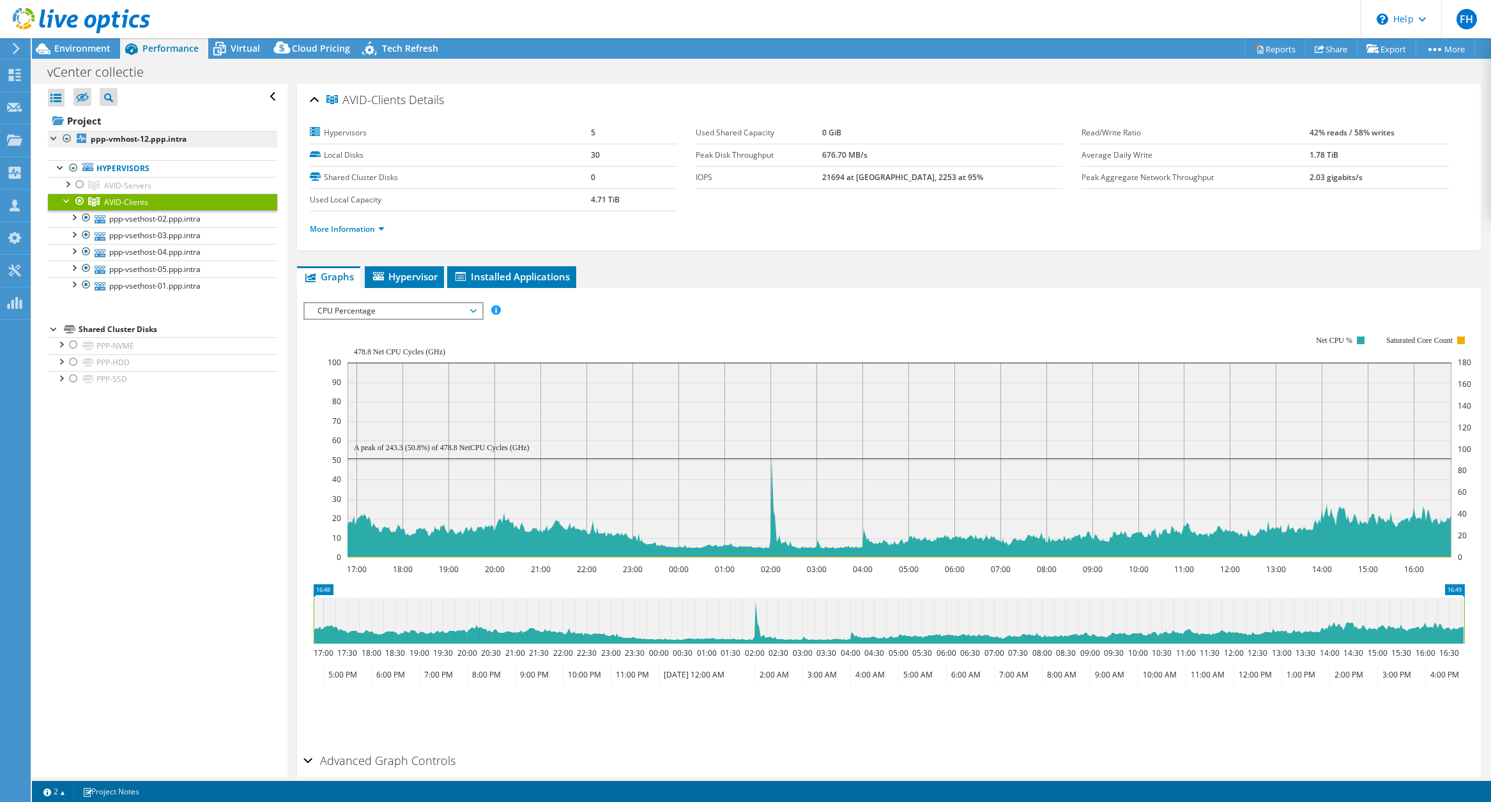
click at [106, 141] on b "ppp-vmhost-12.ppp.intra" at bounding box center [139, 139] width 96 height 11
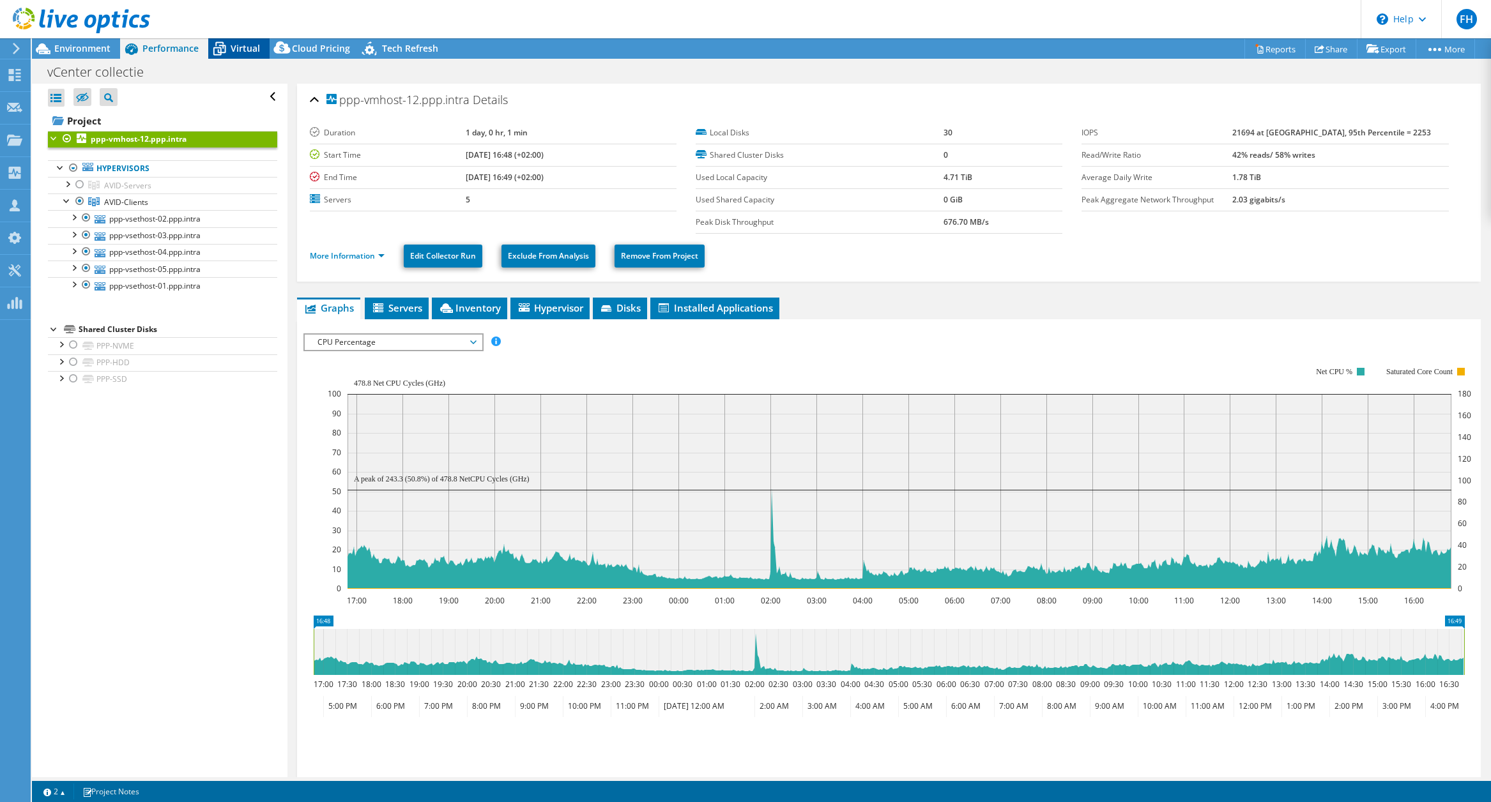
click at [245, 47] on span "Virtual" at bounding box center [245, 48] width 29 height 12
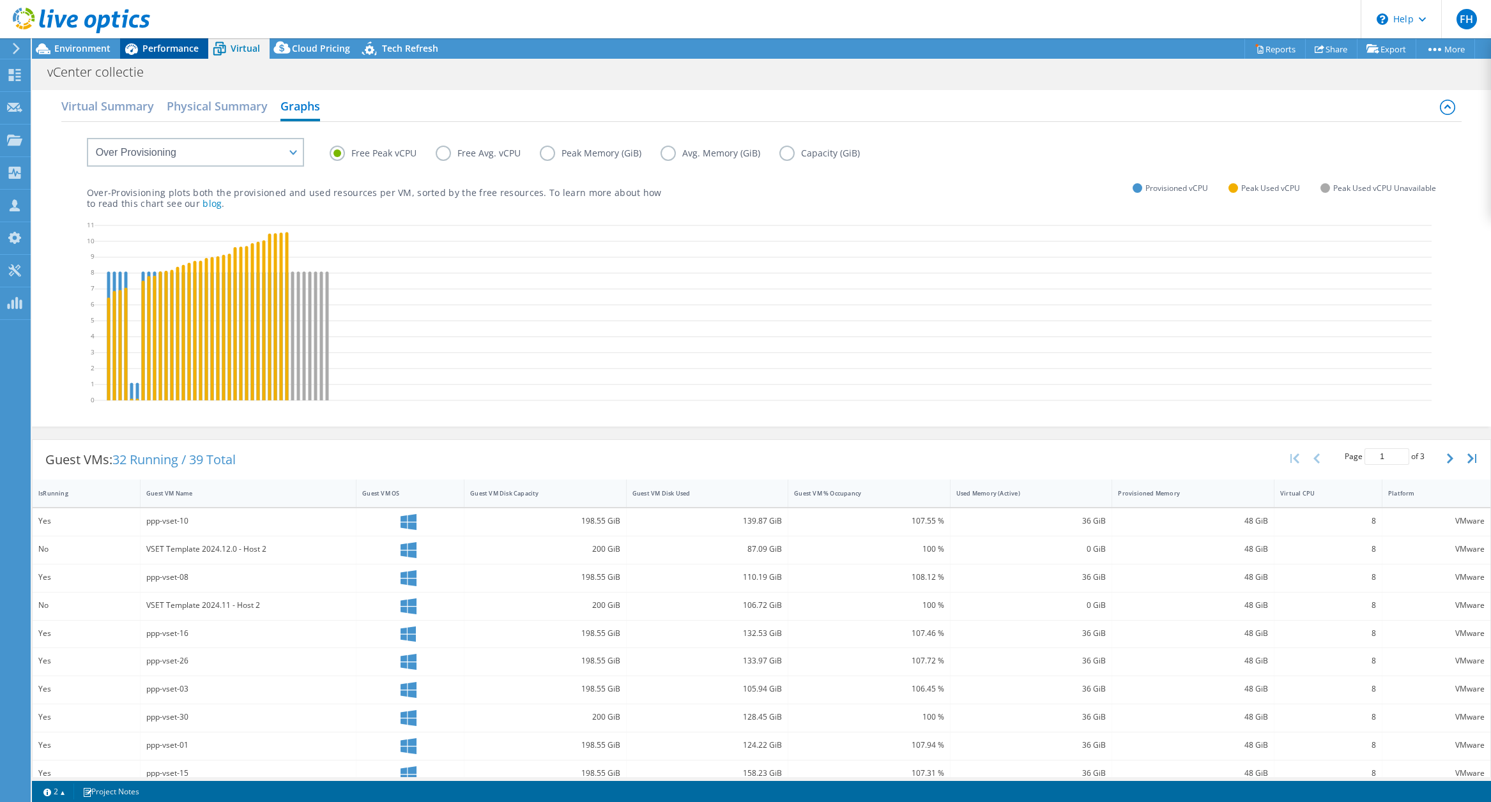
click at [166, 47] on span "Performance" at bounding box center [170, 48] width 56 height 12
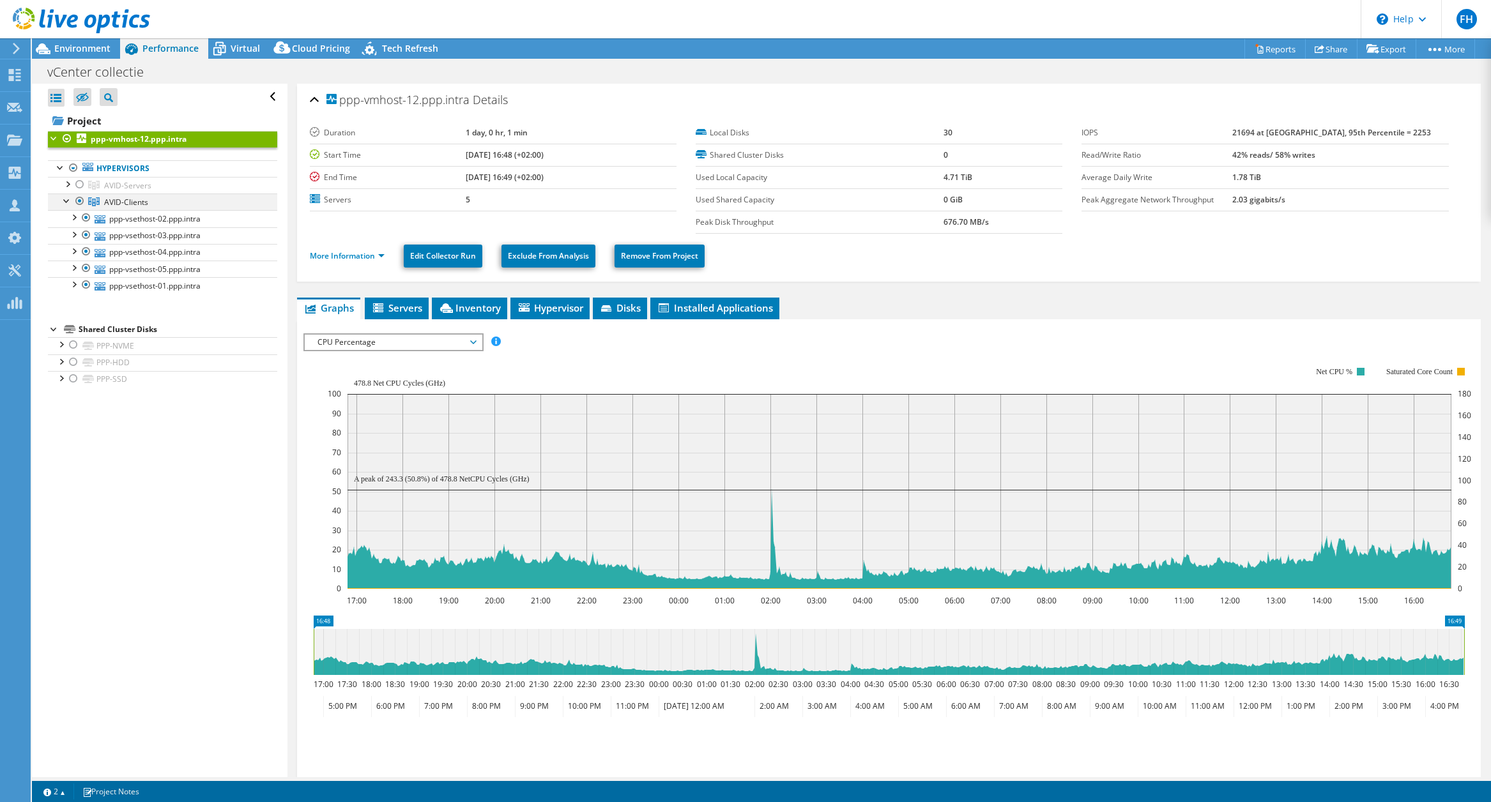
click at [80, 201] on div at bounding box center [79, 201] width 13 height 15
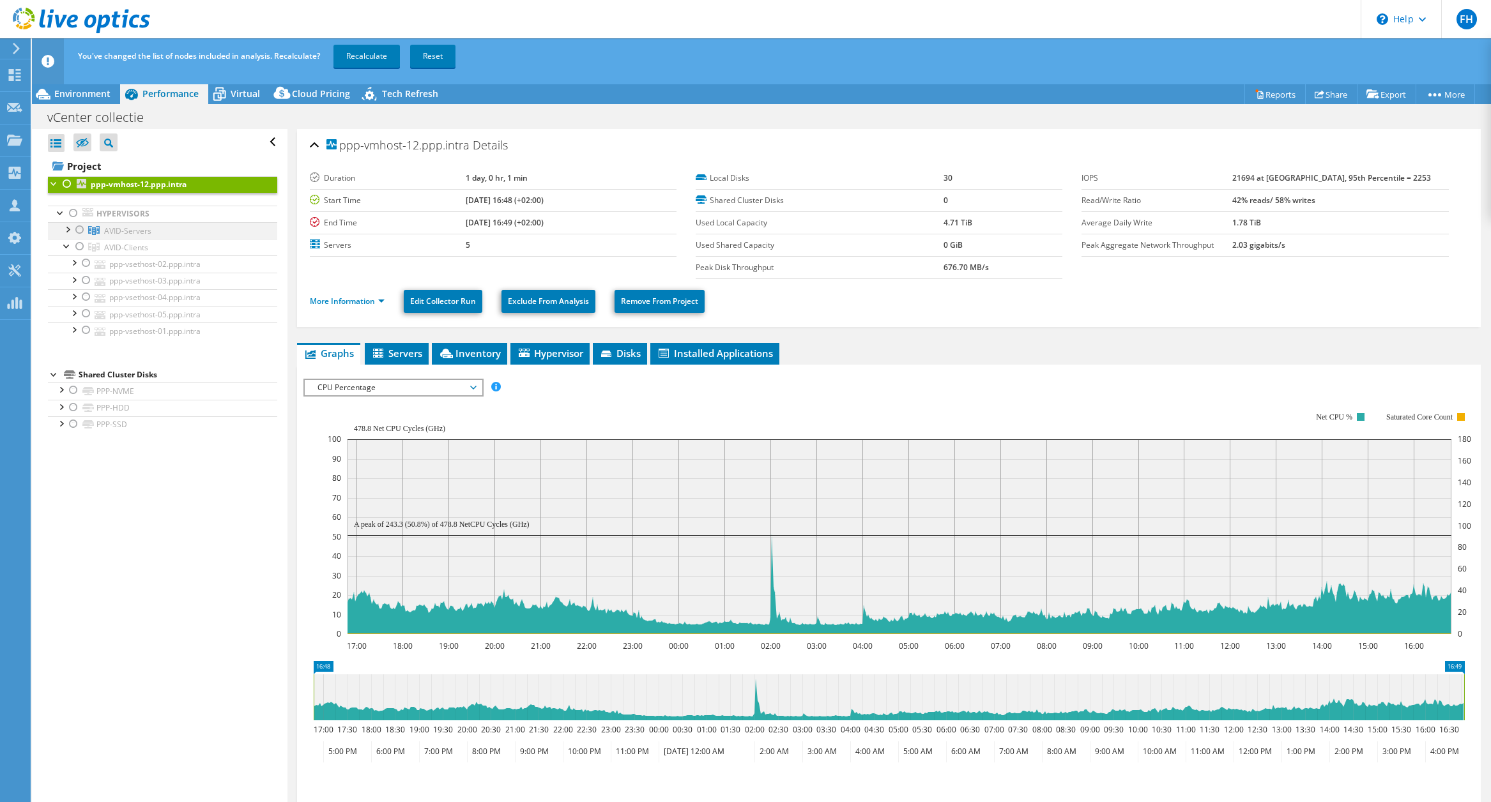
click at [79, 230] on div at bounding box center [79, 229] width 13 height 15
click at [67, 228] on div at bounding box center [67, 228] width 13 height 13
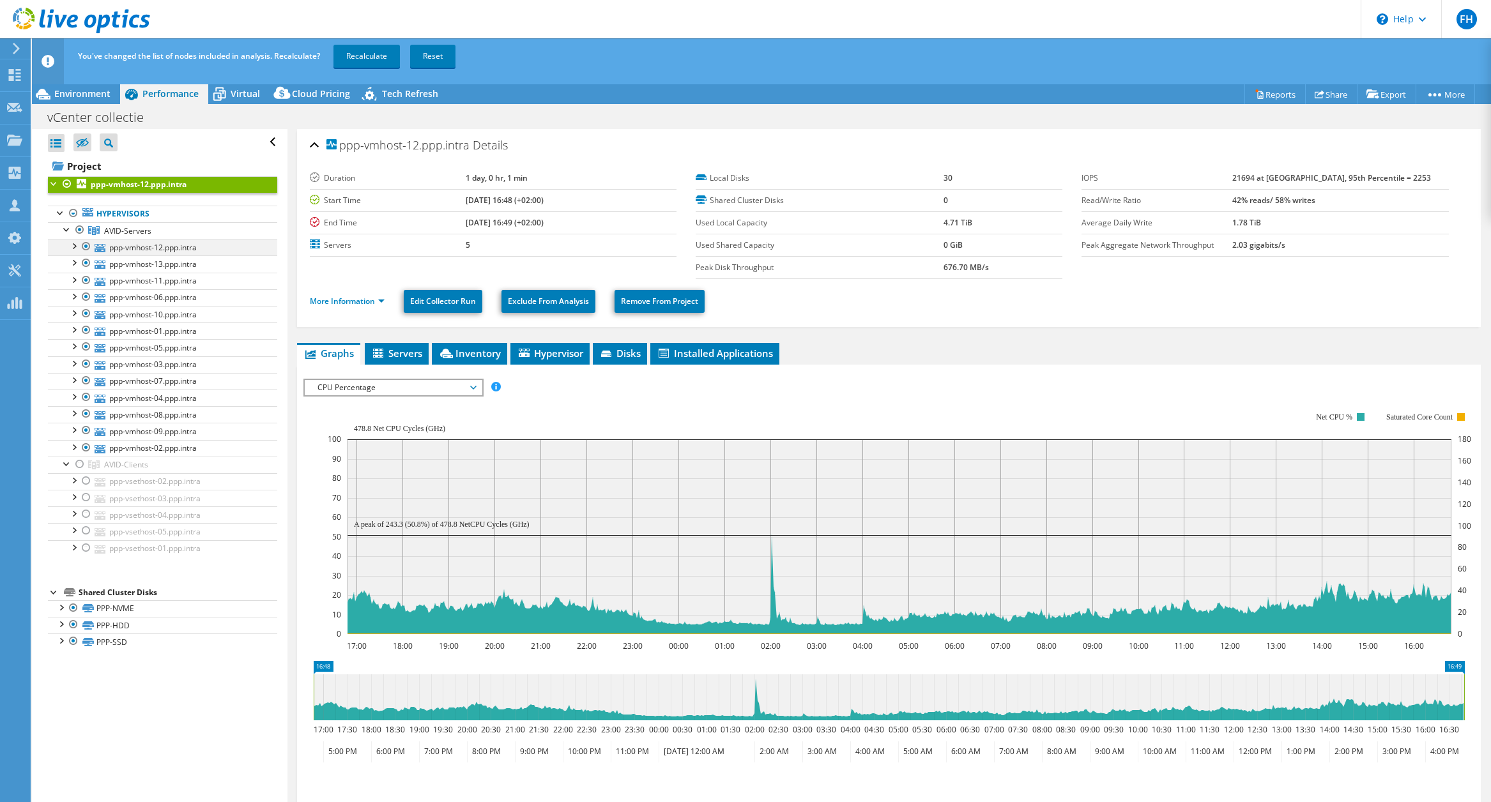
click at [84, 245] on div at bounding box center [86, 246] width 13 height 15
click at [84, 262] on div at bounding box center [86, 263] width 13 height 15
click at [82, 280] on div at bounding box center [86, 280] width 13 height 15
click at [380, 54] on link "Recalculate" at bounding box center [367, 56] width 66 height 23
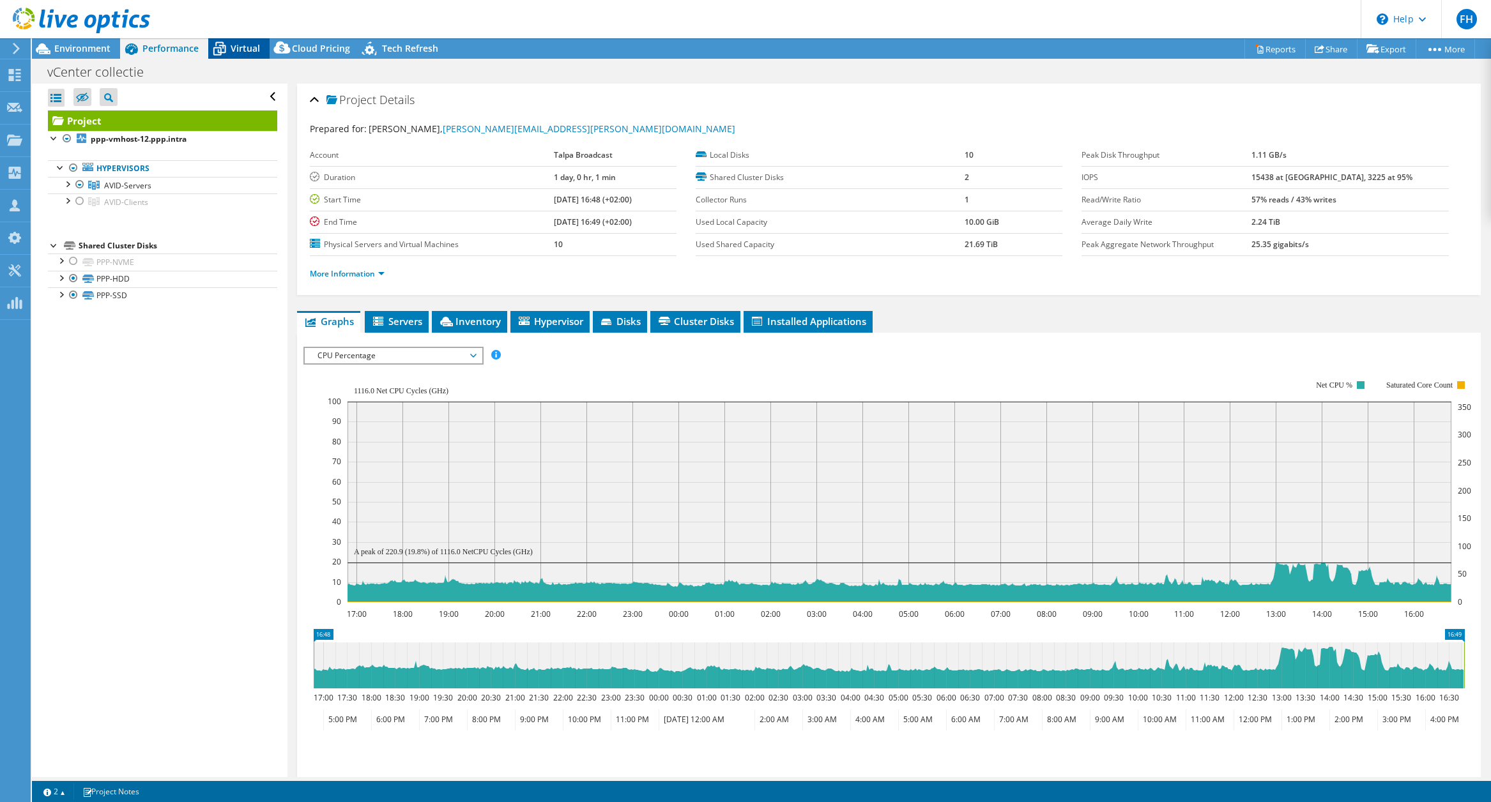
click at [245, 50] on span "Virtual" at bounding box center [245, 48] width 29 height 12
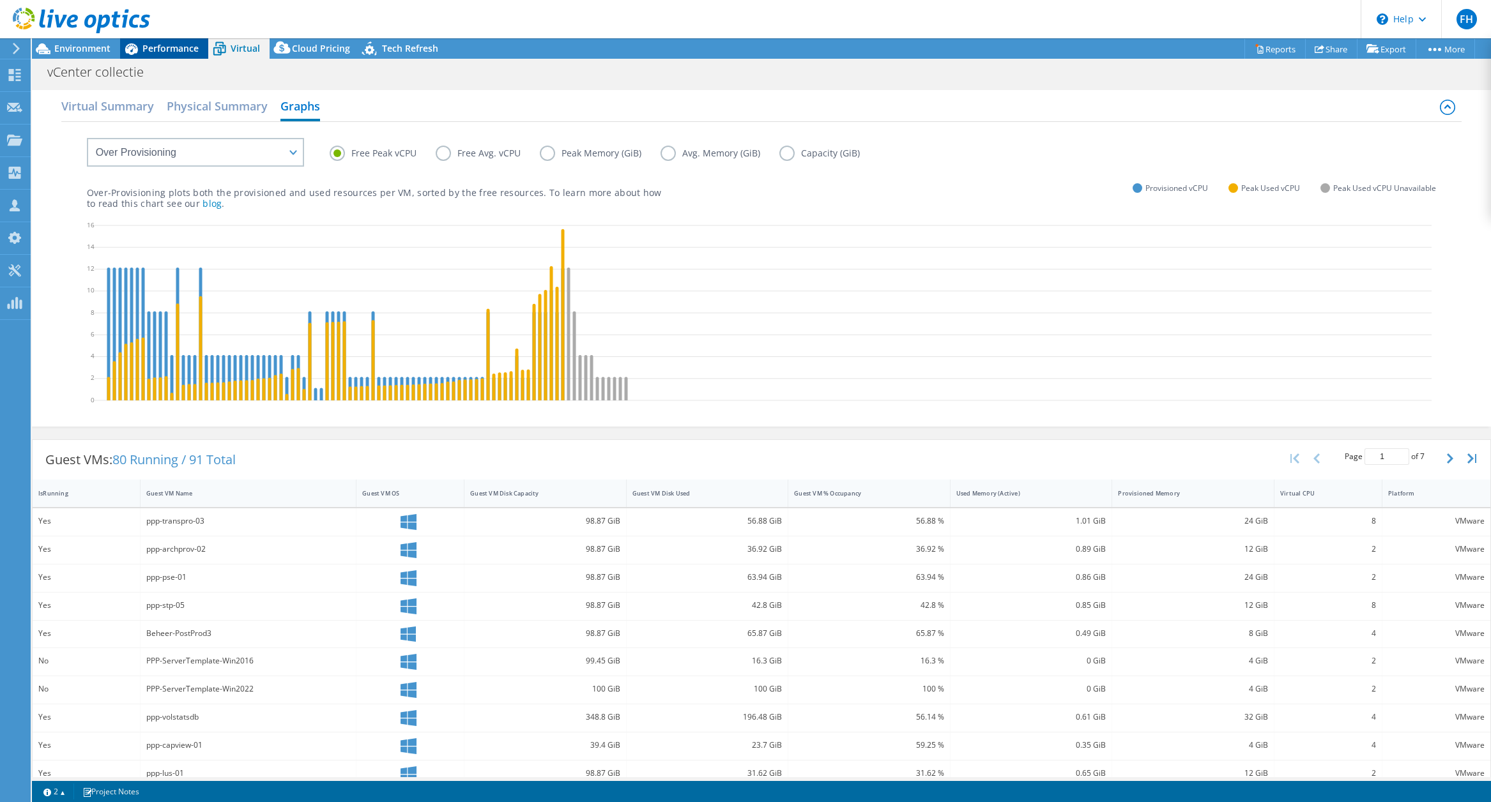
click at [176, 55] on div "Performance" at bounding box center [164, 48] width 88 height 20
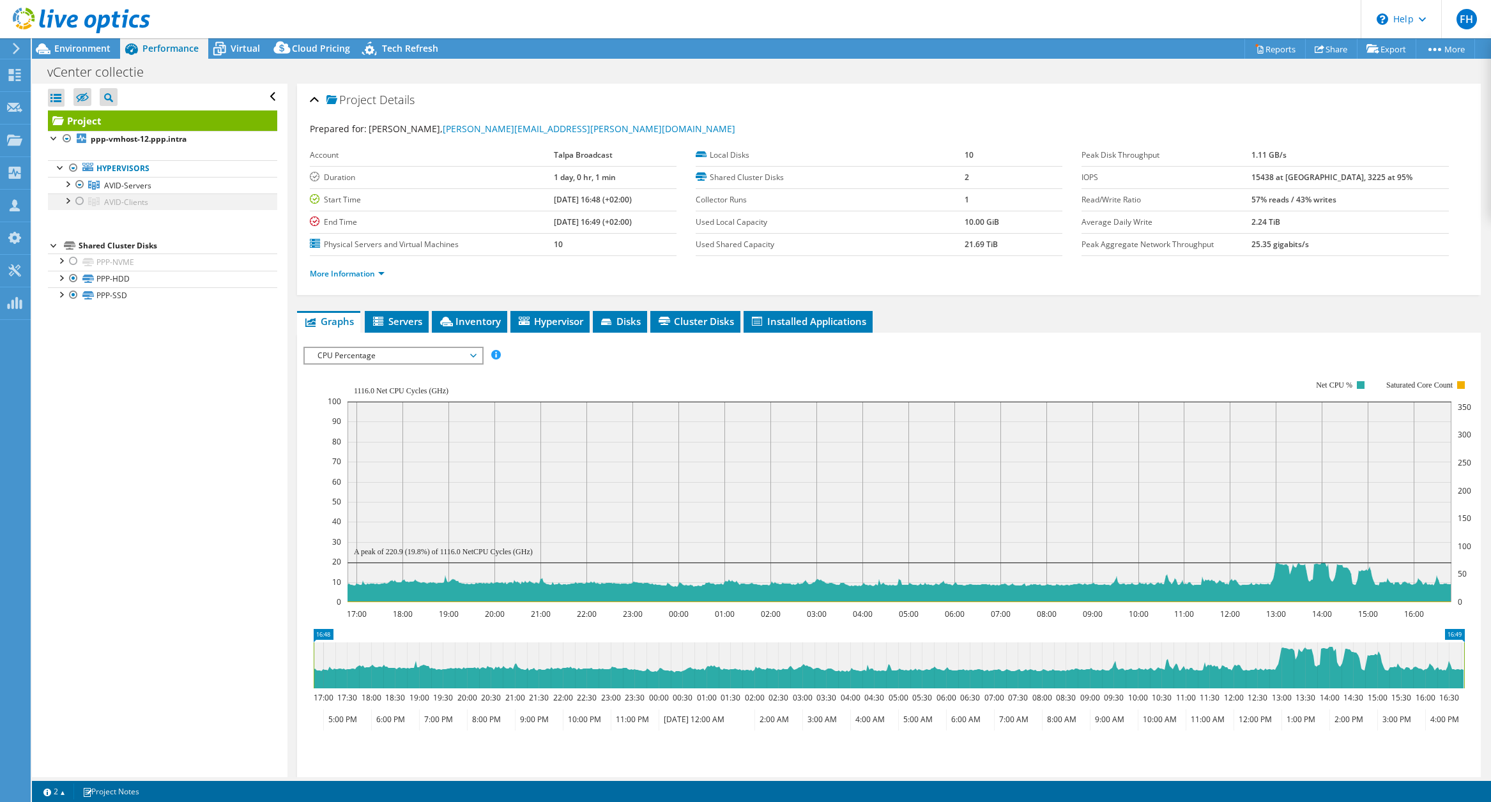
click at [76, 201] on div at bounding box center [79, 201] width 13 height 15
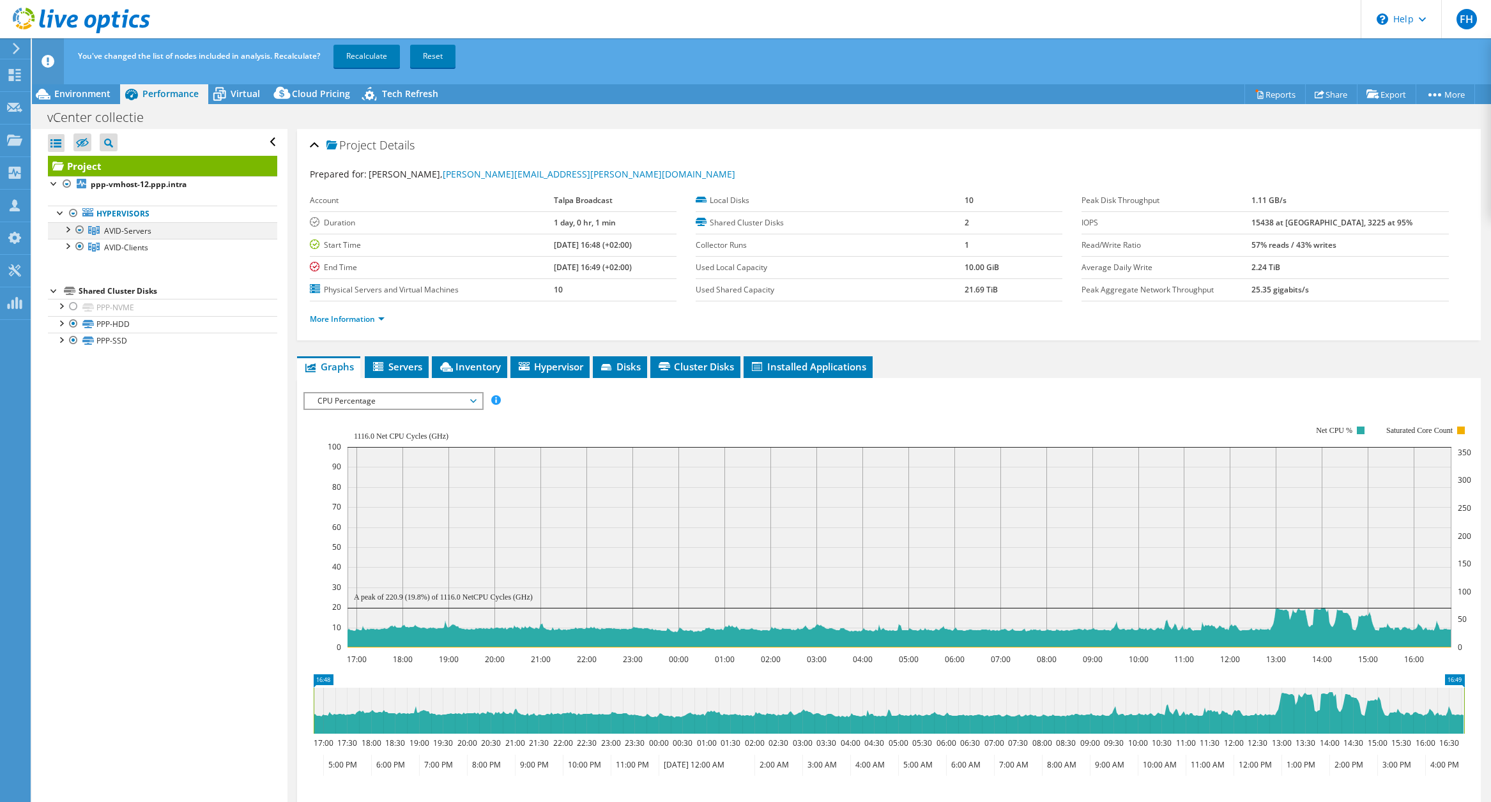
click at [76, 228] on div at bounding box center [79, 229] width 13 height 15
click at [75, 231] on div at bounding box center [79, 229] width 13 height 15
click at [374, 52] on link "Recalculate" at bounding box center [367, 56] width 66 height 23
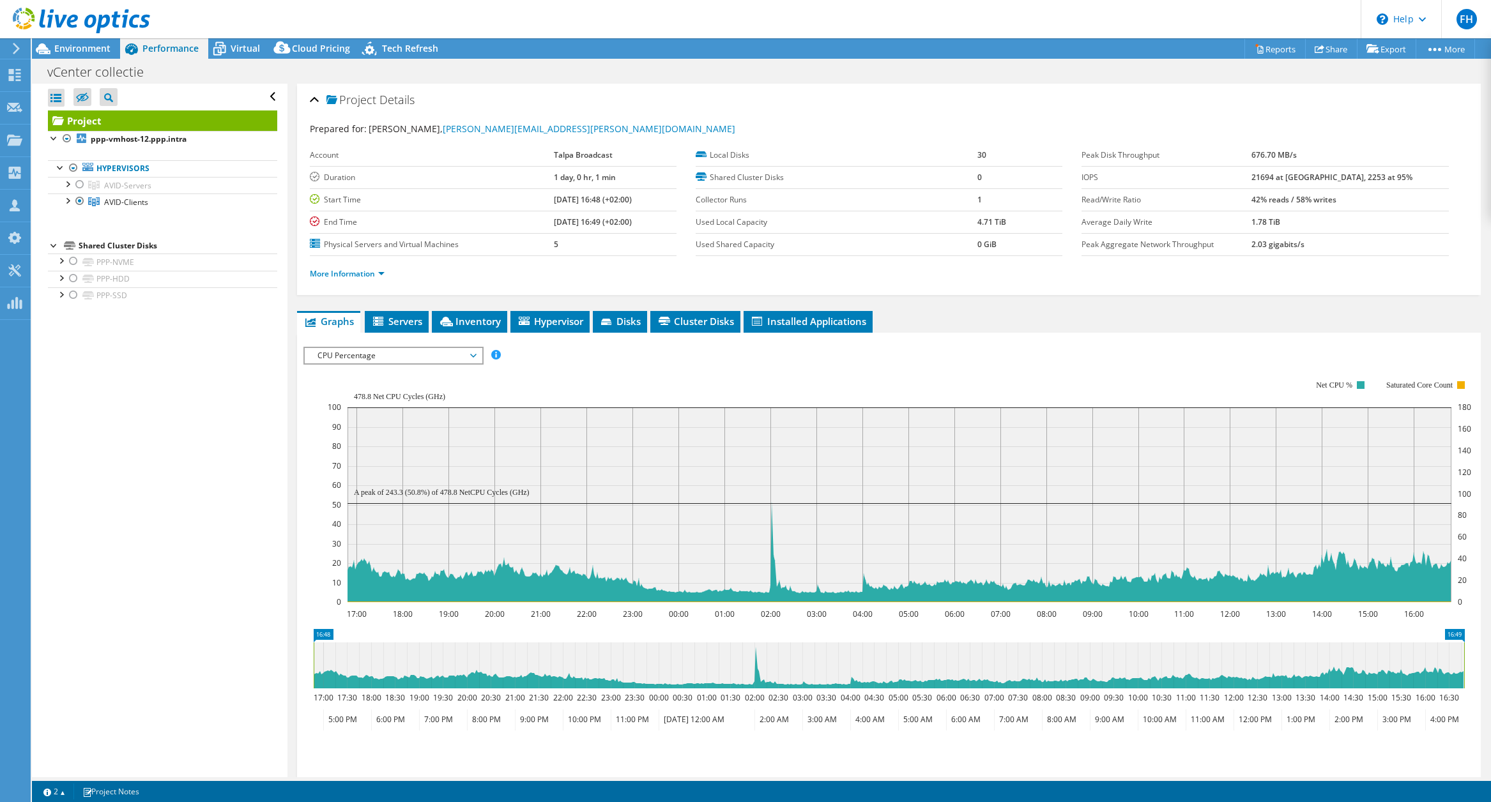
click at [467, 356] on span "CPU Percentage" at bounding box center [393, 355] width 164 height 15
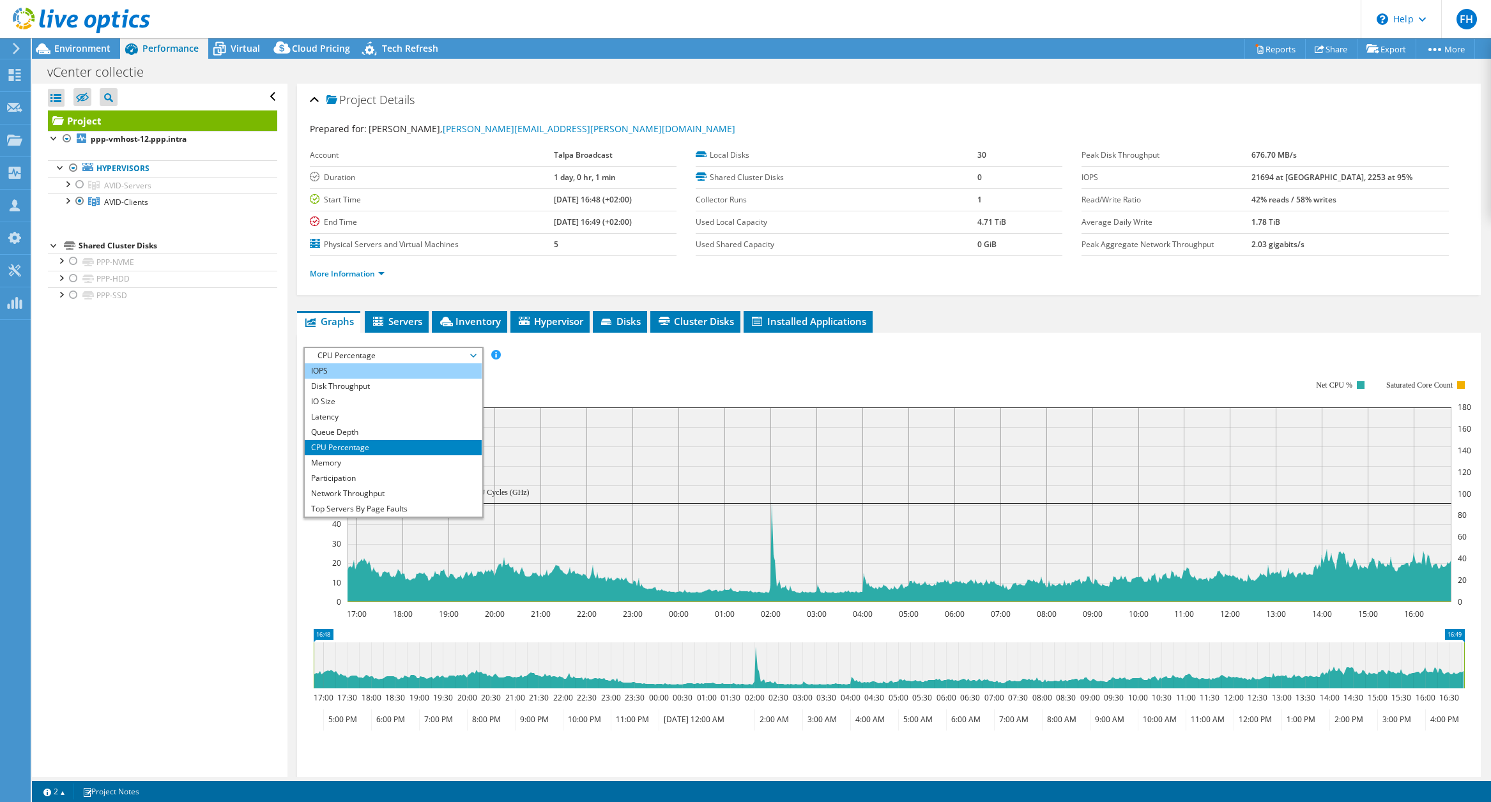
click at [415, 376] on li "IOPS" at bounding box center [393, 371] width 177 height 15
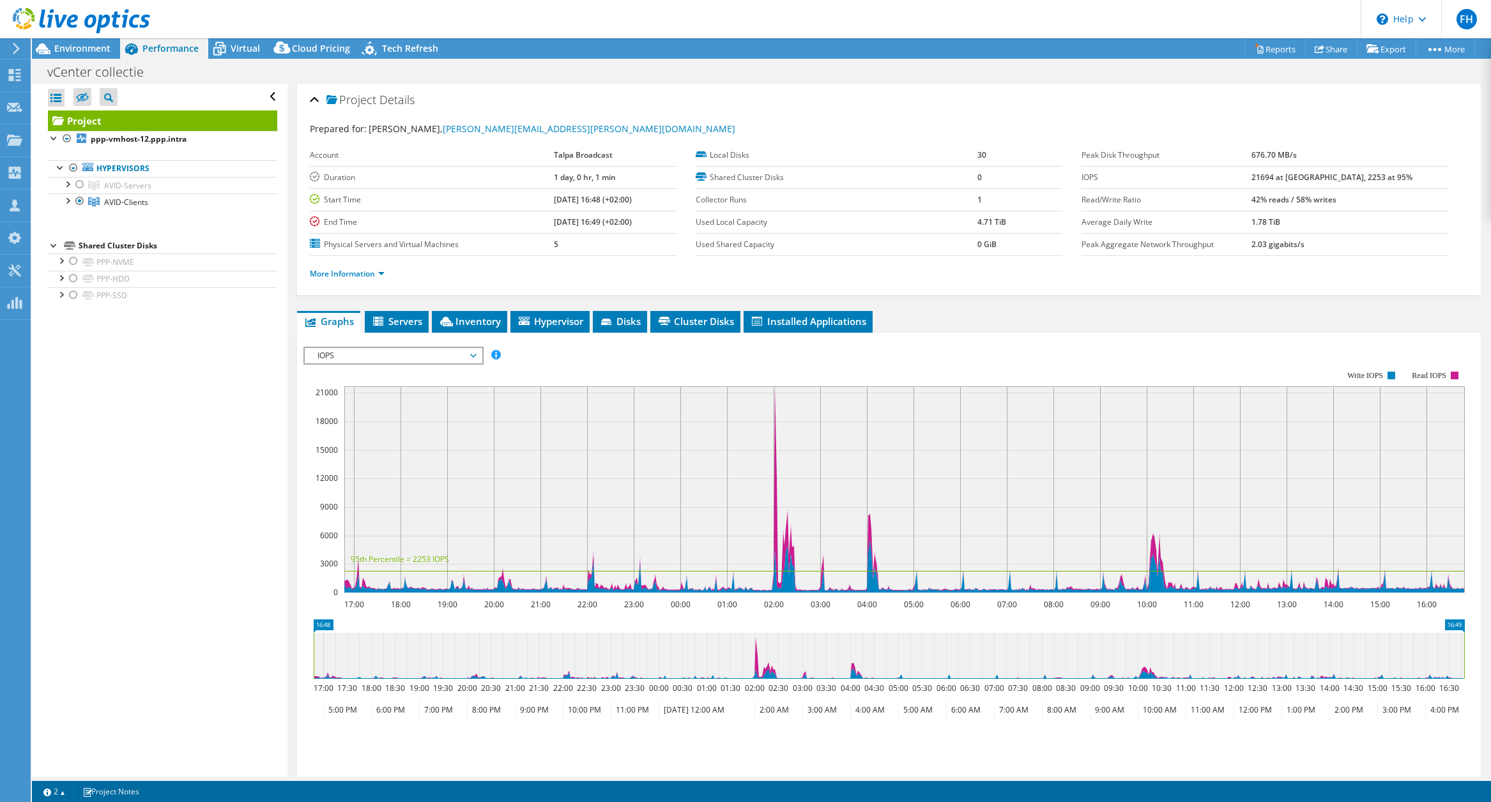
click at [472, 357] on span "IOPS" at bounding box center [393, 355] width 164 height 15
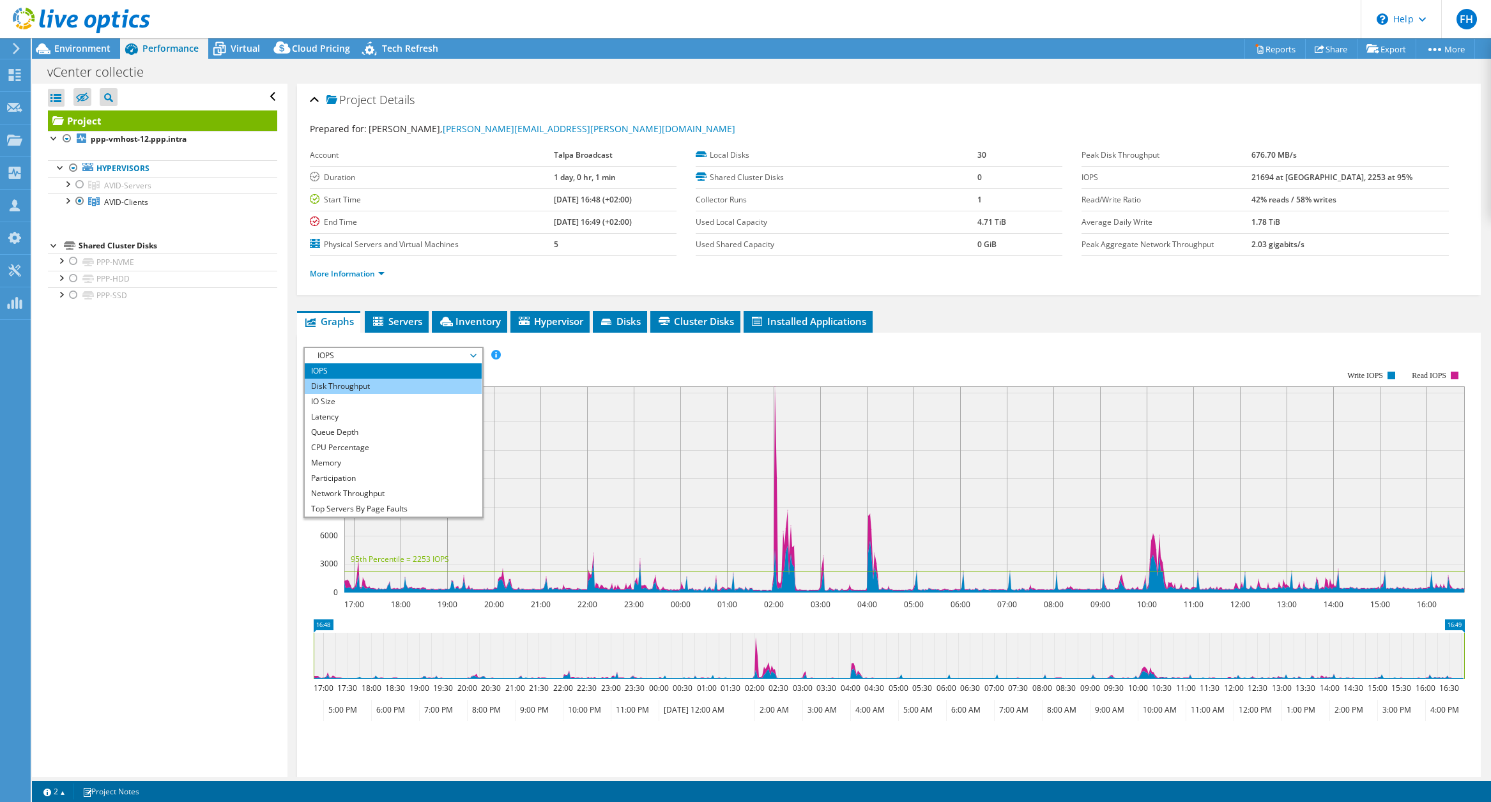
click at [433, 385] on li "Disk Throughput" at bounding box center [393, 386] width 177 height 15
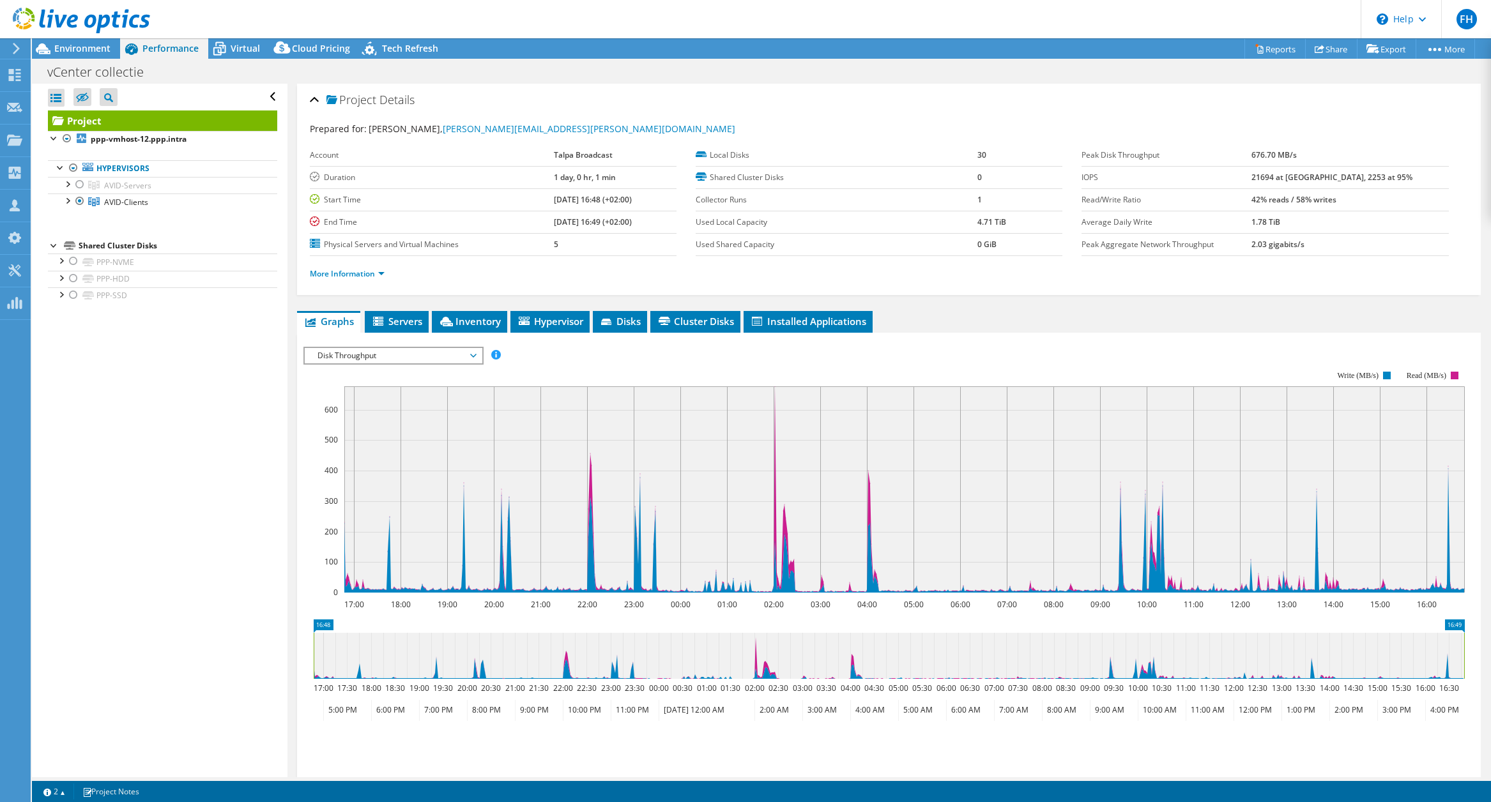
click at [455, 355] on span "Disk Throughput" at bounding box center [393, 355] width 164 height 15
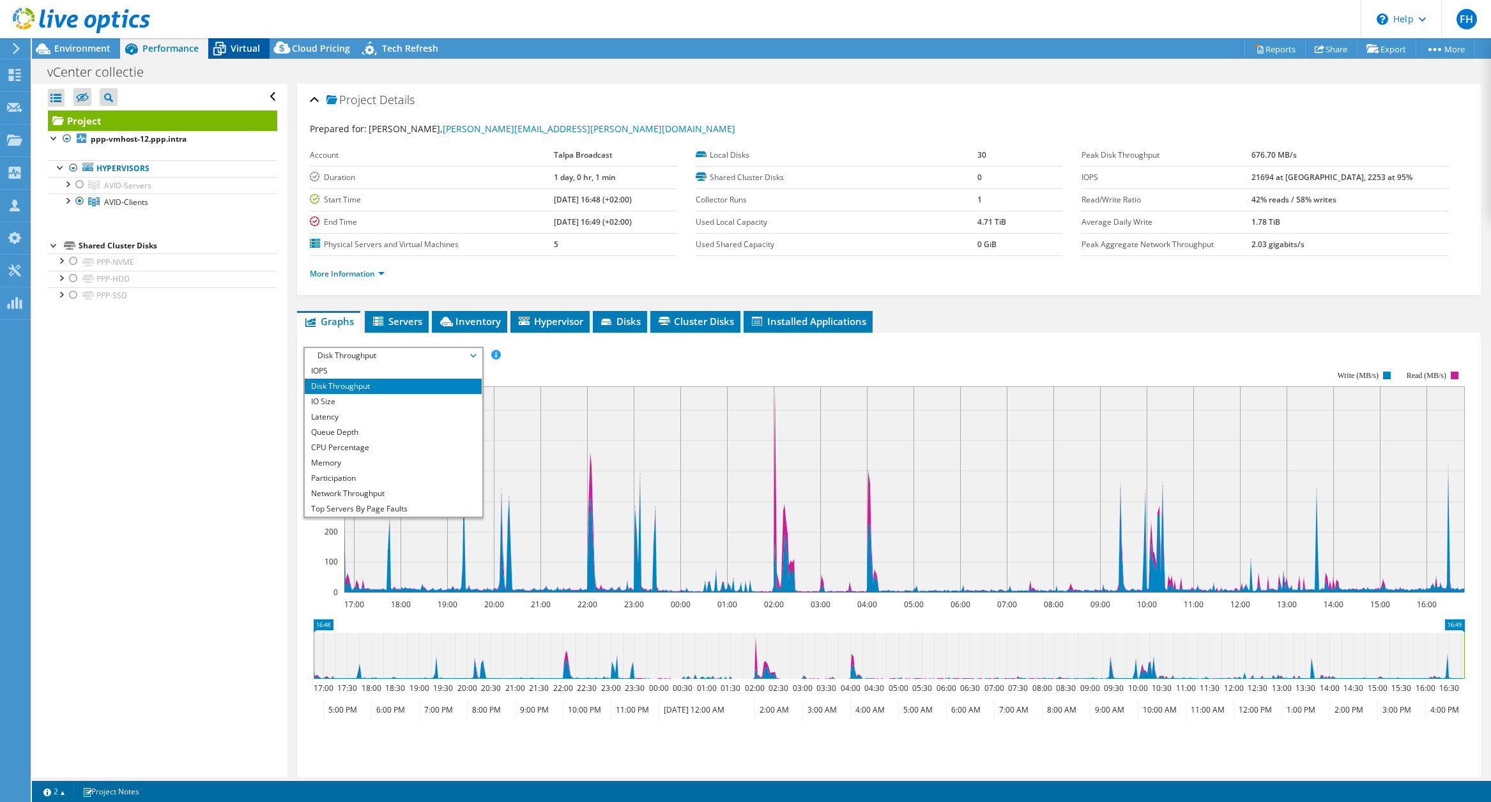
click at [255, 45] on span "Virtual" at bounding box center [245, 48] width 29 height 12
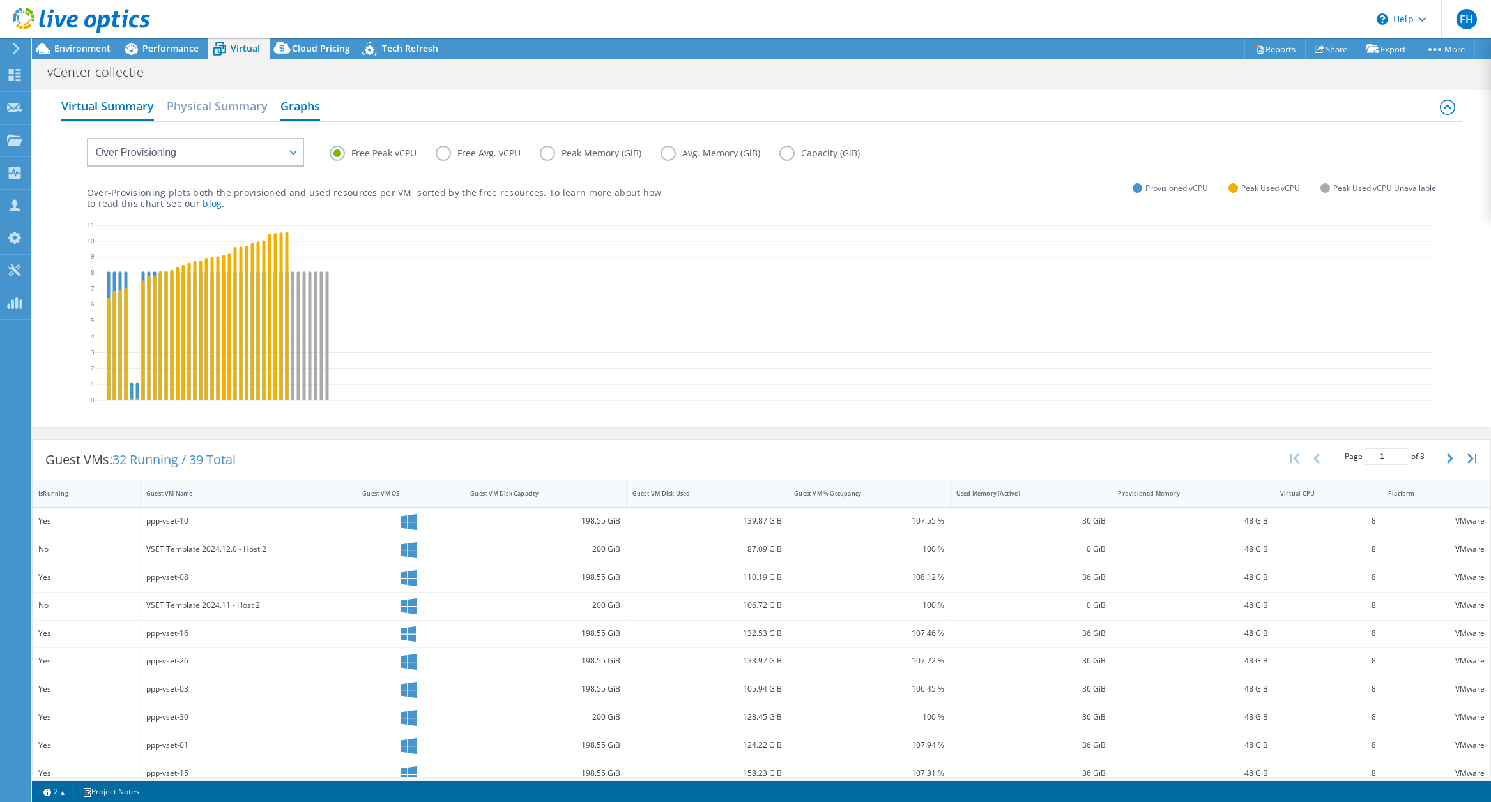
click at [134, 111] on h2 "Virtual Summary" at bounding box center [107, 107] width 93 height 28
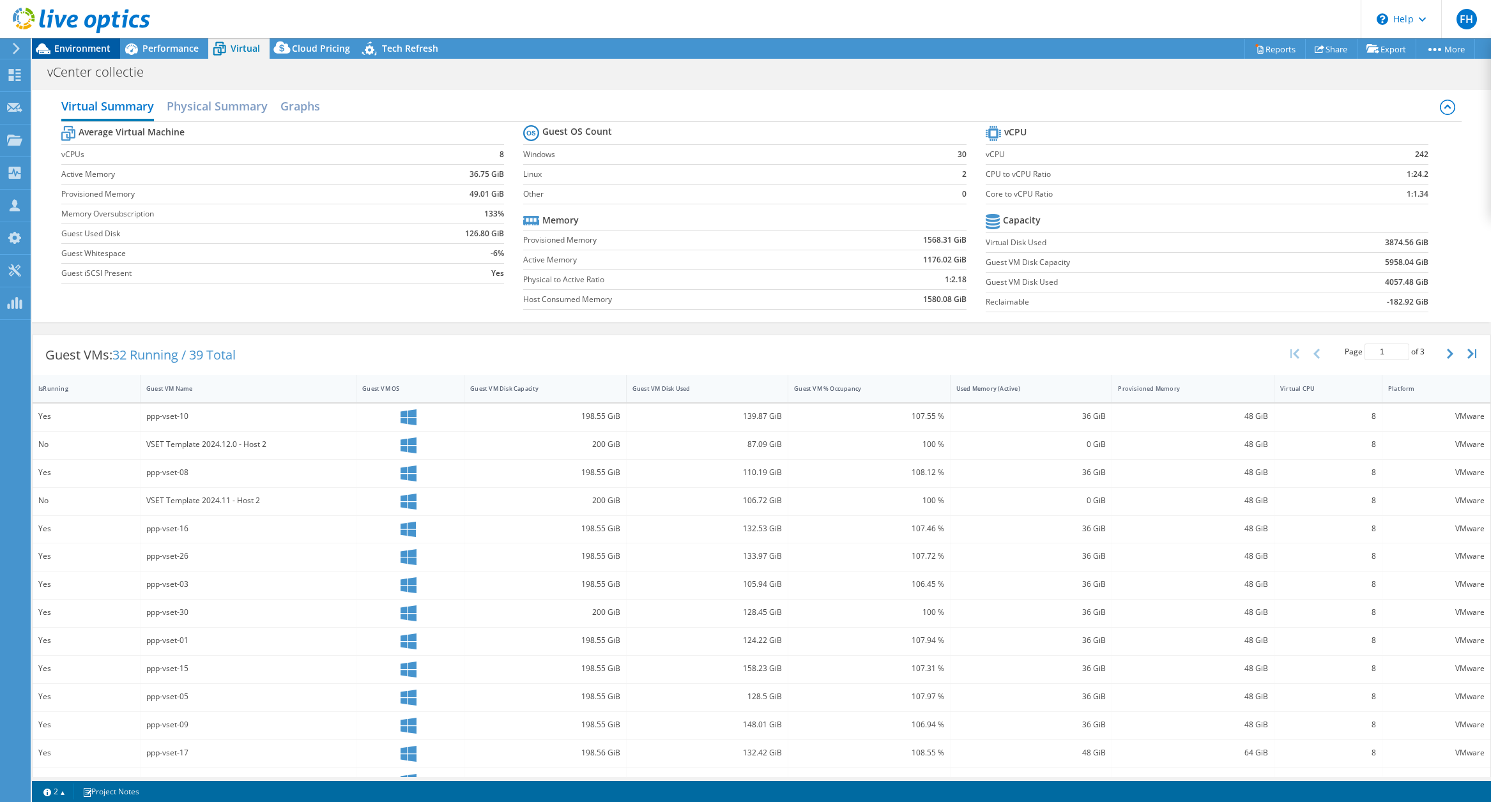
click at [91, 48] on span "Environment" at bounding box center [82, 48] width 56 height 12
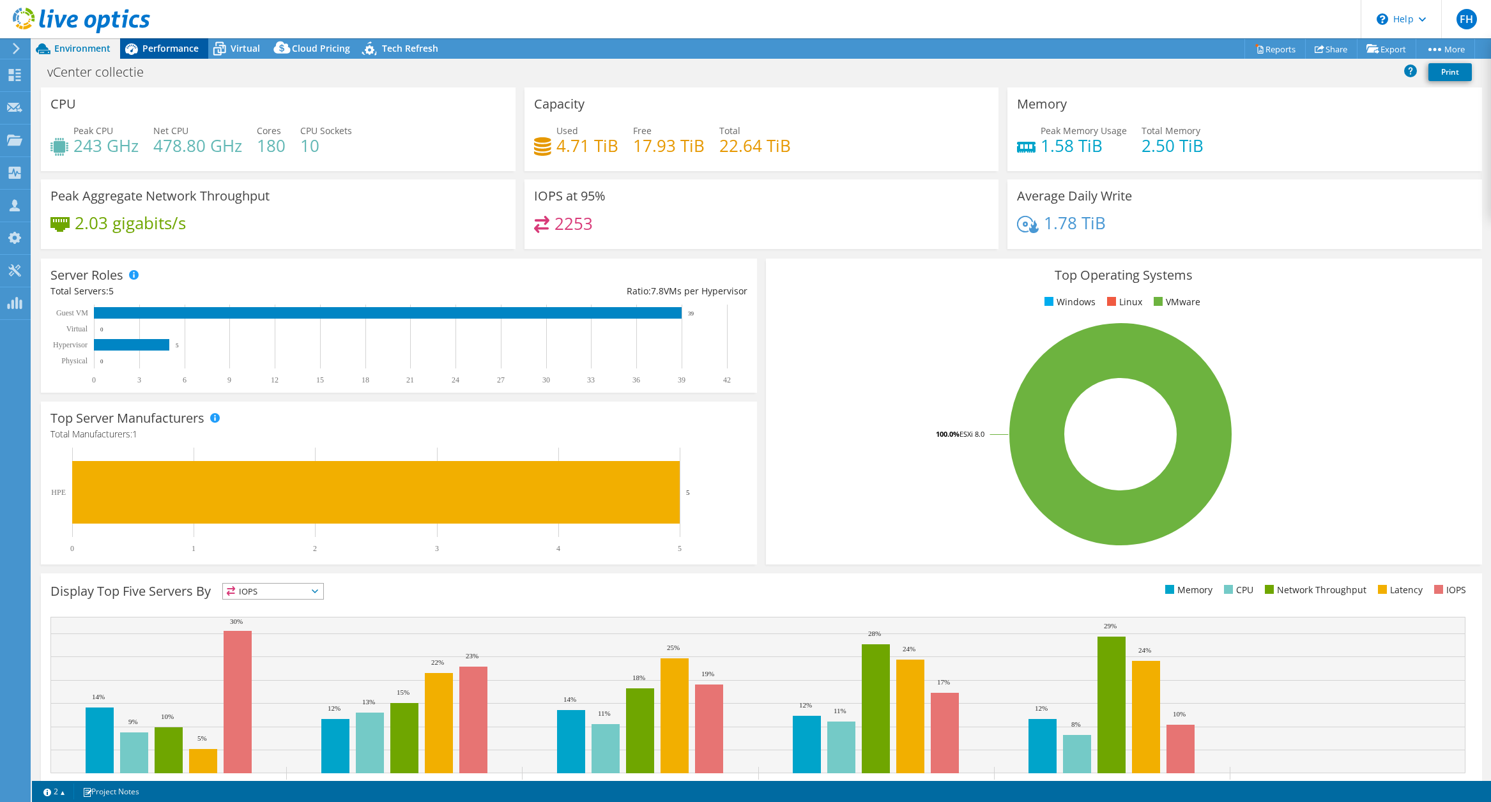
click at [185, 47] on span "Performance" at bounding box center [170, 48] width 56 height 12
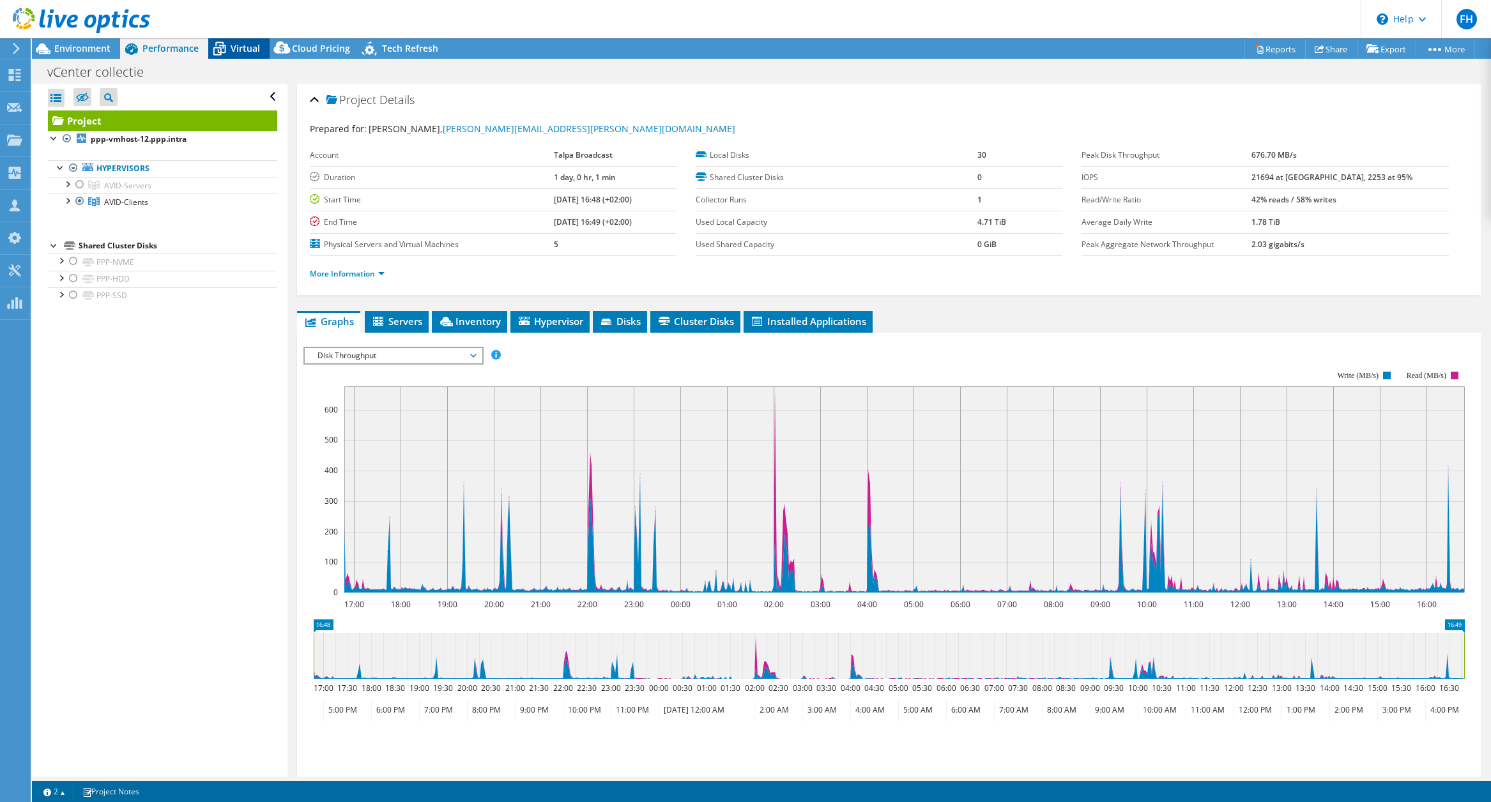
click at [249, 52] on span "Virtual" at bounding box center [245, 48] width 29 height 12
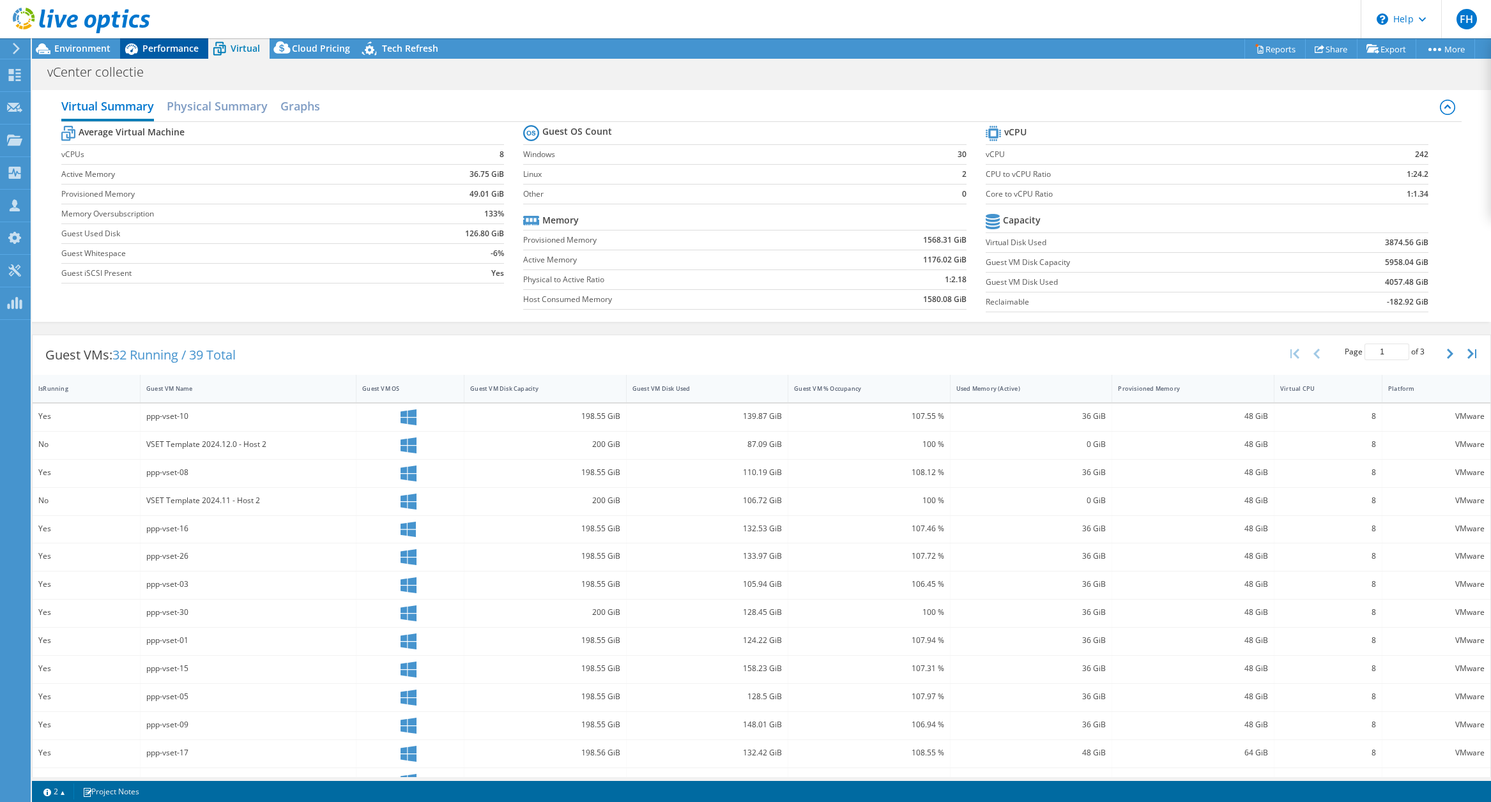
click at [157, 49] on span "Performance" at bounding box center [170, 48] width 56 height 12
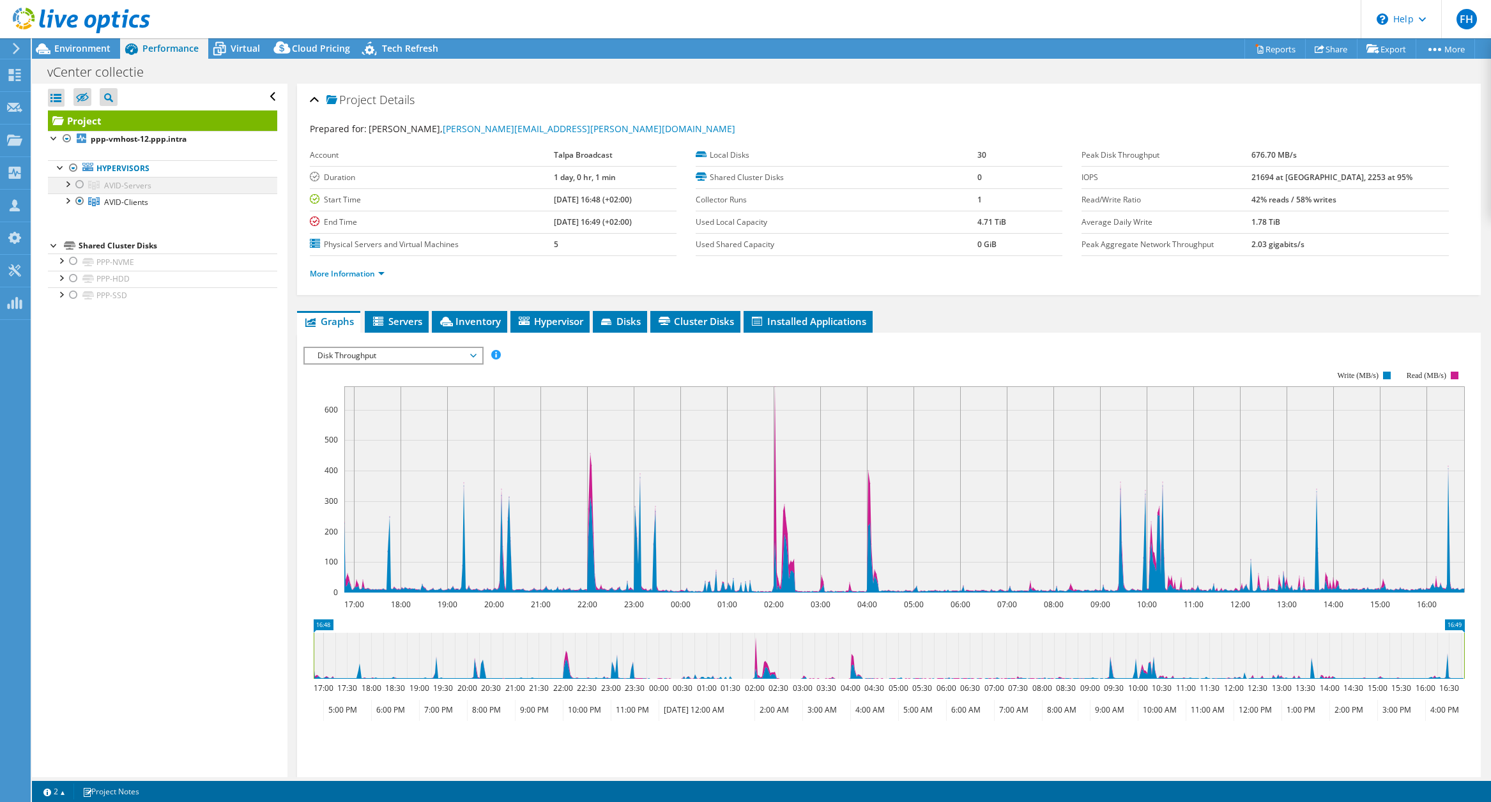
click at [67, 187] on div at bounding box center [67, 183] width 13 height 13
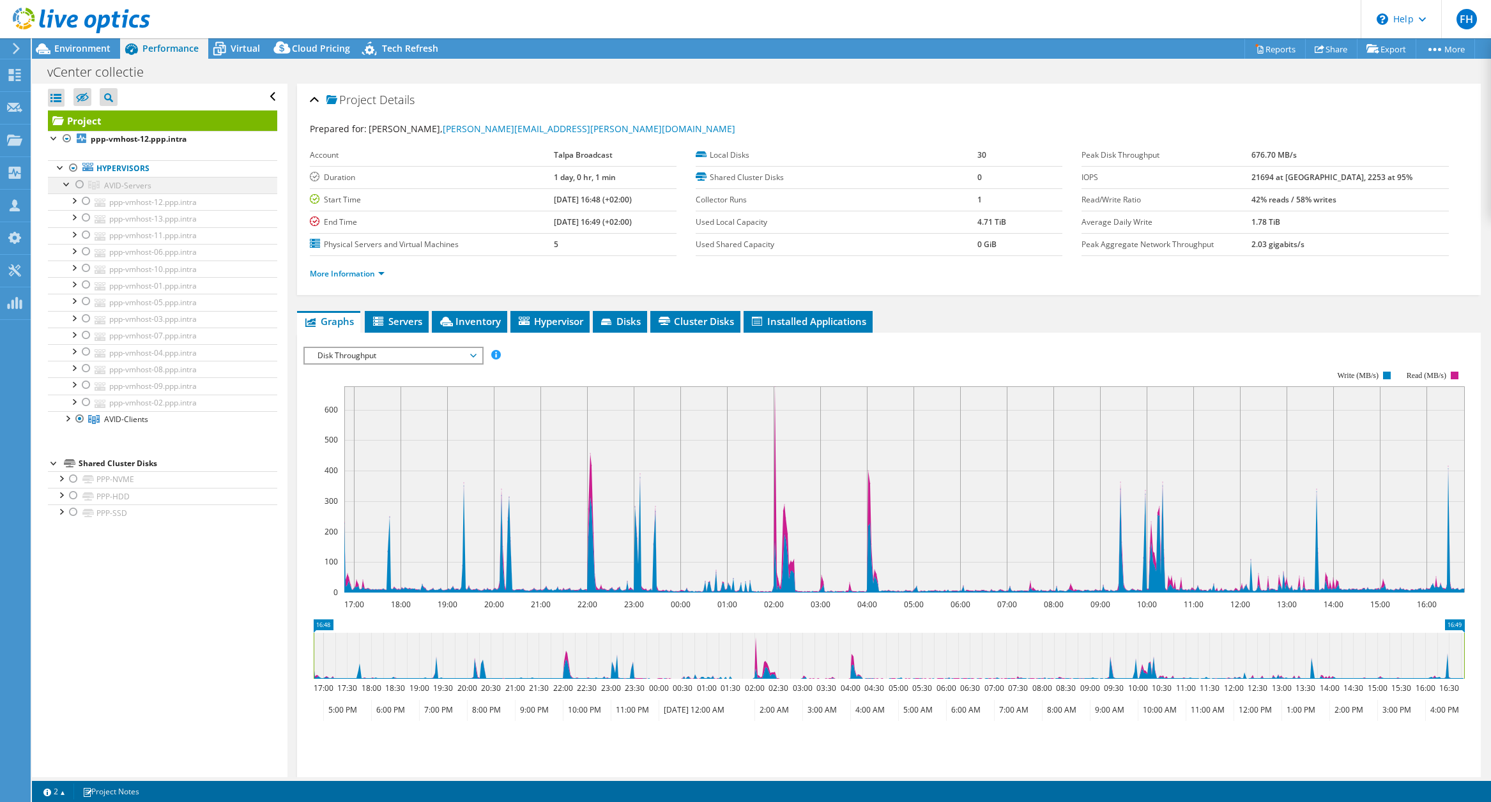
click at [79, 183] on div at bounding box center [79, 184] width 13 height 15
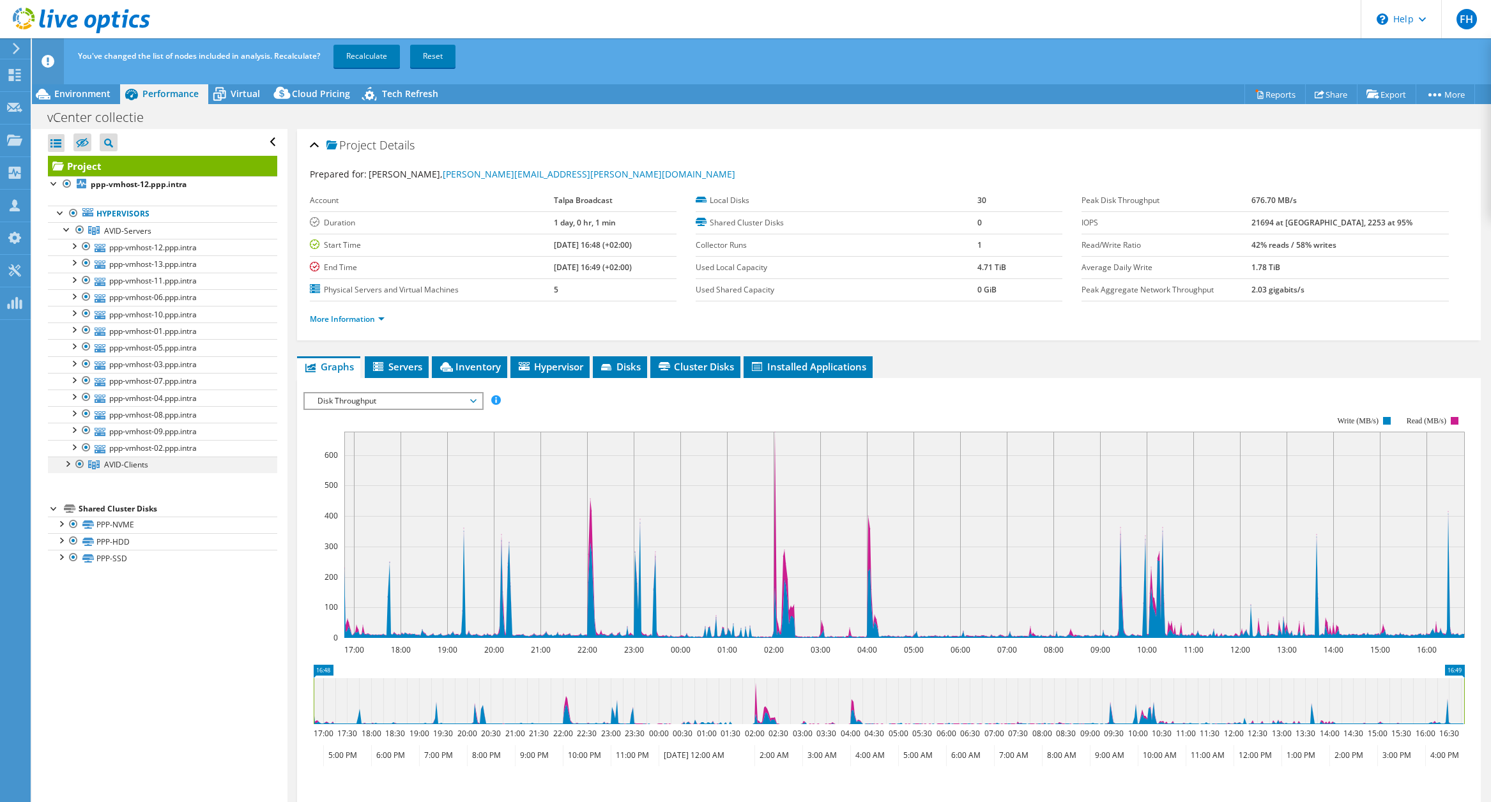
click at [81, 462] on div at bounding box center [79, 464] width 13 height 15
click at [86, 245] on div at bounding box center [86, 246] width 13 height 15
click at [86, 259] on div at bounding box center [86, 263] width 13 height 15
click at [87, 278] on div at bounding box center [86, 280] width 13 height 15
click at [369, 56] on link "Recalculate" at bounding box center [367, 56] width 66 height 23
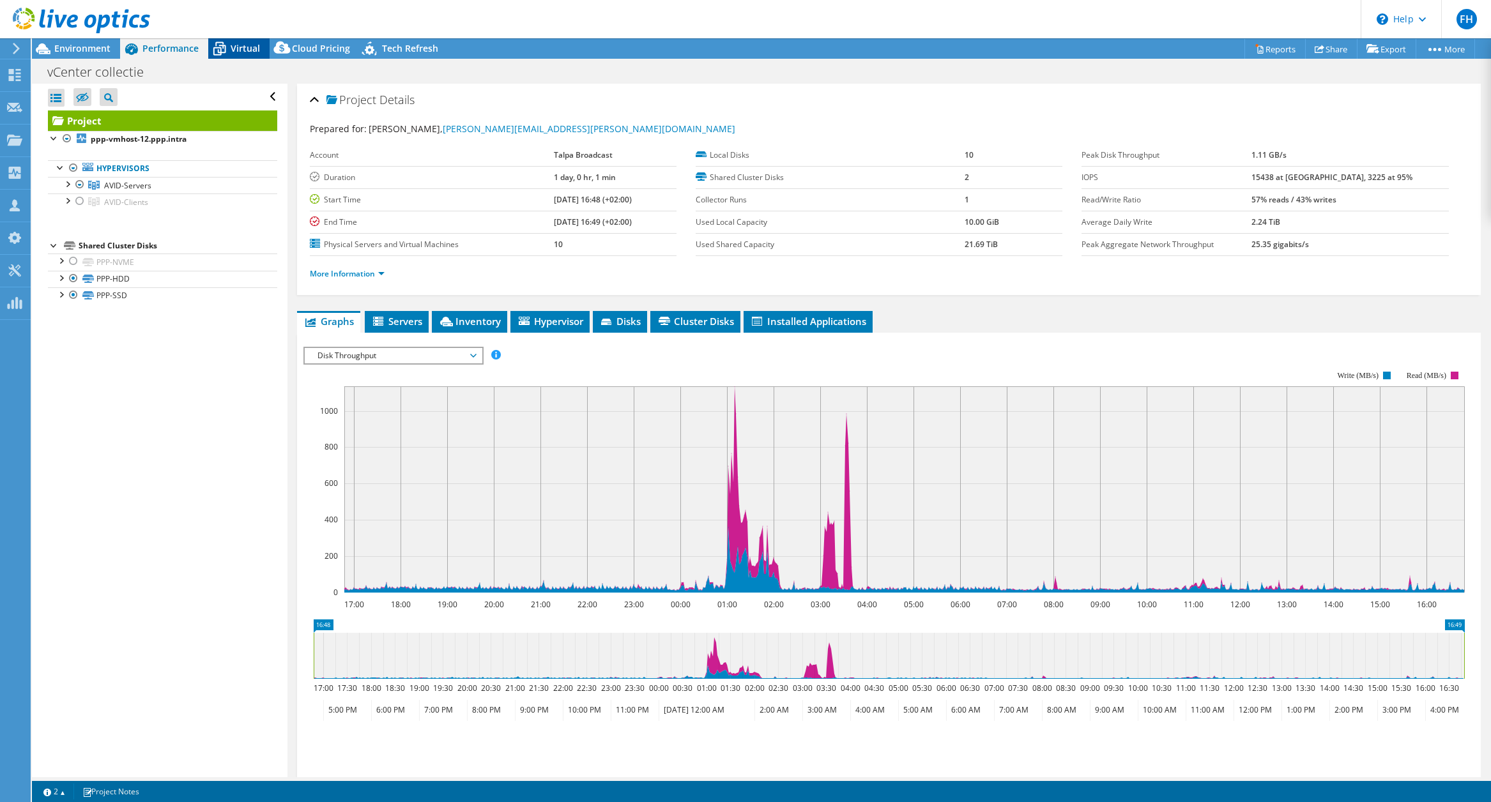
click at [243, 52] on span "Virtual" at bounding box center [245, 48] width 29 height 12
